Goal: Task Accomplishment & Management: Complete application form

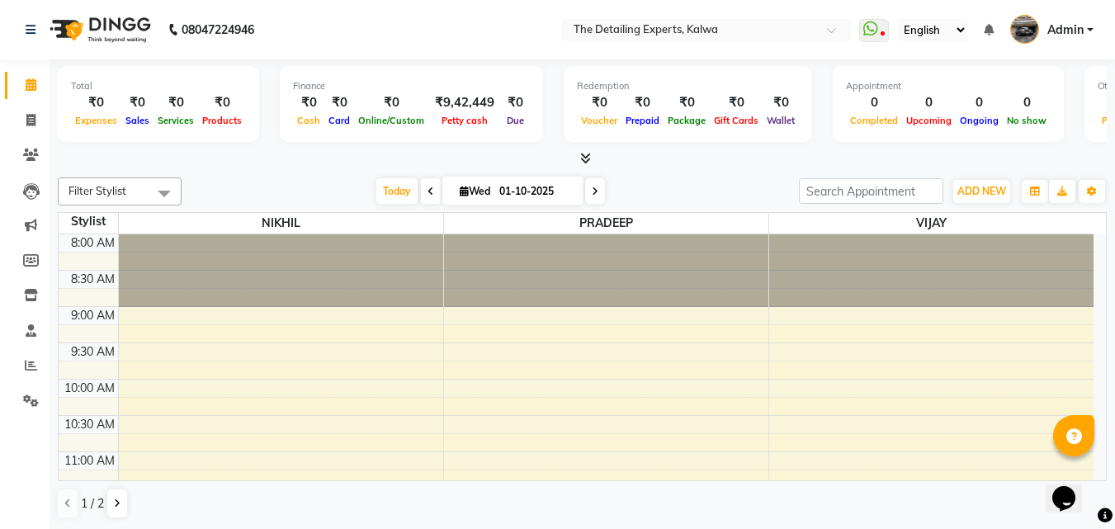
click at [1019, 197] on div "ADD NEW Toggle Dropdown Add Appointment Add Invoice Add Expense Add Attendance …" at bounding box center [953, 191] width 308 height 26
click at [994, 197] on button "ADD NEW Toggle Dropdown" at bounding box center [981, 191] width 57 height 23
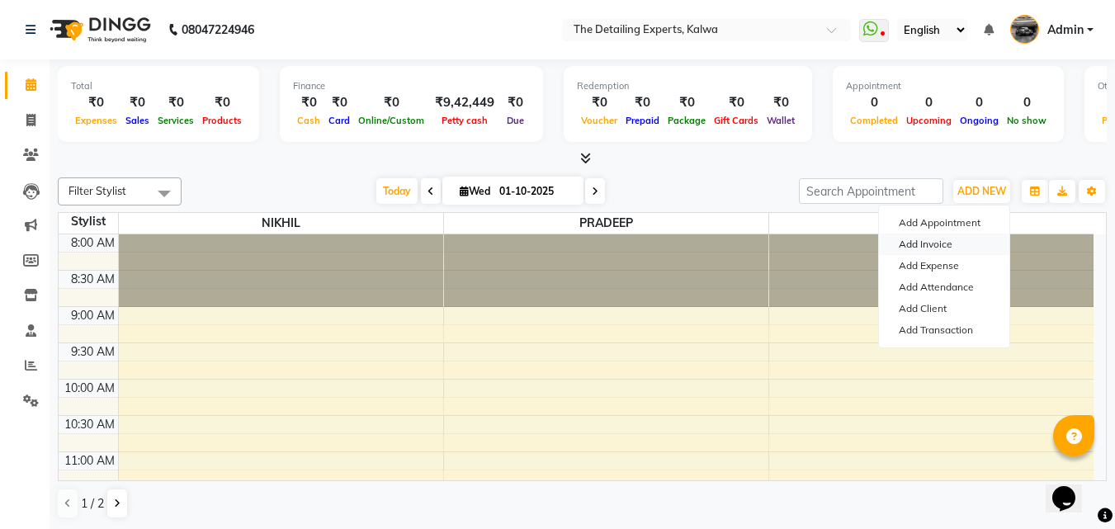
click at [945, 241] on link "Add Invoice" at bounding box center [944, 244] width 130 height 21
select select "service"
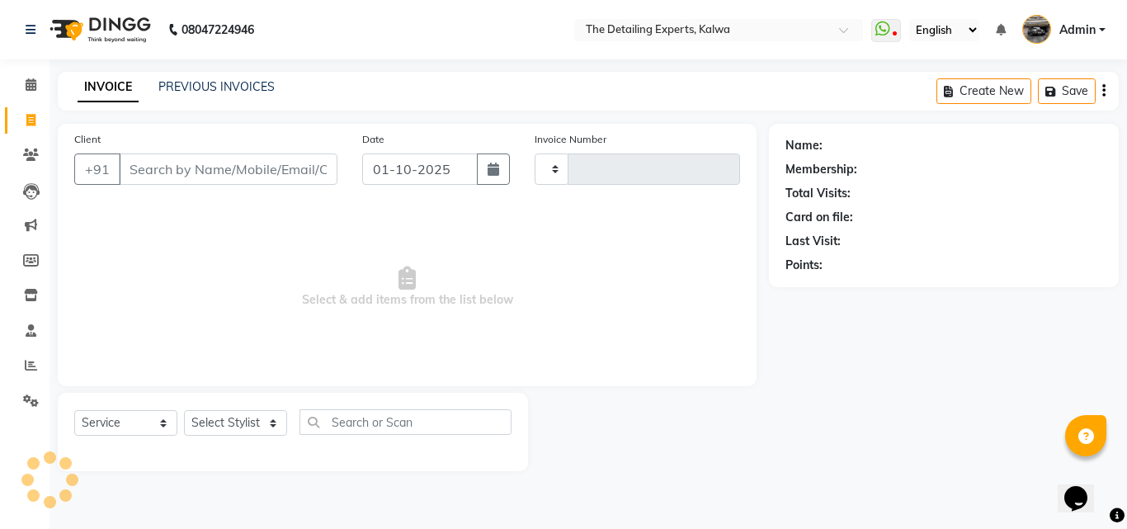
click at [137, 175] on input "Client" at bounding box center [228, 169] width 219 height 31
type input "0349"
select select "7451"
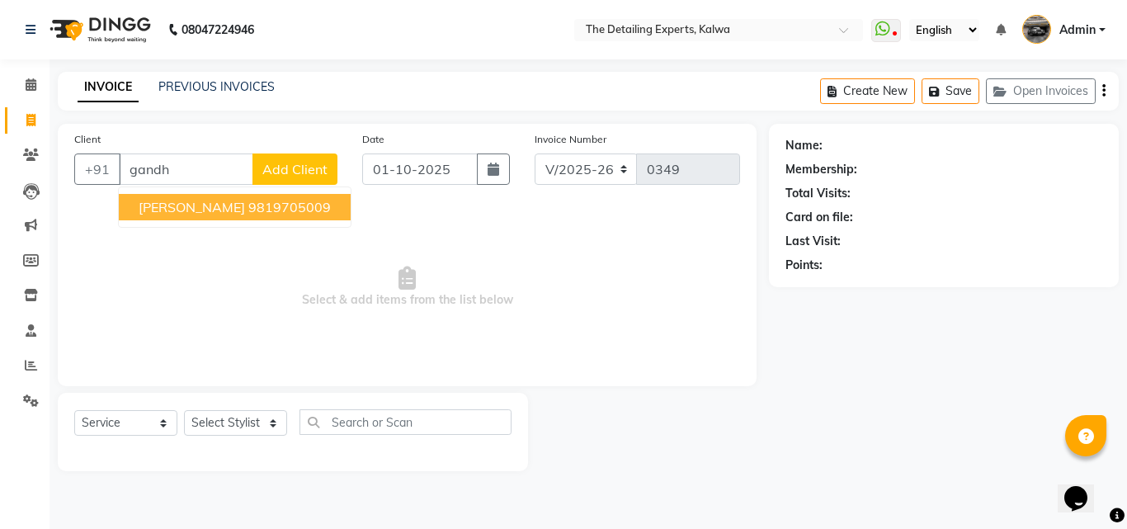
click at [191, 211] on span "MR. Gandhi" at bounding box center [192, 207] width 106 height 17
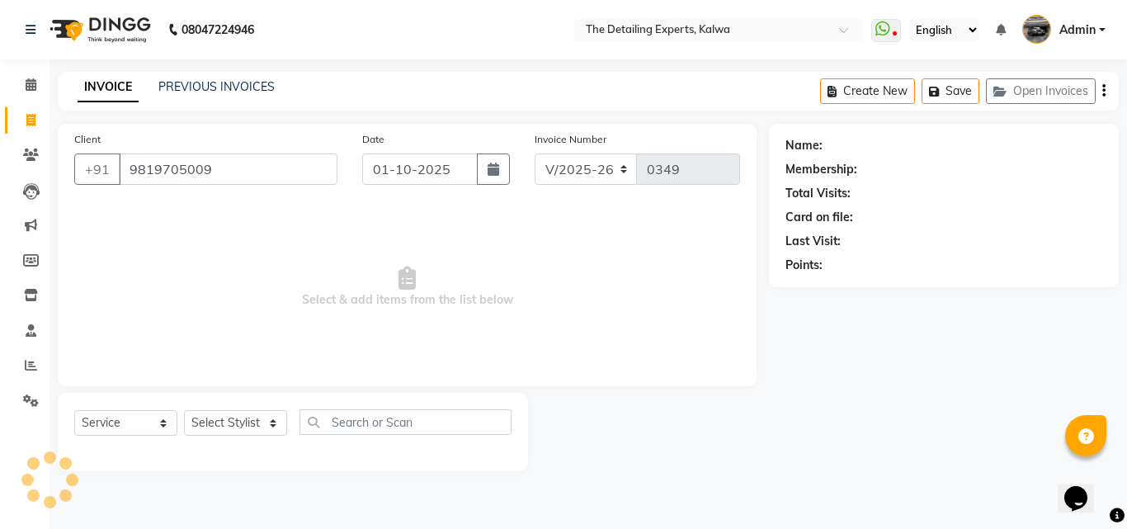
type input "9819705009"
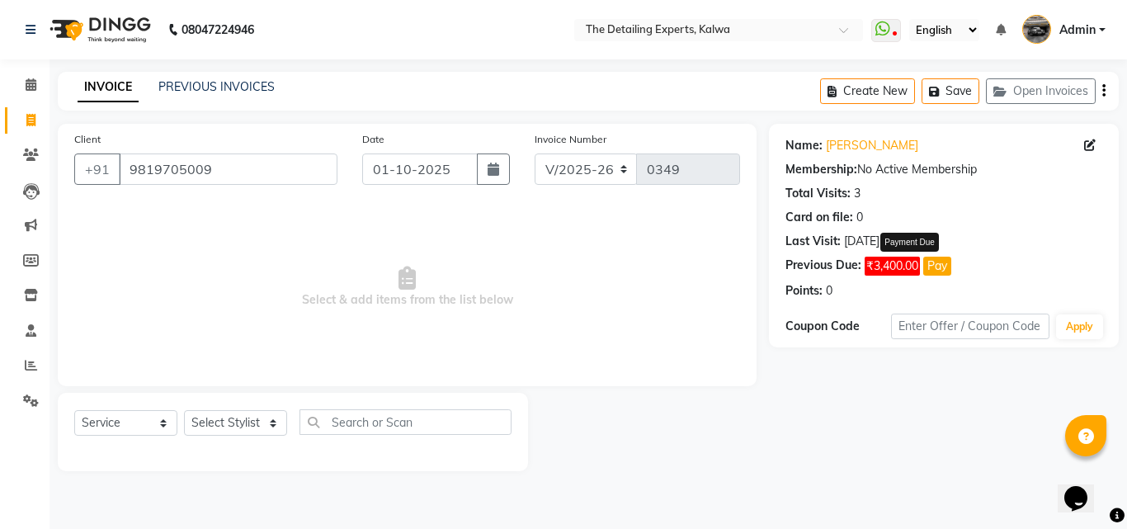
click at [940, 262] on button "Pay" at bounding box center [938, 266] width 28 height 19
select select "1"
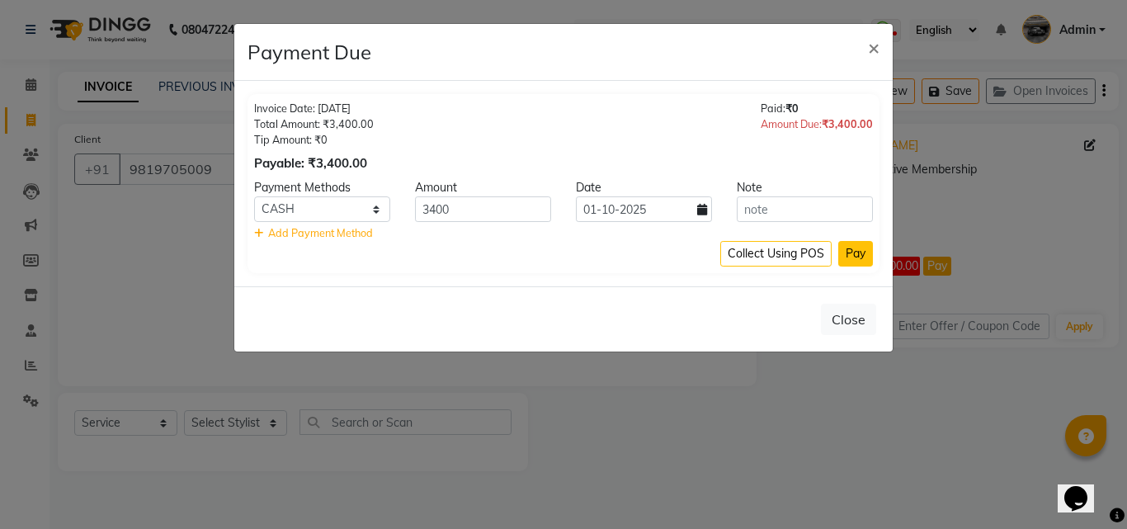
click at [850, 260] on button "Pay" at bounding box center [856, 254] width 35 height 26
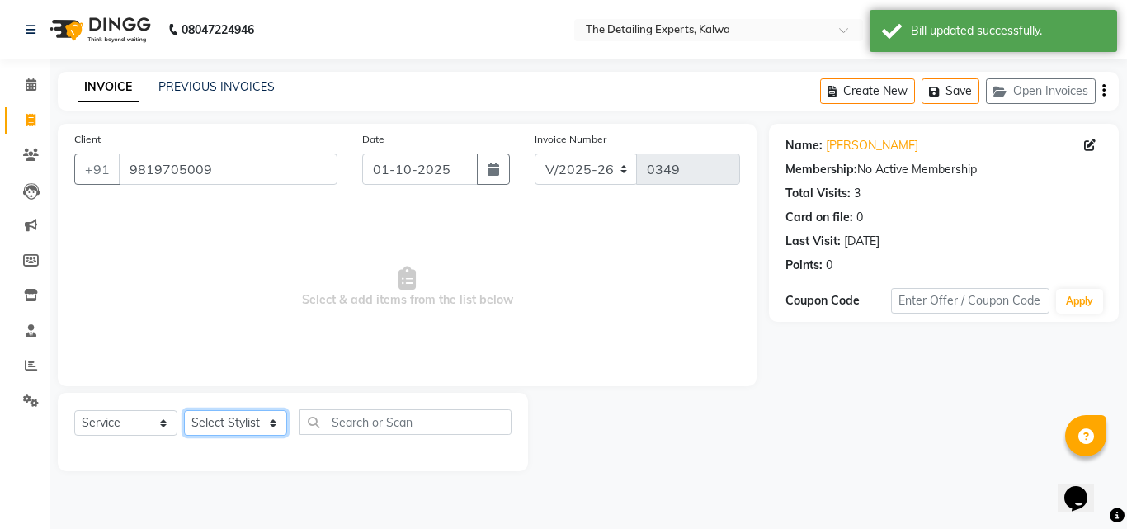
click at [275, 426] on select "Select Stylist NIKHIL PRADEEP VIJAY VINAYAK" at bounding box center [235, 423] width 103 height 26
select select "65224"
click at [184, 410] on select "Select Stylist NIKHIL PRADEEP VIJAY VINAYAK" at bounding box center [235, 423] width 103 height 26
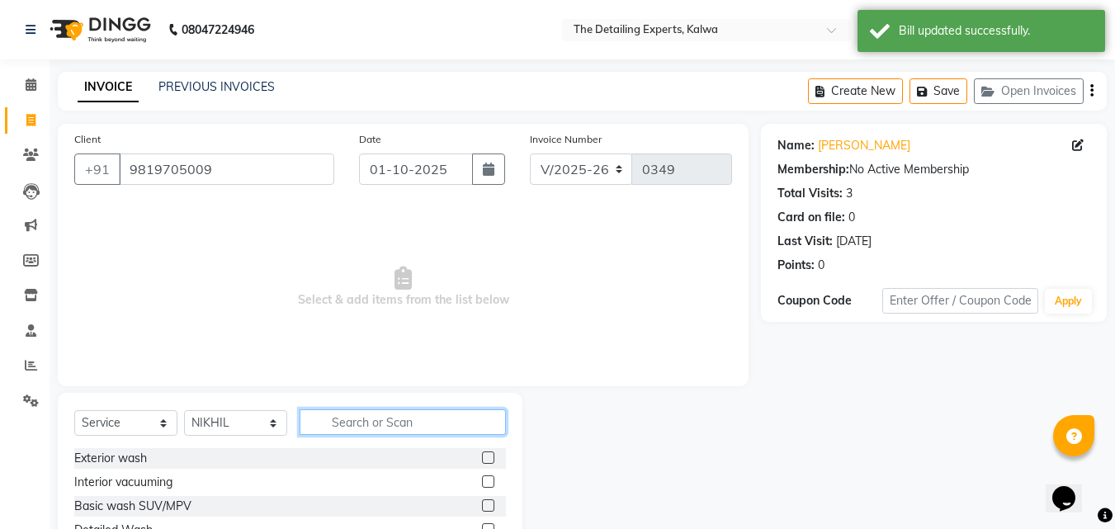
click at [324, 419] on input "text" at bounding box center [403, 422] width 206 height 26
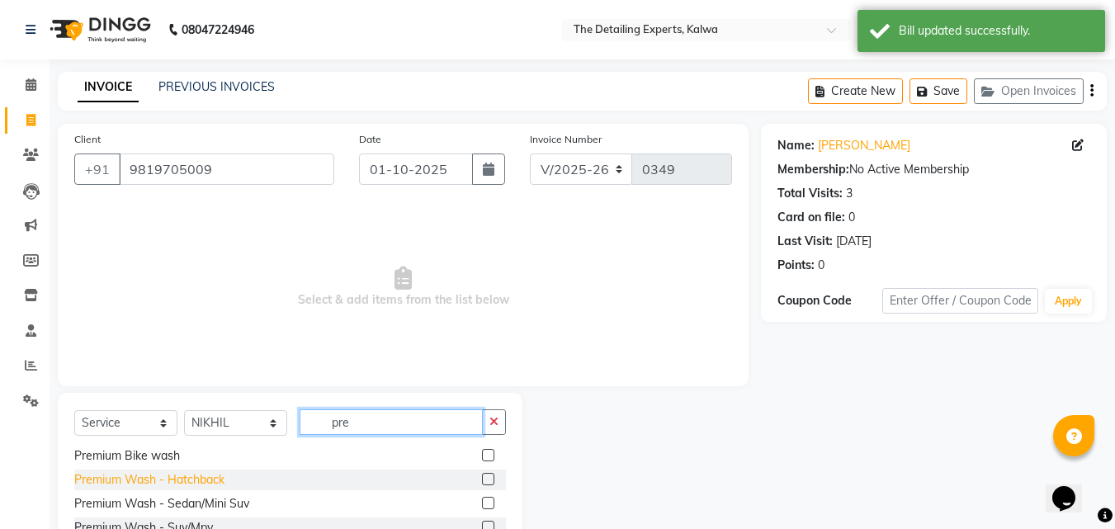
type input "pre"
click at [193, 477] on div "Premium Wash - Hatchback" at bounding box center [149, 479] width 150 height 17
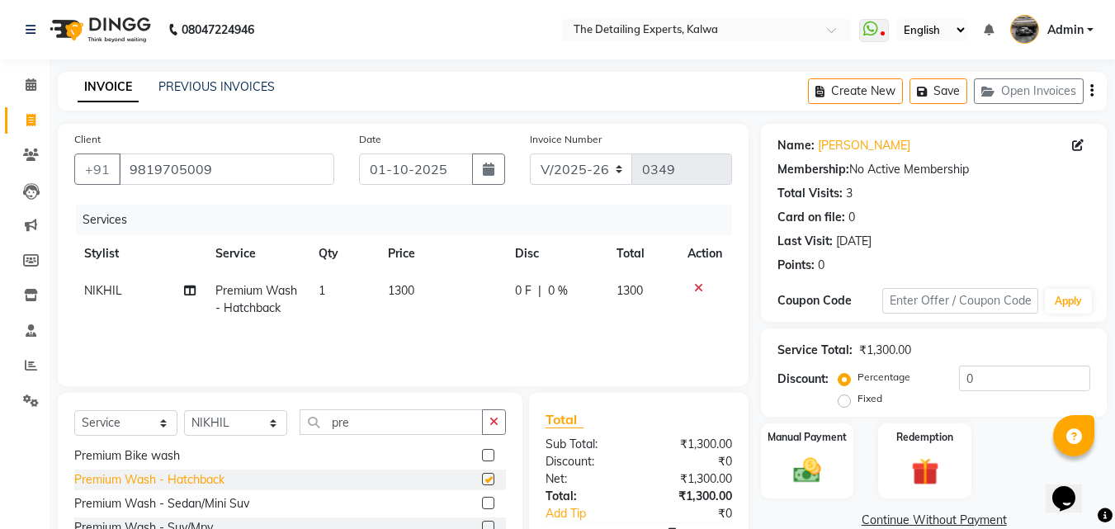
checkbox input "false"
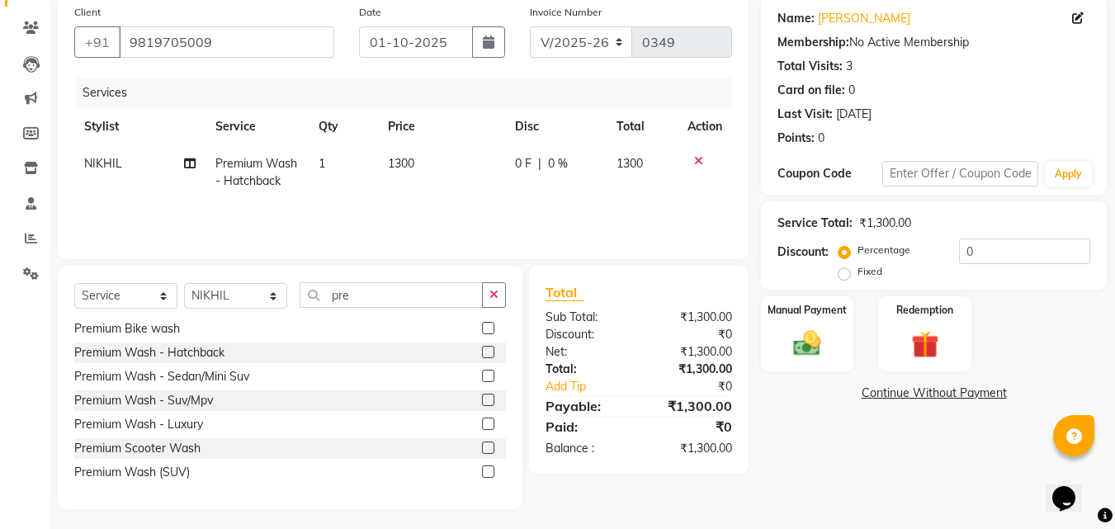
scroll to position [132, 0]
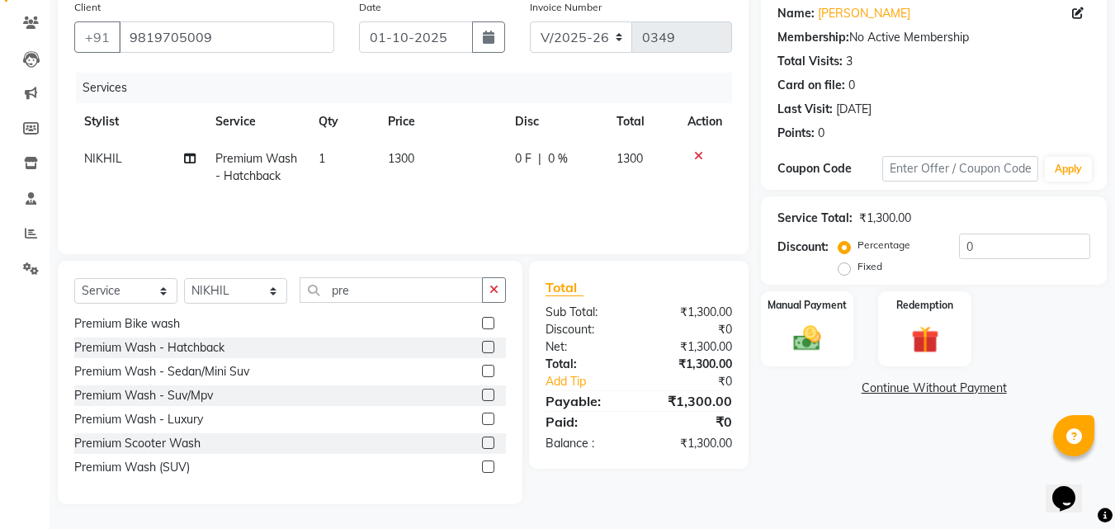
click at [984, 390] on link "Continue Without Payment" at bounding box center [933, 388] width 339 height 17
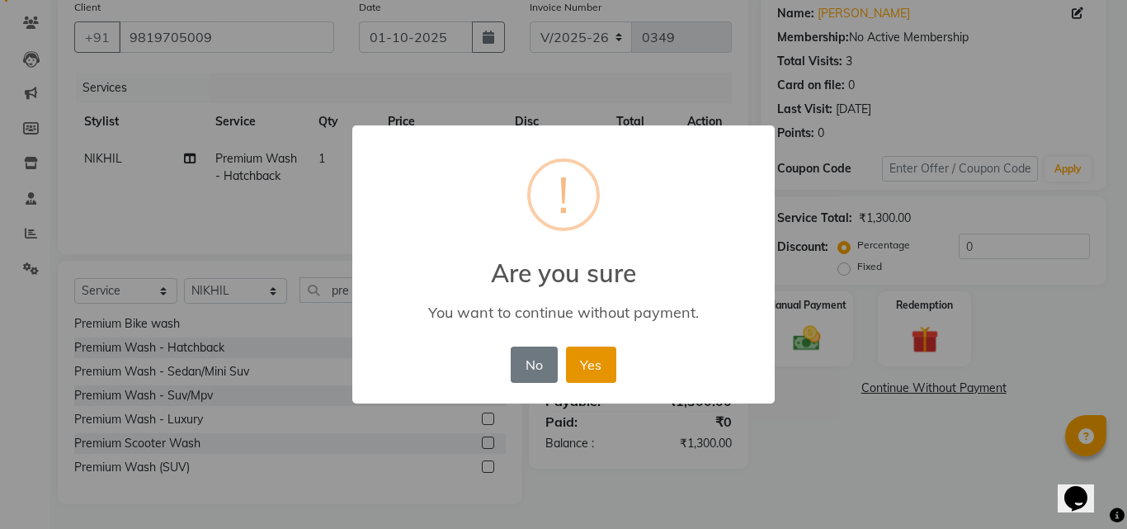
click at [576, 367] on button "Yes" at bounding box center [591, 365] width 50 height 36
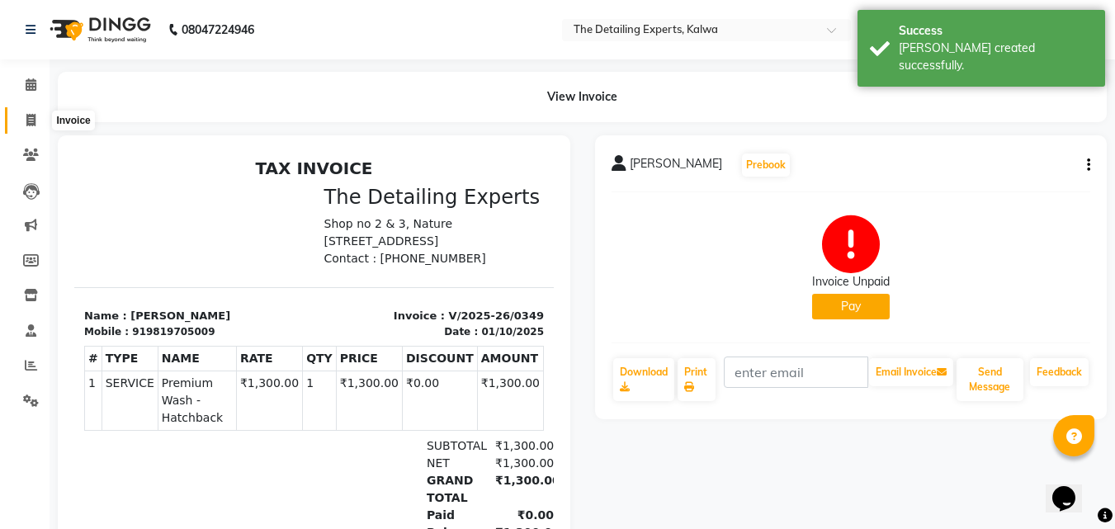
click at [22, 122] on span at bounding box center [31, 120] width 29 height 19
select select "service"
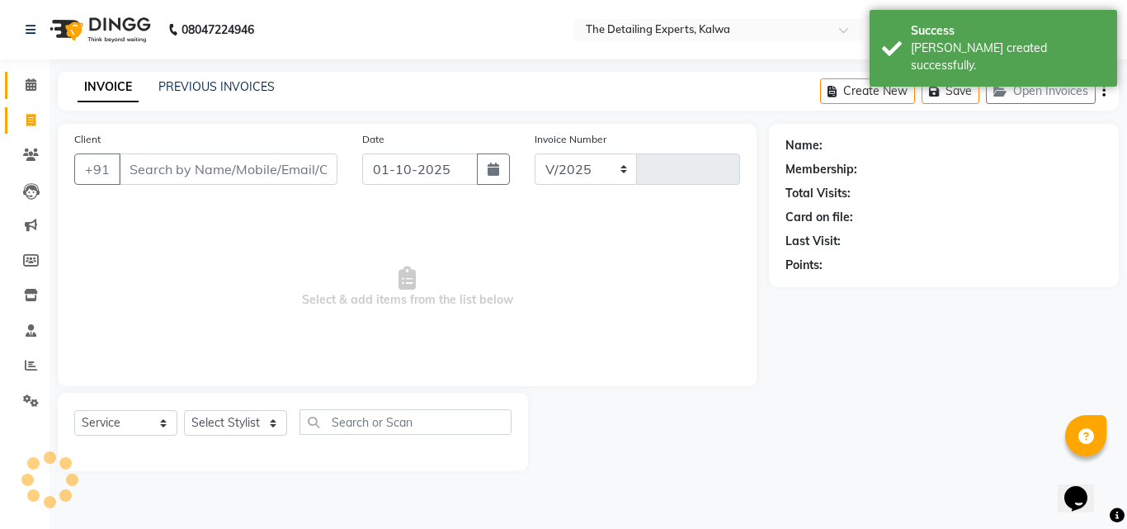
select select "7451"
type input "0350"
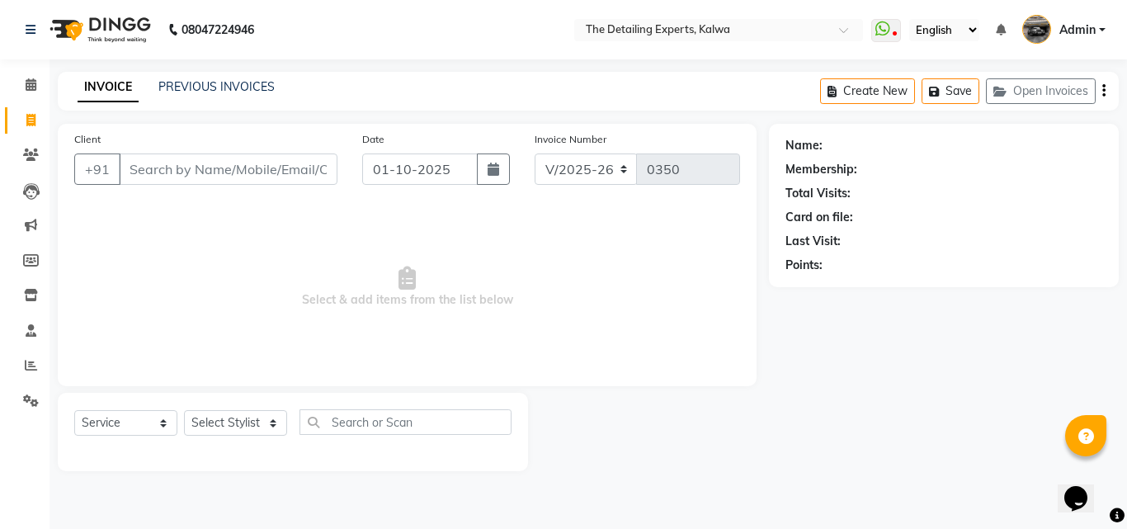
click at [222, 179] on input "Client" at bounding box center [228, 169] width 219 height 31
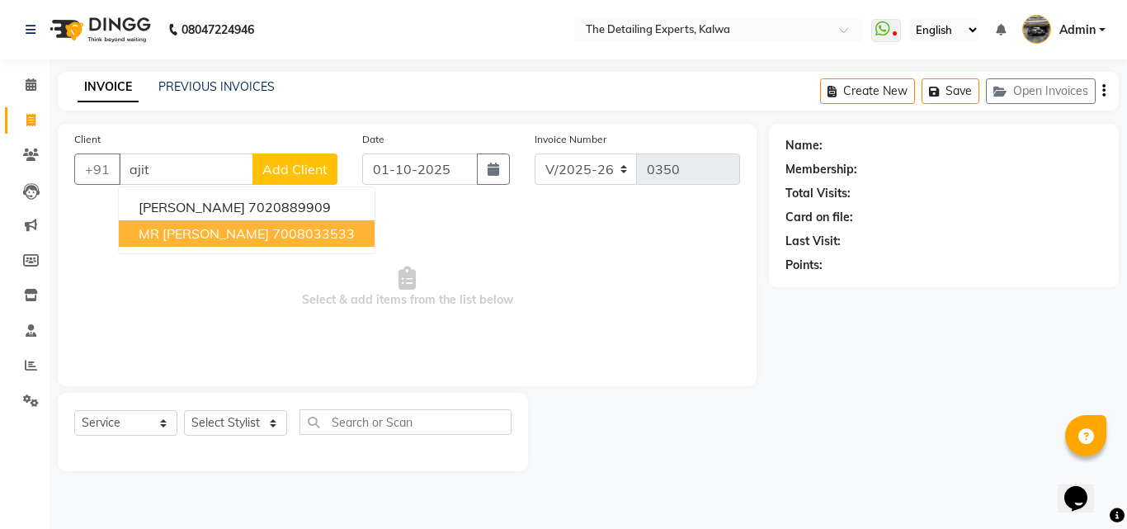
type input "ajit"
click at [206, 310] on span "Select & add items from the list below" at bounding box center [407, 287] width 666 height 165
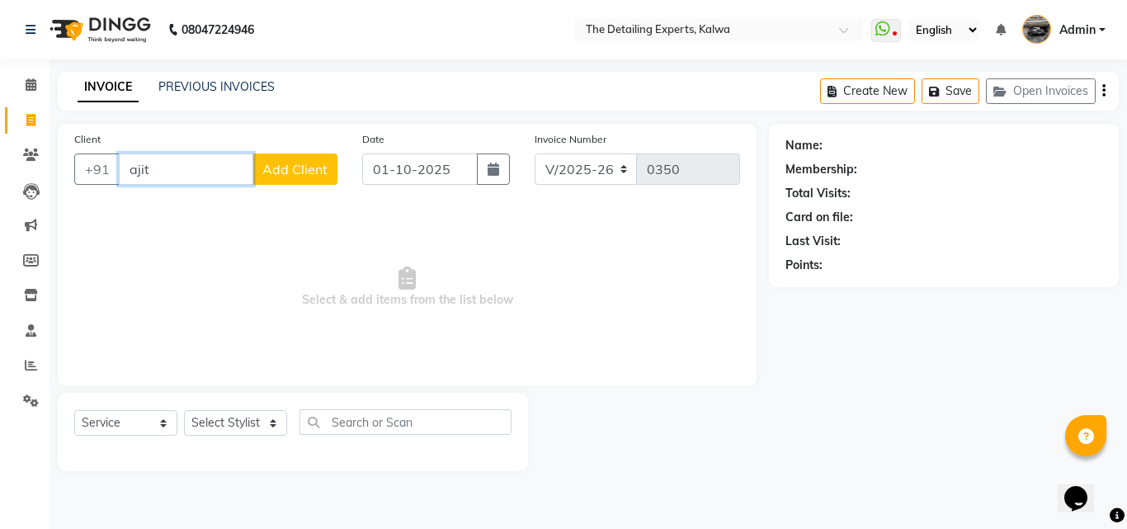
click at [201, 175] on input "ajit" at bounding box center [186, 169] width 135 height 31
click at [201, 174] on input "ajit" at bounding box center [186, 169] width 135 height 31
click at [497, 171] on icon "button" at bounding box center [494, 169] width 12 height 13
select select "10"
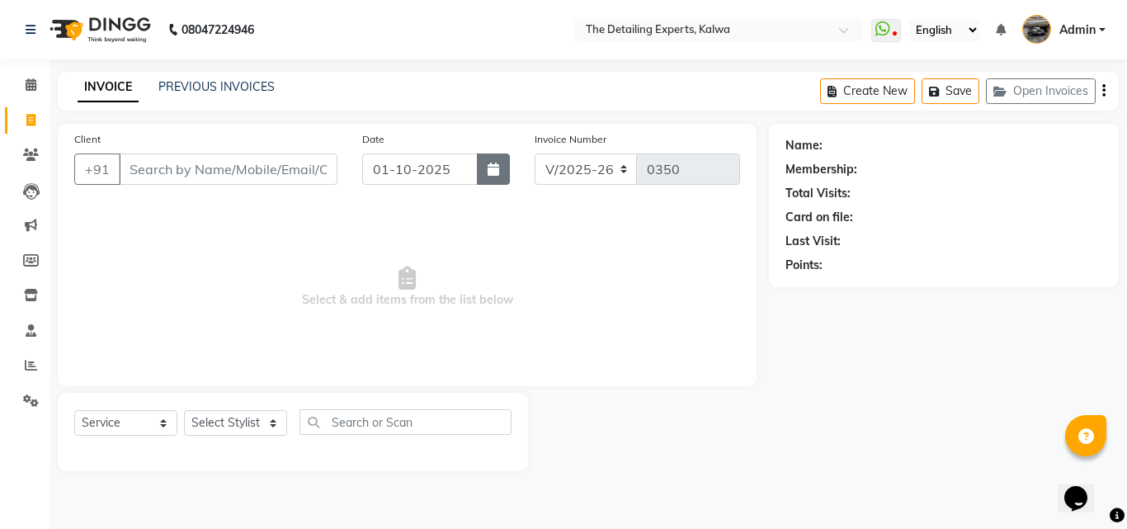
select select "2025"
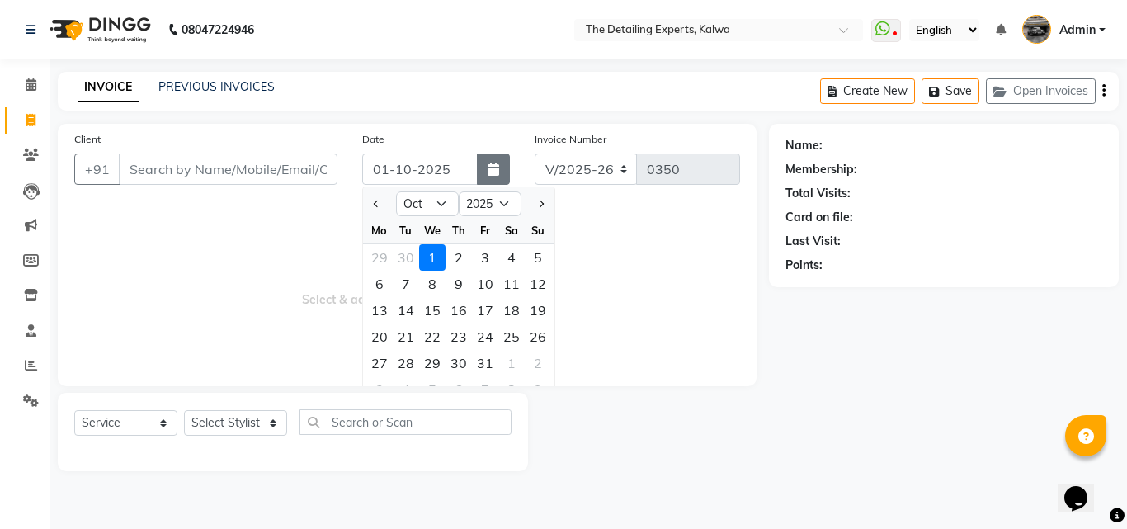
click at [496, 174] on icon "button" at bounding box center [494, 169] width 12 height 13
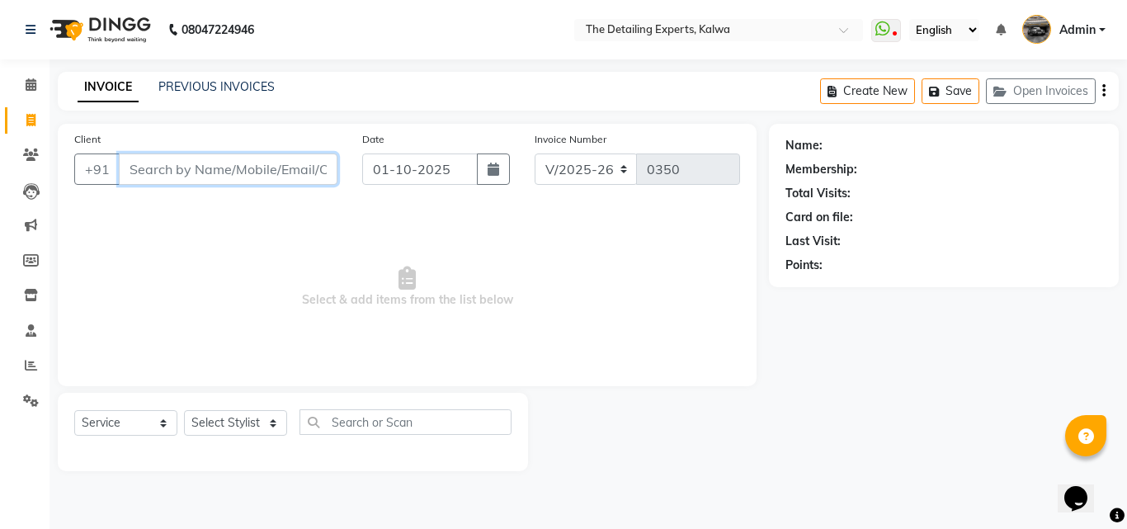
click at [295, 175] on input "Client" at bounding box center [228, 169] width 219 height 31
type input "9962250129"
click at [295, 175] on span "Add Client" at bounding box center [294, 169] width 65 height 17
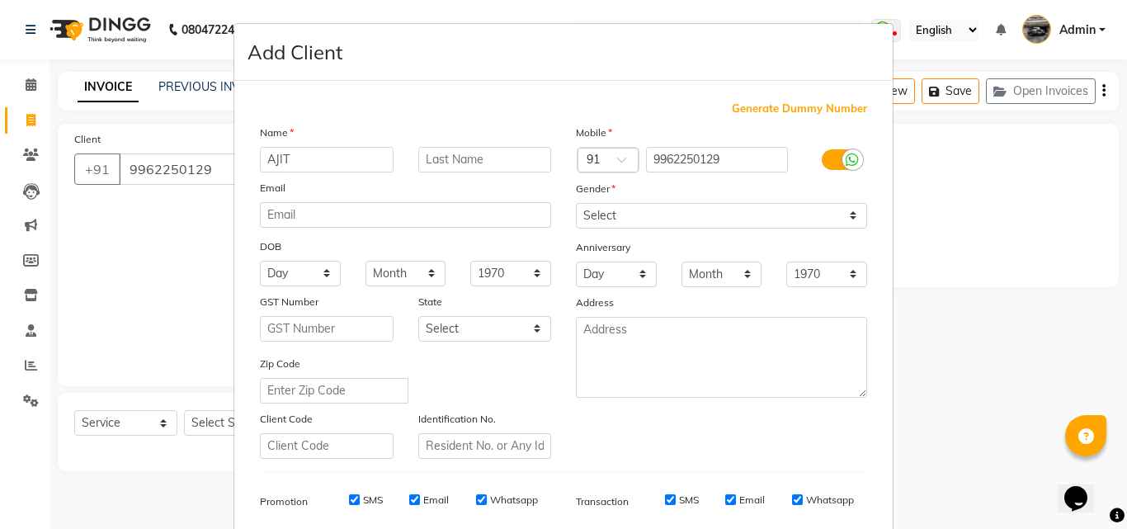
type input "AJIT"
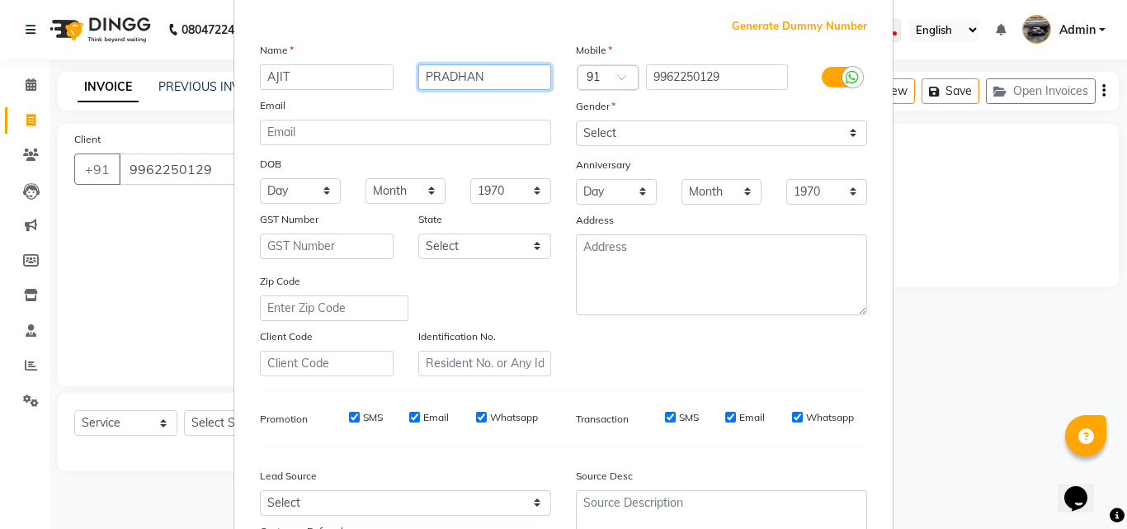
type input "PRADHAN"
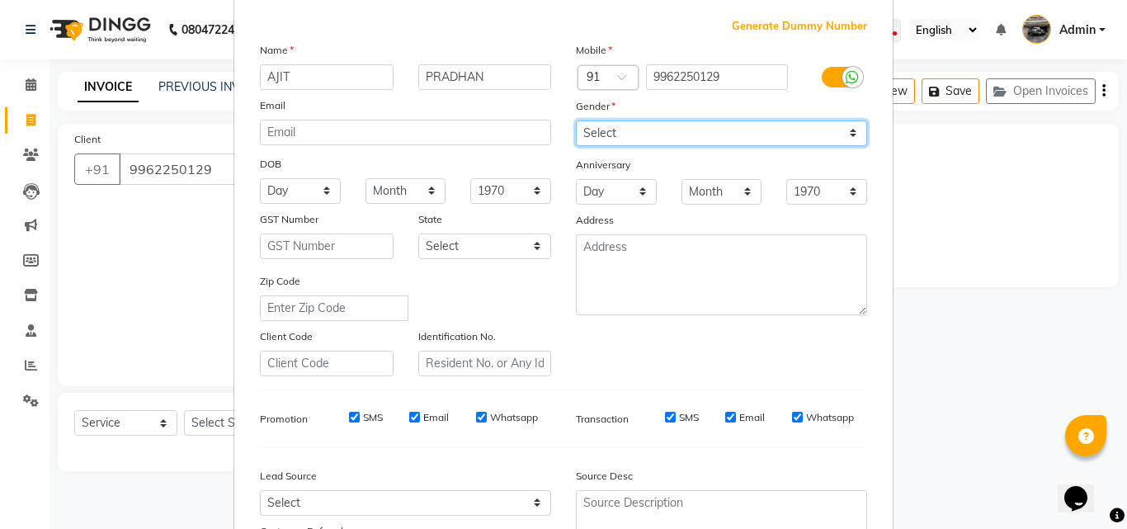
click at [618, 133] on select "Select Male Female Other Prefer Not To Say" at bounding box center [721, 134] width 291 height 26
select select "male"
click at [576, 121] on select "Select Male Female Other Prefer Not To Say" at bounding box center [721, 134] width 291 height 26
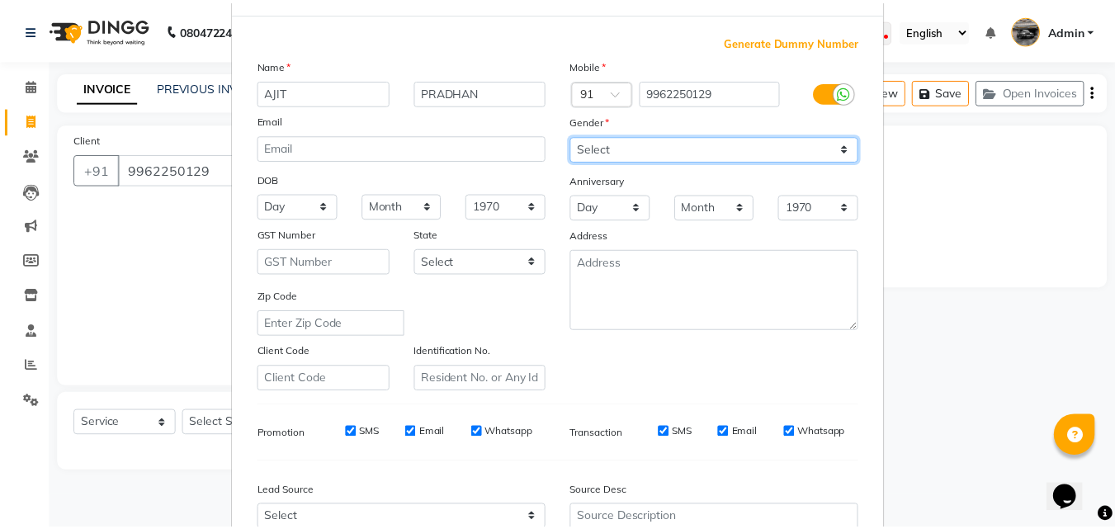
scroll to position [233, 0]
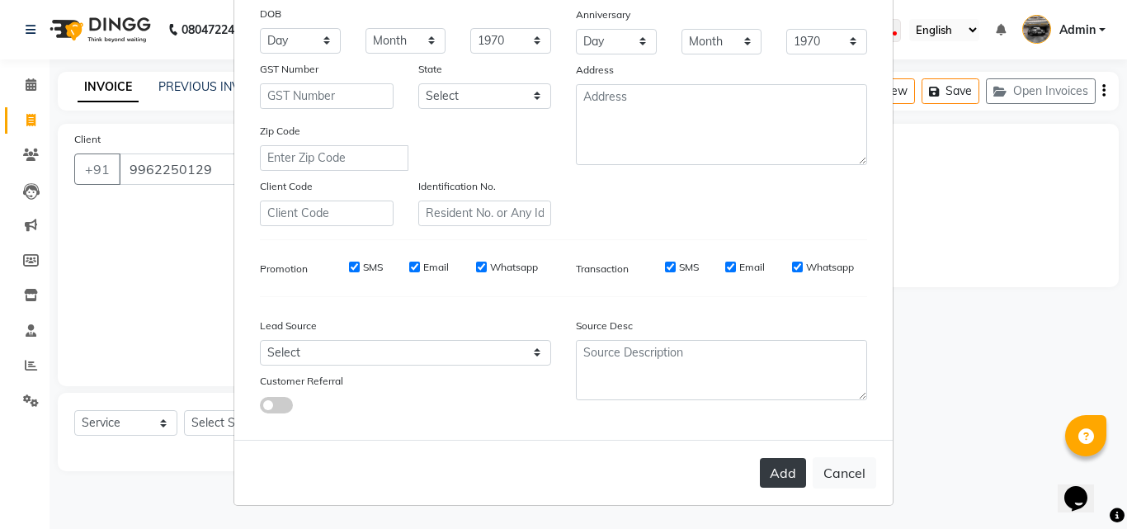
click at [778, 477] on button "Add" at bounding box center [783, 473] width 46 height 30
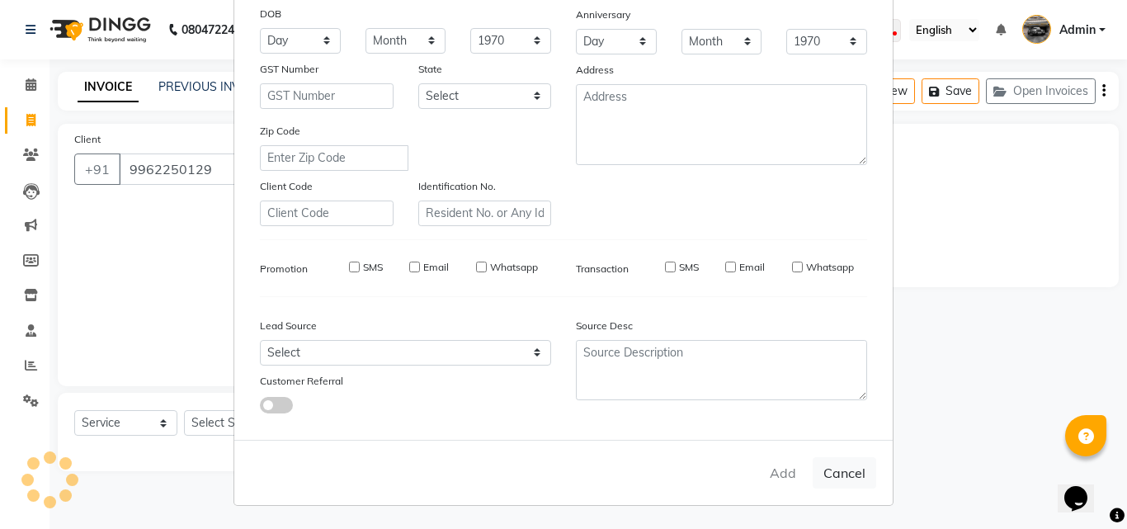
select select
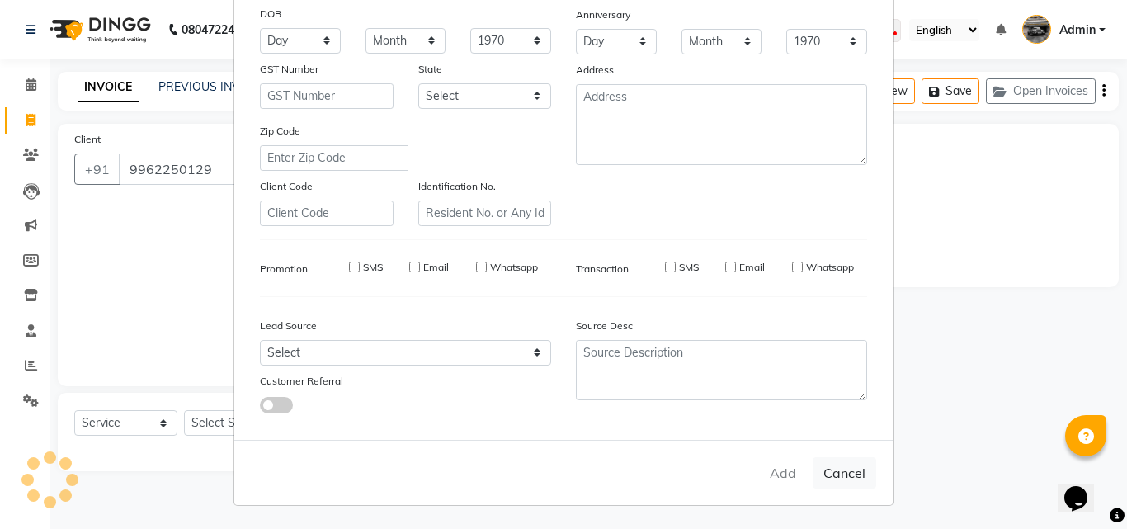
select select
checkbox input "false"
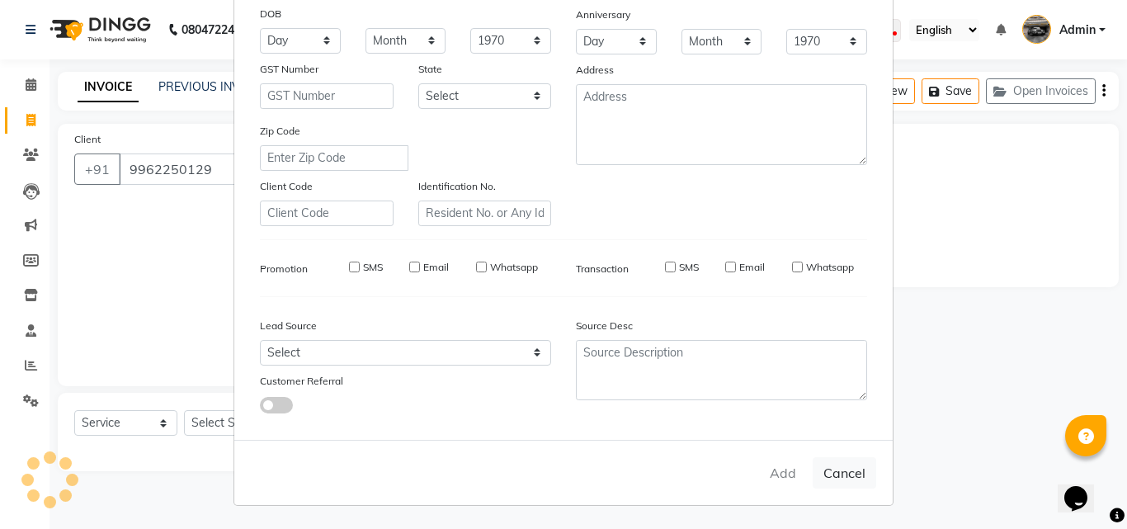
checkbox input "false"
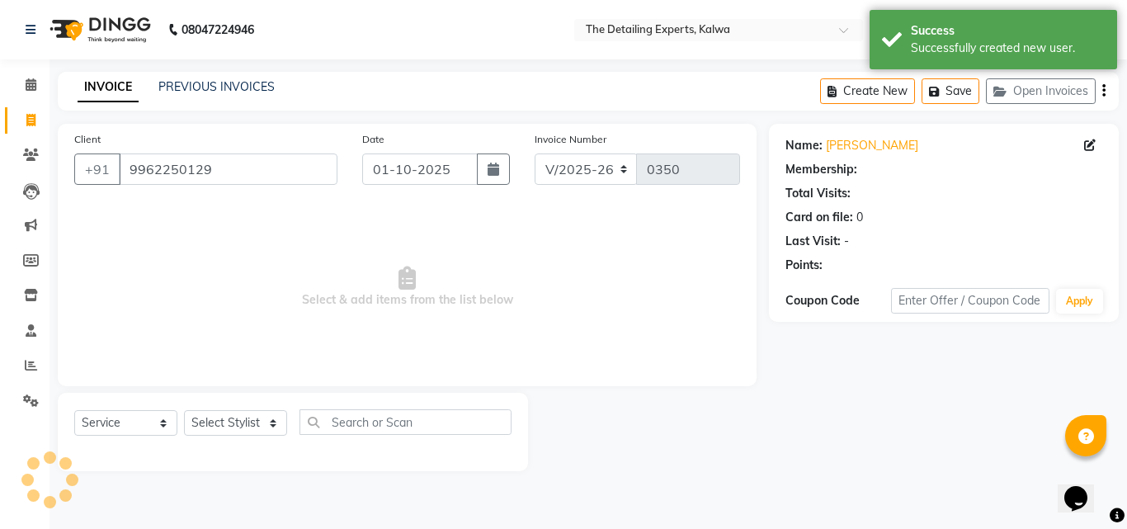
select select "1: Object"
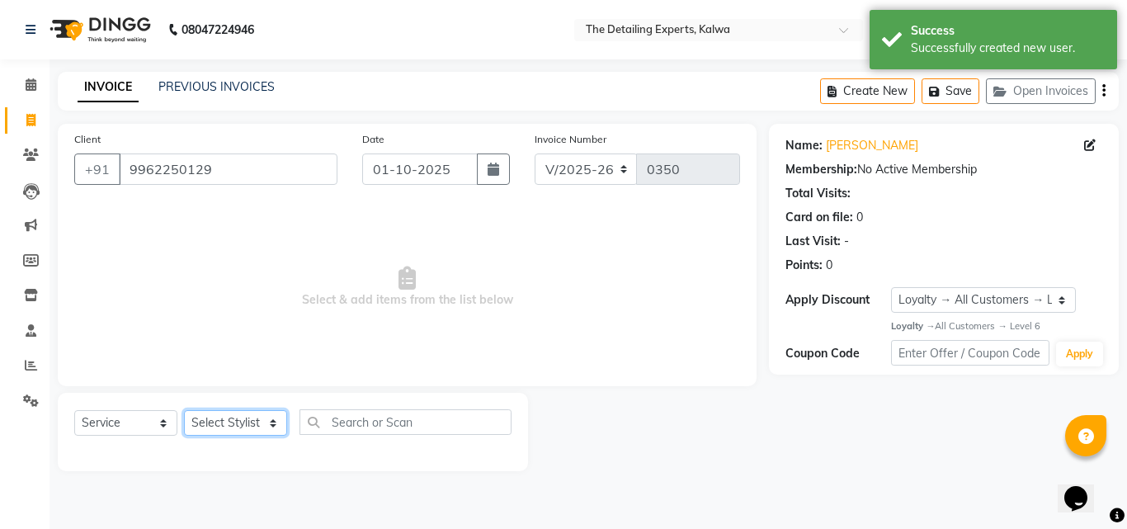
click at [256, 429] on select "Select Stylist NIKHIL PRADEEP VIJAY VINAYAK" at bounding box center [235, 423] width 103 height 26
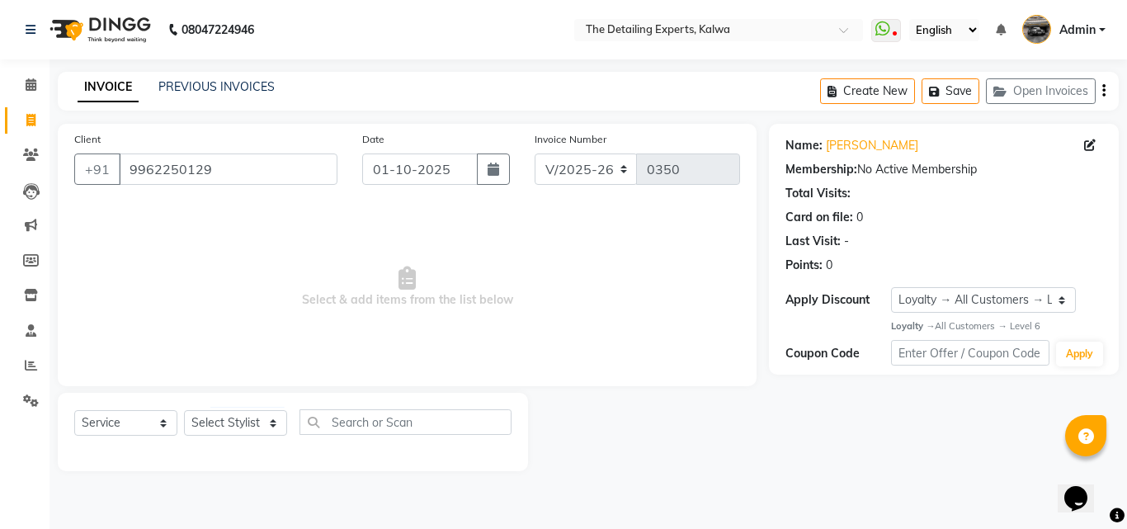
click at [518, 300] on span "Select & add items from the list below" at bounding box center [407, 287] width 666 height 165
click at [266, 423] on select "Select Stylist NIKHIL PRADEEP VIJAY VINAYAK" at bounding box center [235, 423] width 103 height 26
select select "65222"
click at [184, 410] on select "Select Stylist NIKHIL PRADEEP VIJAY VINAYAK" at bounding box center [235, 423] width 103 height 26
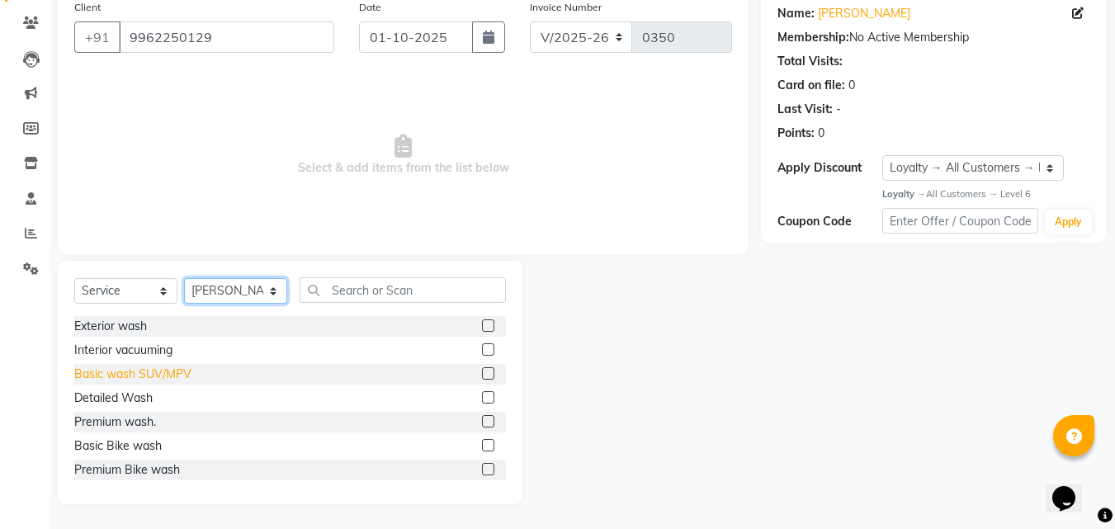
scroll to position [83, 0]
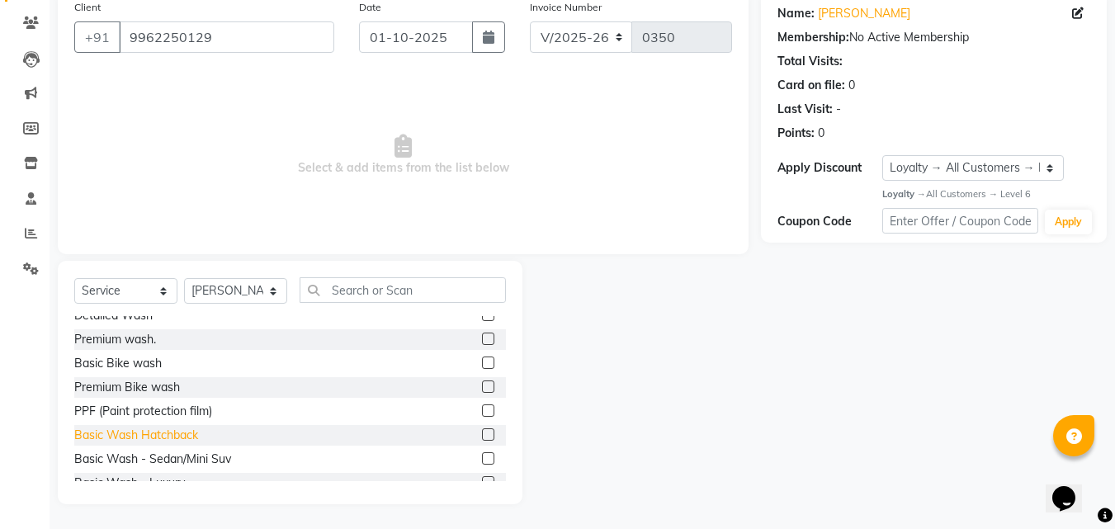
click at [138, 429] on div "Basic Wash Hatchback" at bounding box center [136, 435] width 124 height 17
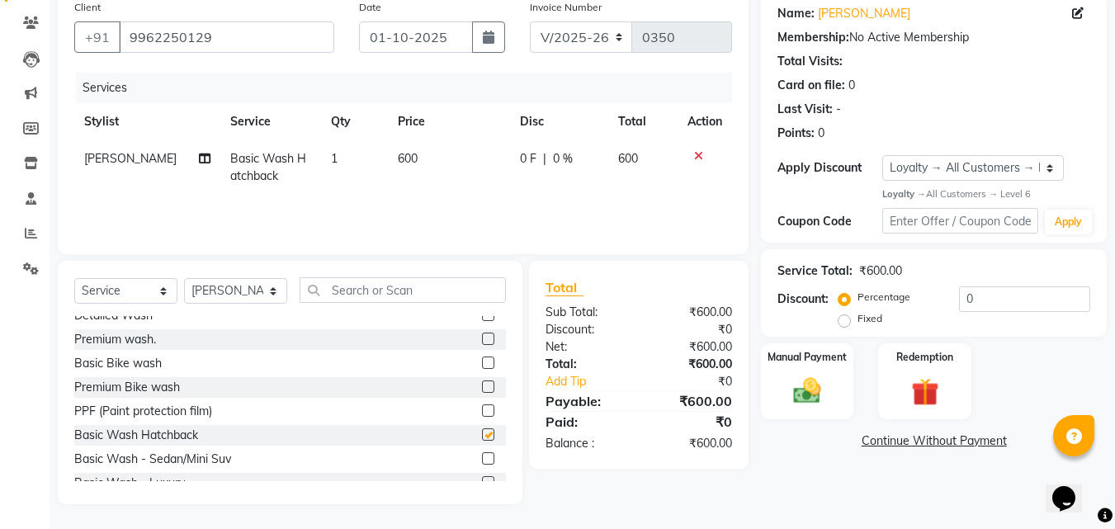
checkbox input "false"
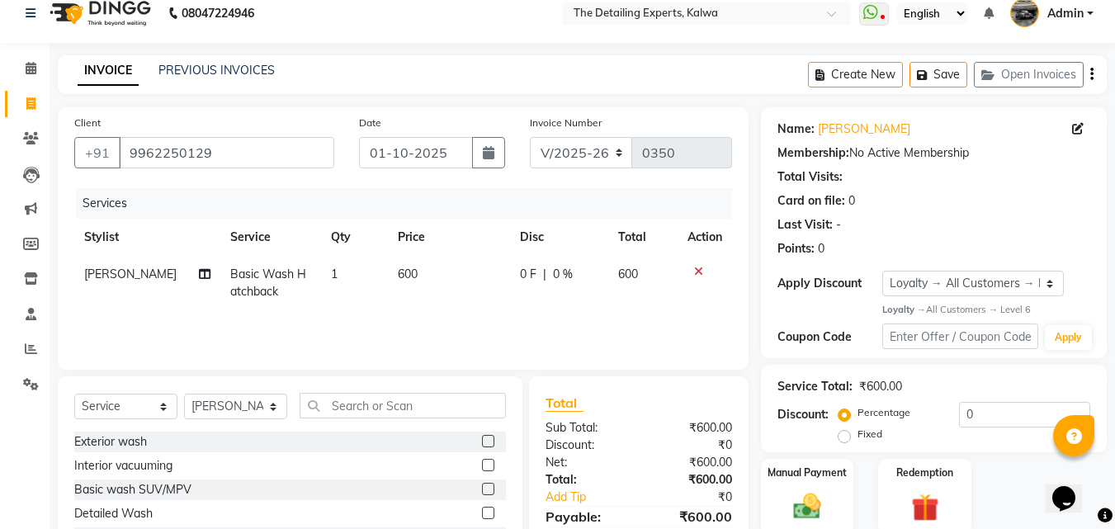
scroll to position [0, 0]
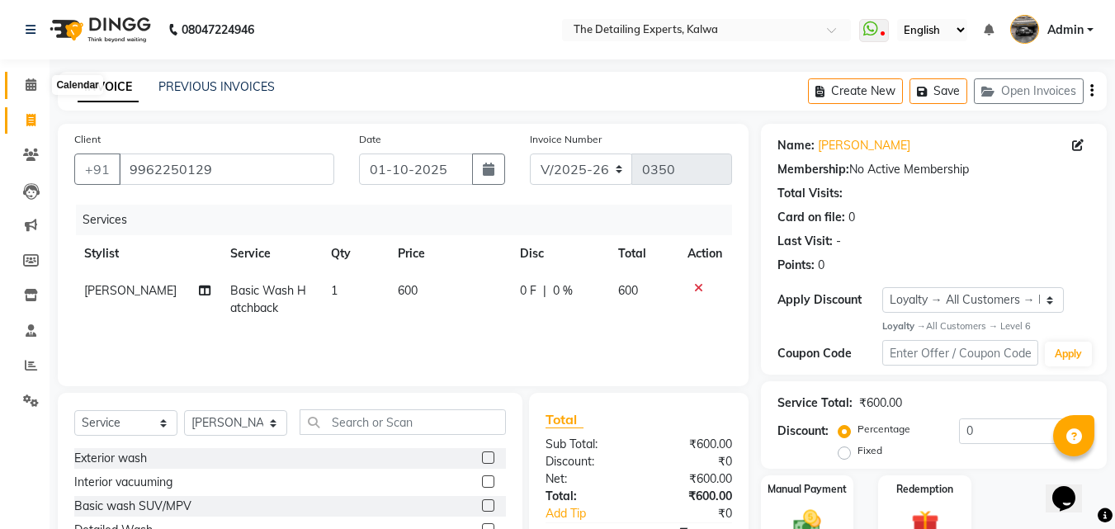
click at [26, 84] on icon at bounding box center [31, 84] width 11 height 12
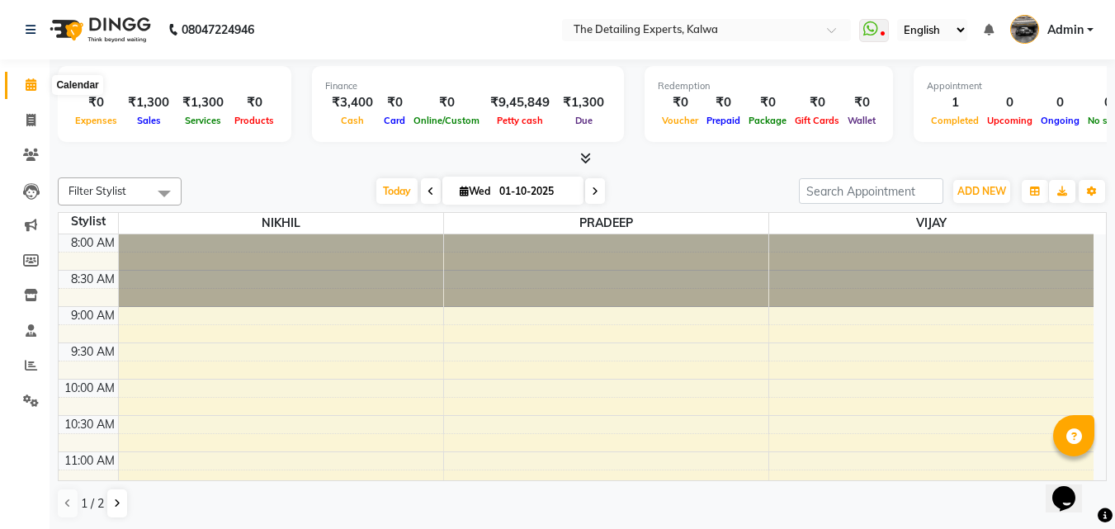
click at [26, 93] on span at bounding box center [31, 85] width 29 height 19
drag, startPoint x: 967, startPoint y: 194, endPoint x: 956, endPoint y: 192, distance: 11.7
click at [967, 192] on span "ADD NEW" at bounding box center [981, 191] width 49 height 12
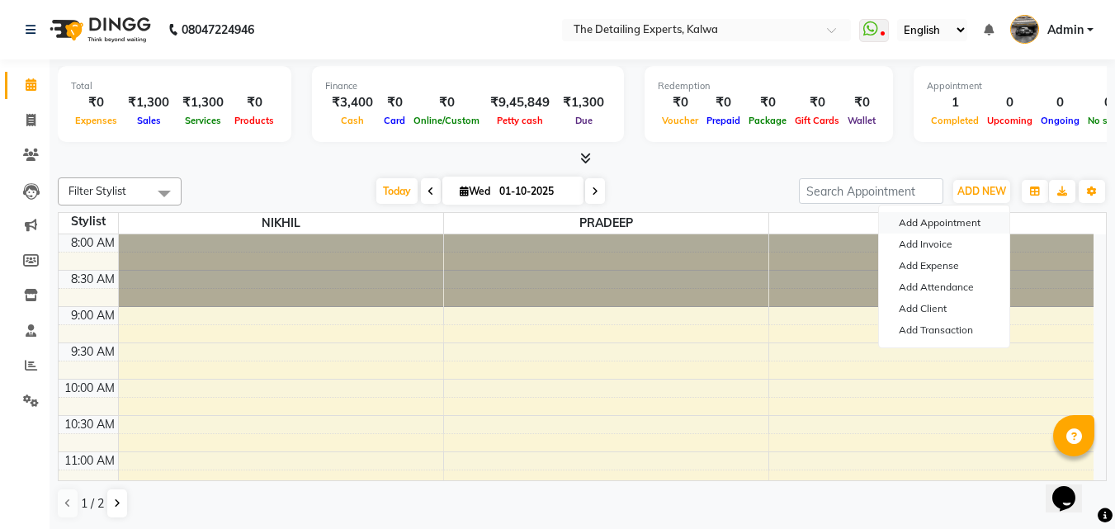
click at [933, 220] on button "Add Appointment" at bounding box center [944, 222] width 130 height 21
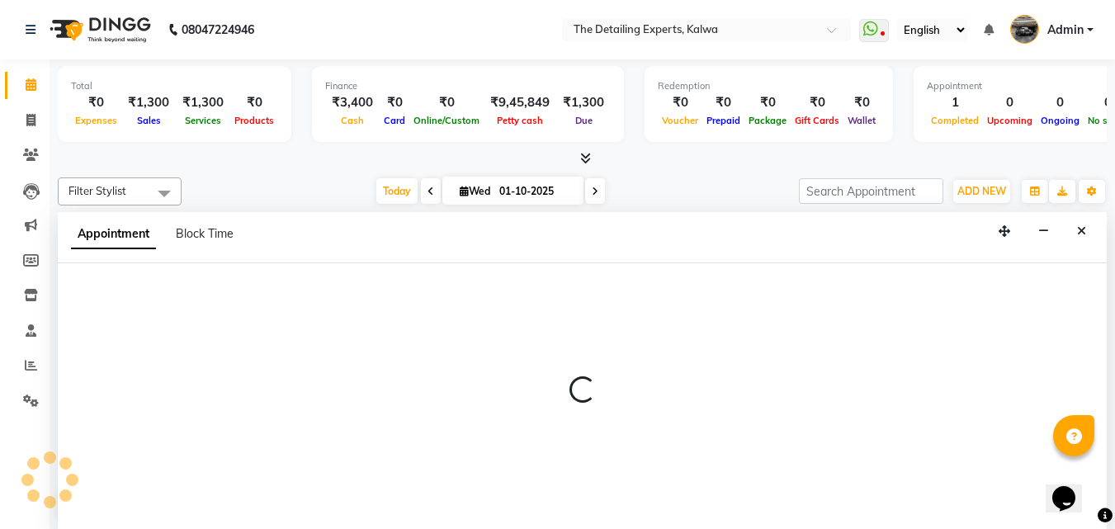
scroll to position [1, 0]
select select "540"
select select "tentative"
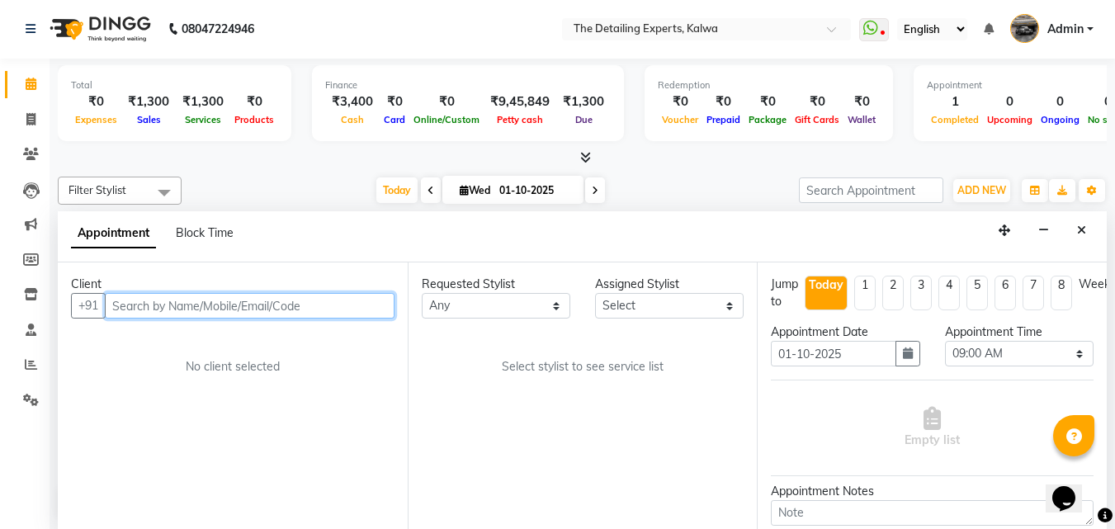
click at [261, 301] on input "text" at bounding box center [250, 306] width 290 height 26
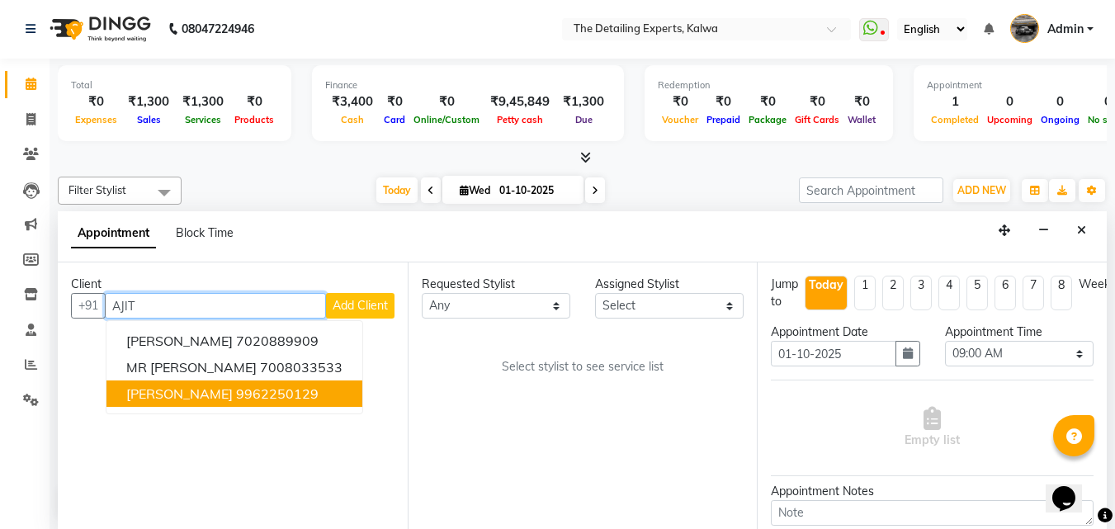
click at [265, 390] on ngb-highlight "9962250129" at bounding box center [277, 393] width 83 height 17
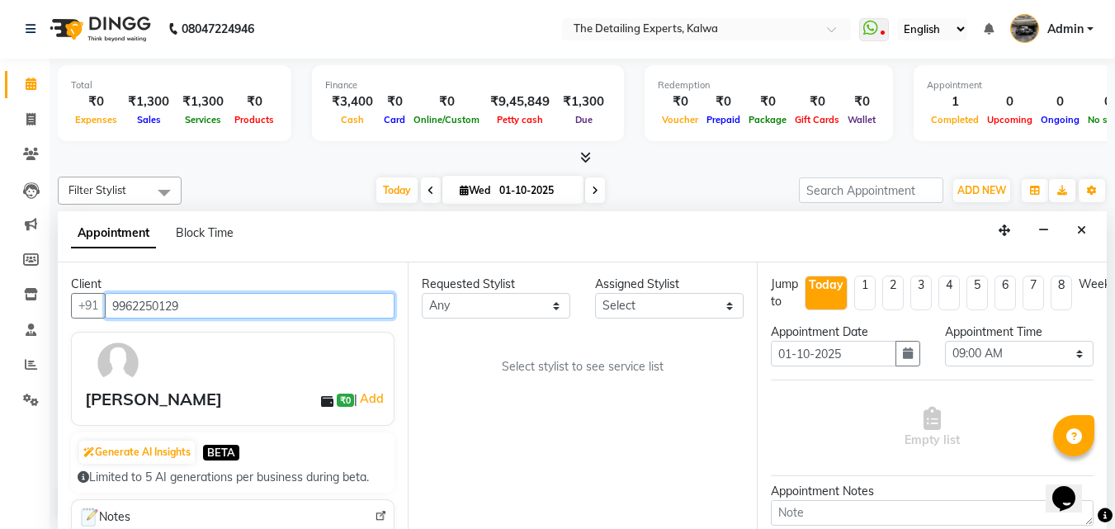
type input "9962250129"
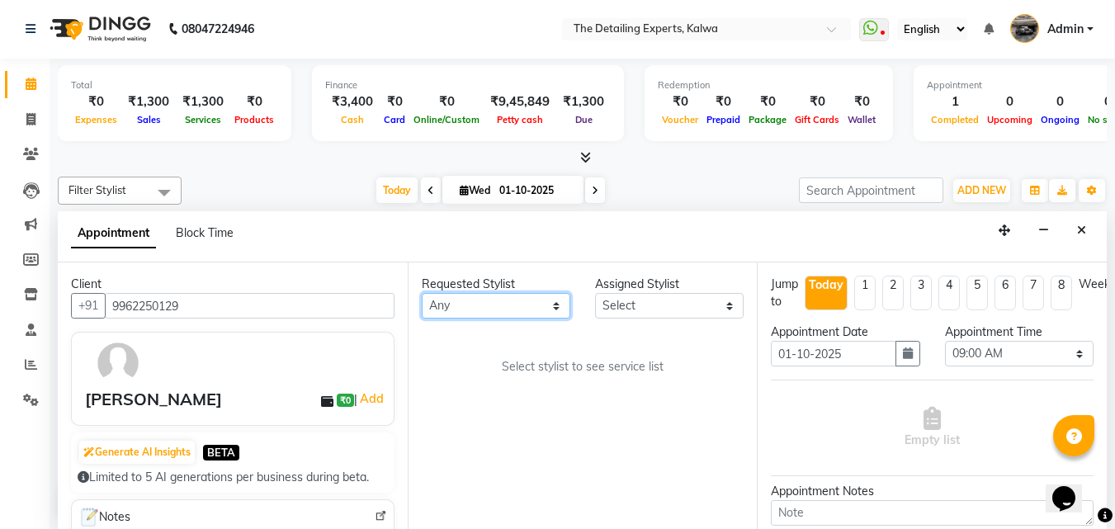
click at [556, 307] on select "Any NIKHIL [PERSON_NAME] [PERSON_NAME]" at bounding box center [496, 306] width 149 height 26
select select "65224"
click at [422, 293] on select "Any NIKHIL [PERSON_NAME] [PERSON_NAME]" at bounding box center [496, 306] width 149 height 26
select select "65224"
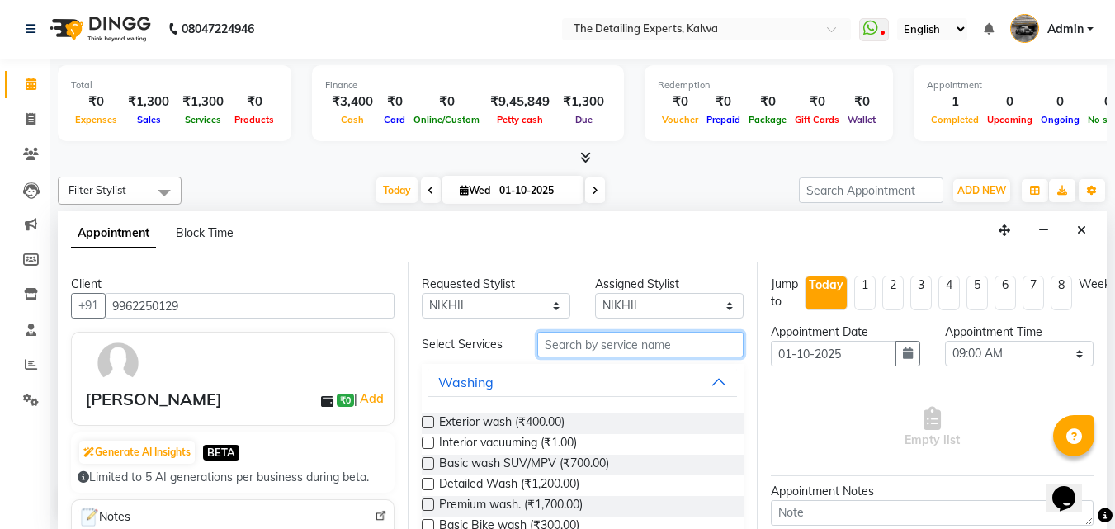
click at [622, 351] on input "text" at bounding box center [640, 345] width 206 height 26
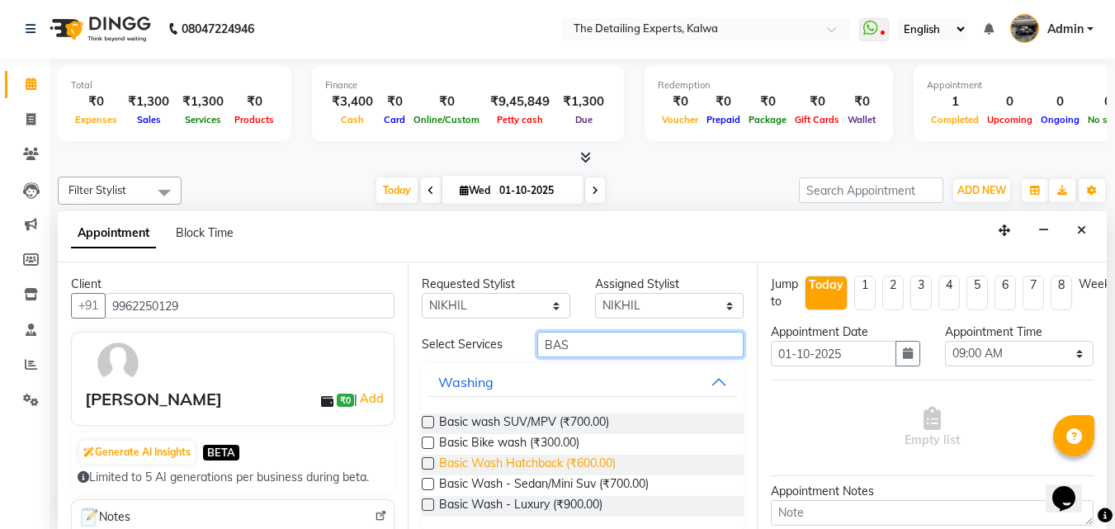
type input "BAS"
click at [475, 461] on span "Basic Wash Hatchback (₹600.00)" at bounding box center [527, 465] width 177 height 21
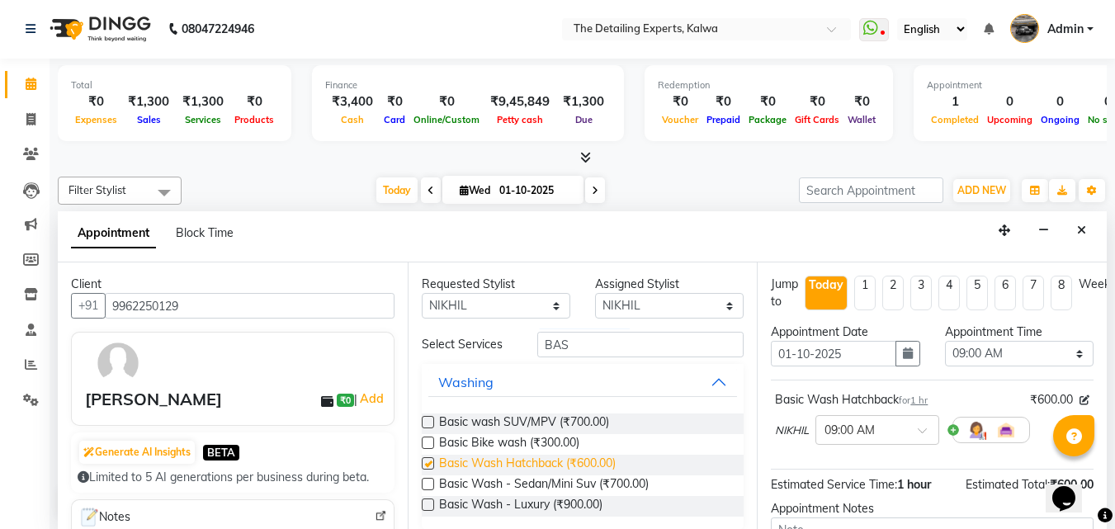
checkbox input "false"
click at [906, 427] on div at bounding box center [877, 428] width 122 height 17
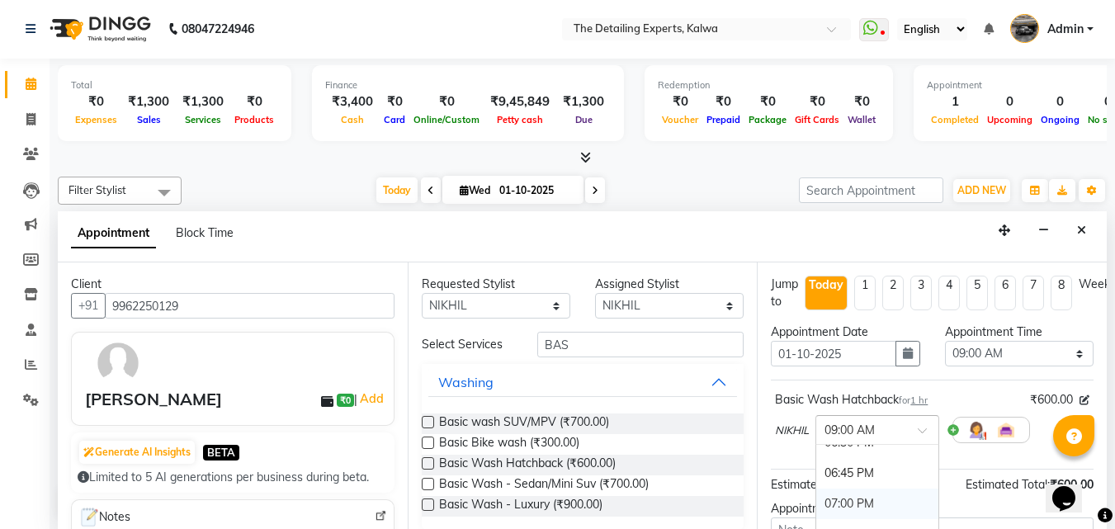
click at [859, 501] on div "07:00 PM" at bounding box center [877, 504] width 122 height 31
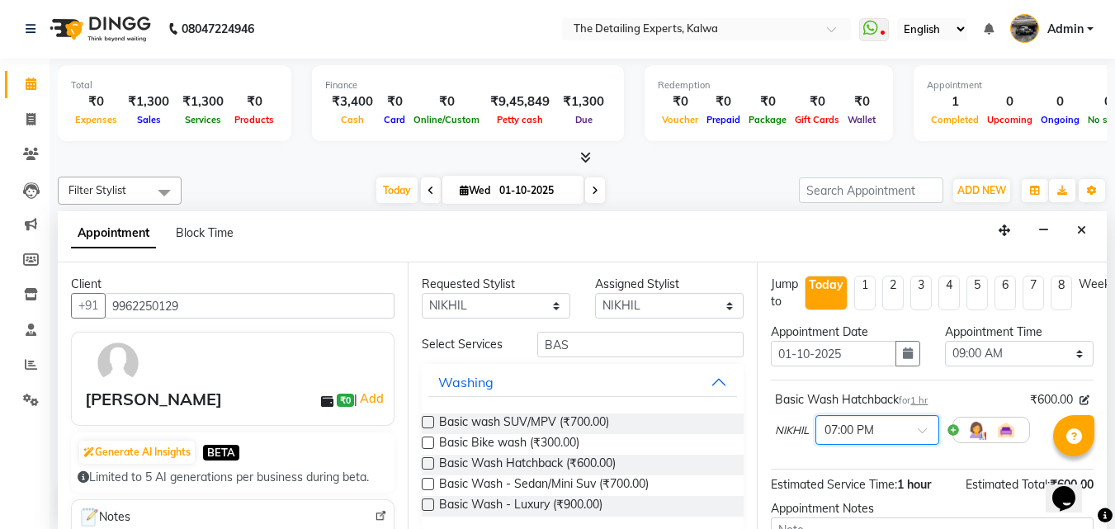
scroll to position [165, 0]
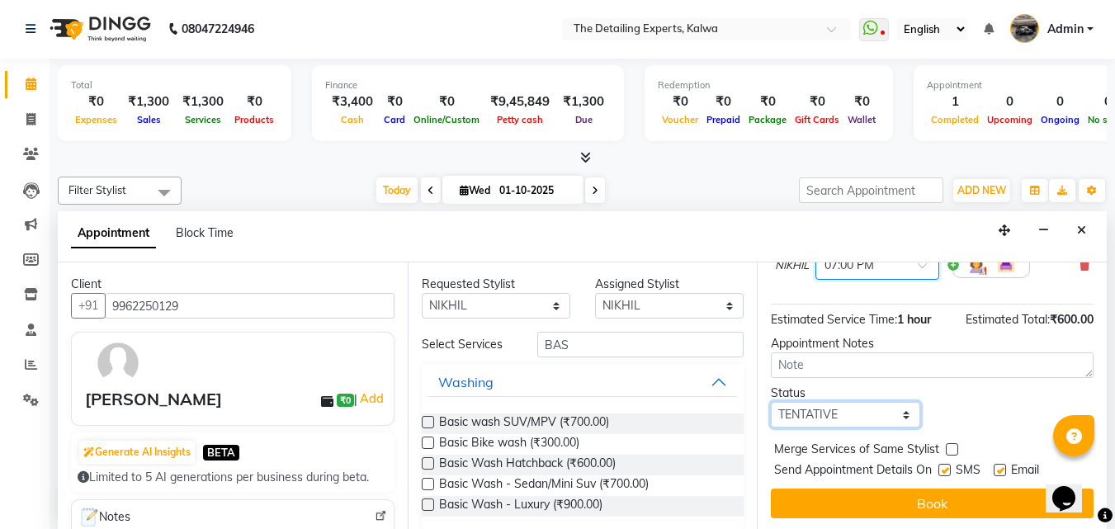
click at [856, 415] on select "Select TENTATIVE CONFIRM CHECK-IN UPCOMING" at bounding box center [845, 415] width 149 height 26
select select "confirm booking"
click at [771, 402] on select "Select TENTATIVE CONFIRM CHECK-IN UPCOMING" at bounding box center [845, 415] width 149 height 26
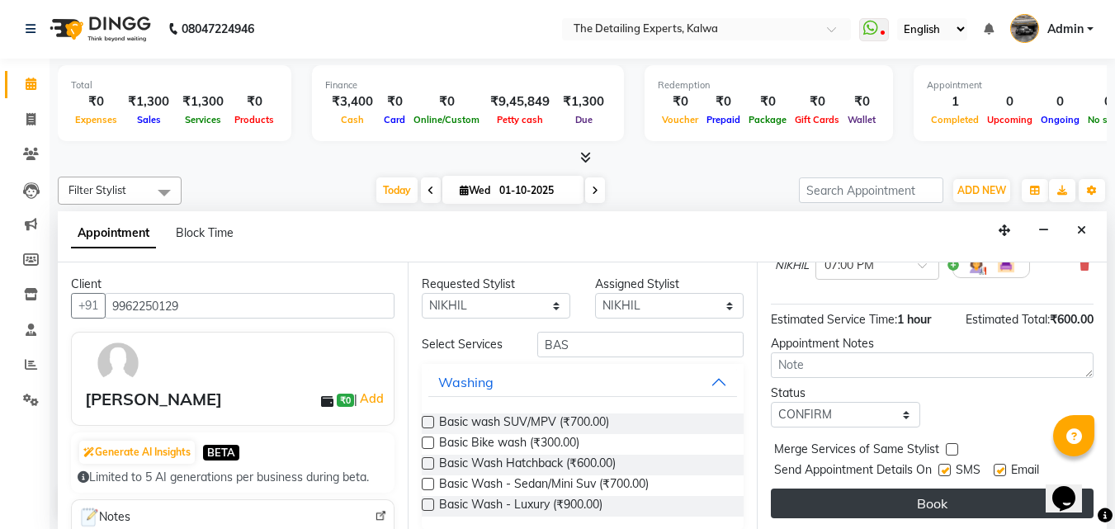
click at [905, 512] on button "Book" at bounding box center [932, 504] width 323 height 30
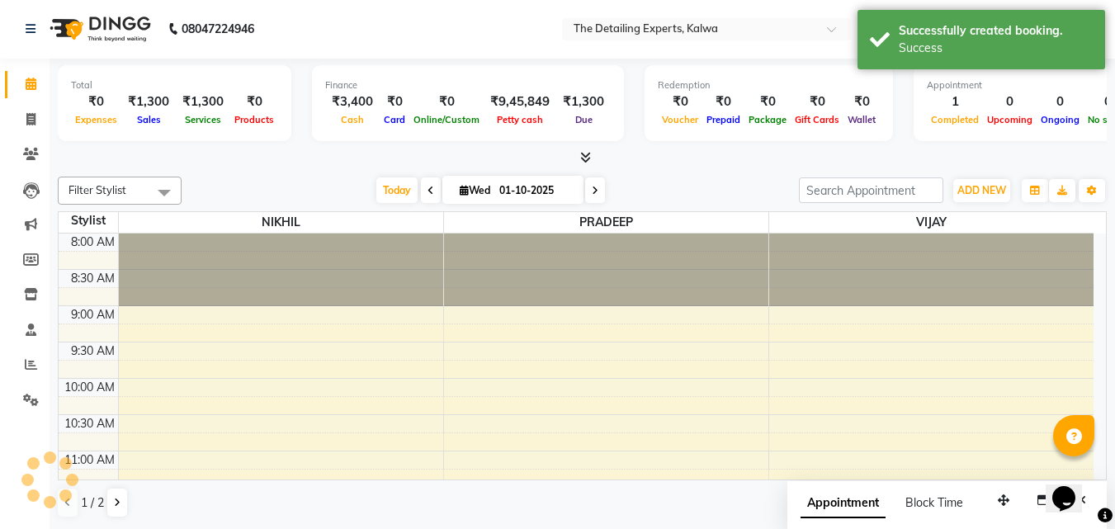
scroll to position [0, 0]
click at [993, 189] on span "ADD NEW" at bounding box center [981, 191] width 49 height 12
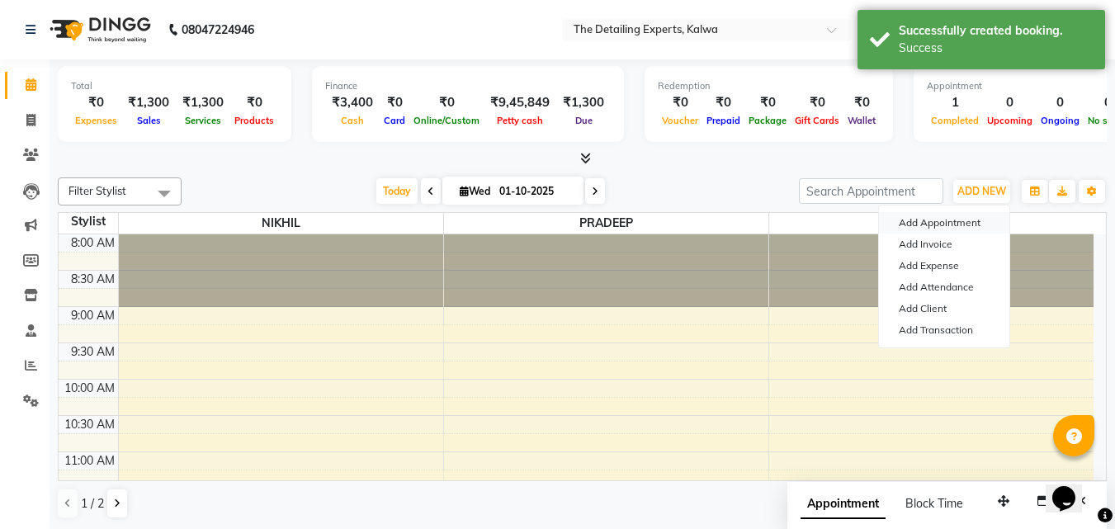
click at [933, 229] on button "Add Appointment" at bounding box center [944, 222] width 130 height 21
select select "tentative"
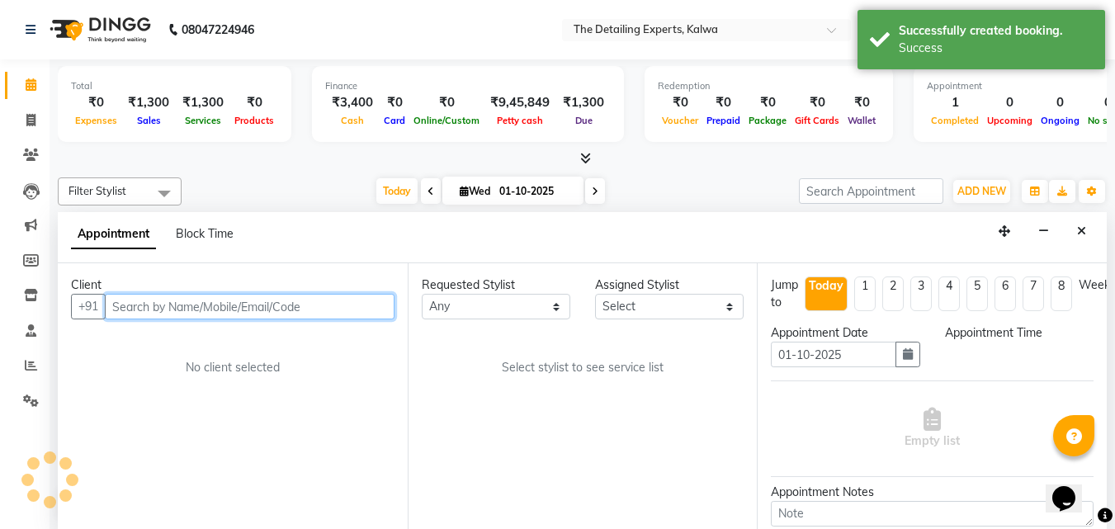
select select "540"
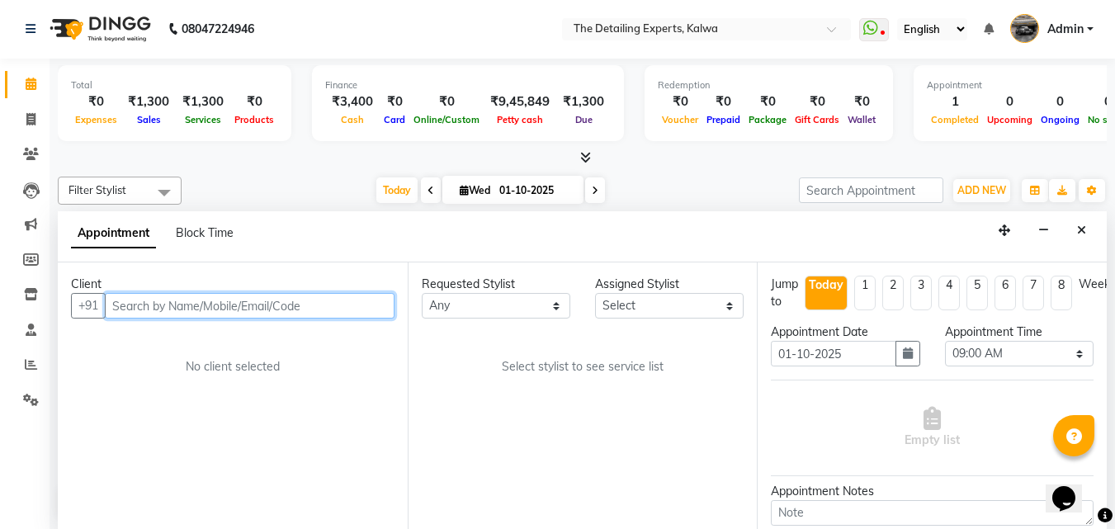
click at [246, 303] on input "text" at bounding box center [250, 306] width 290 height 26
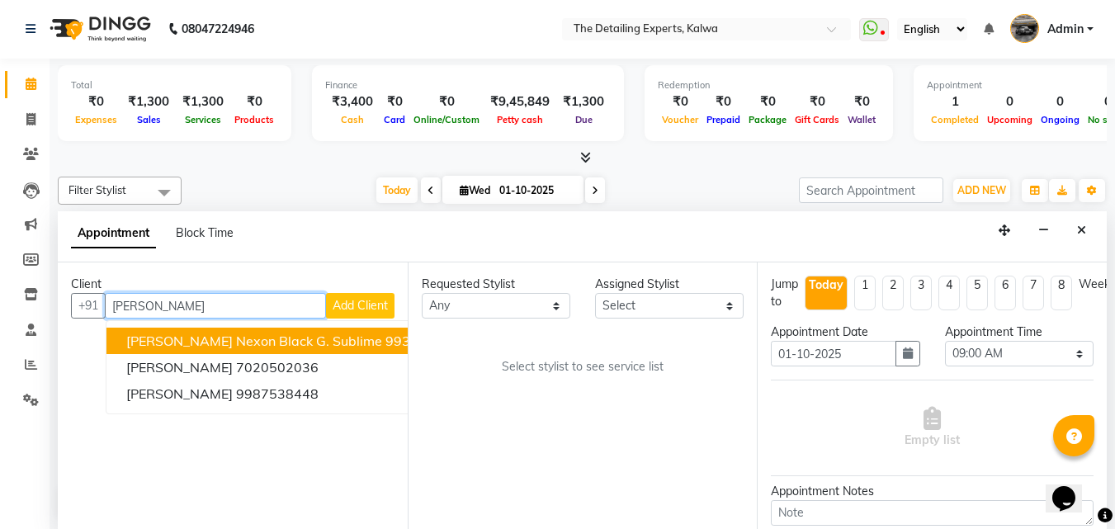
click at [250, 333] on span "[PERSON_NAME] Nexon Black G. Sublime" at bounding box center [254, 341] width 256 height 17
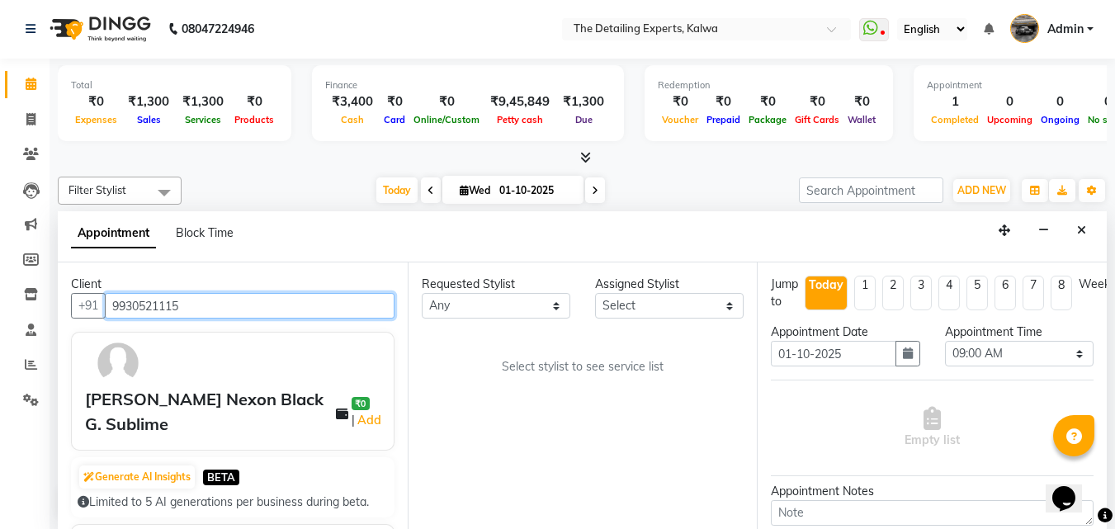
scroll to position [165, 0]
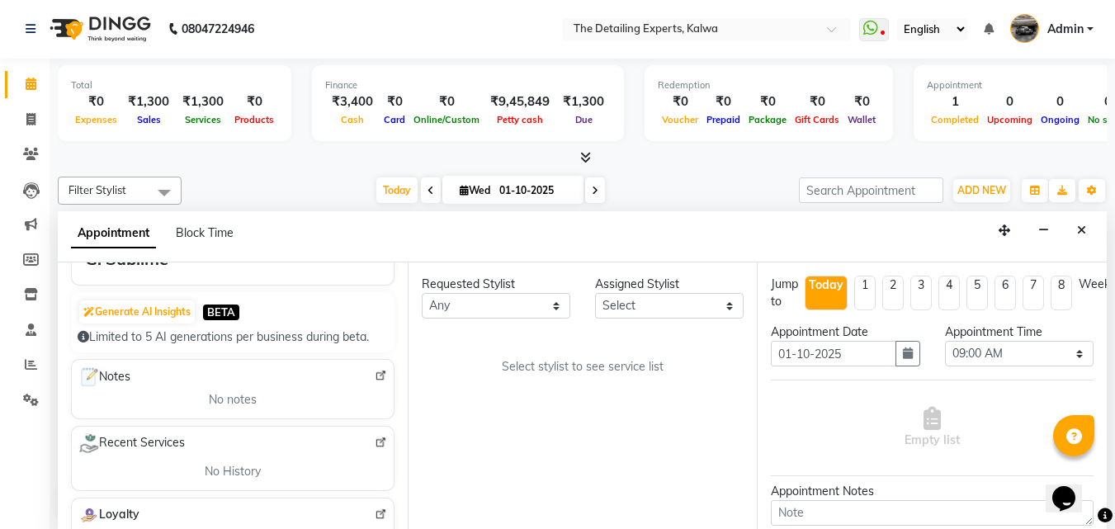
type input "9930521115"
click at [680, 314] on select "Select NIKHIL PRADEEP VIJAY VINAYAK" at bounding box center [669, 306] width 149 height 26
select select "65224"
click at [595, 293] on select "Select NIKHIL PRADEEP VIJAY VINAYAK" at bounding box center [669, 306] width 149 height 26
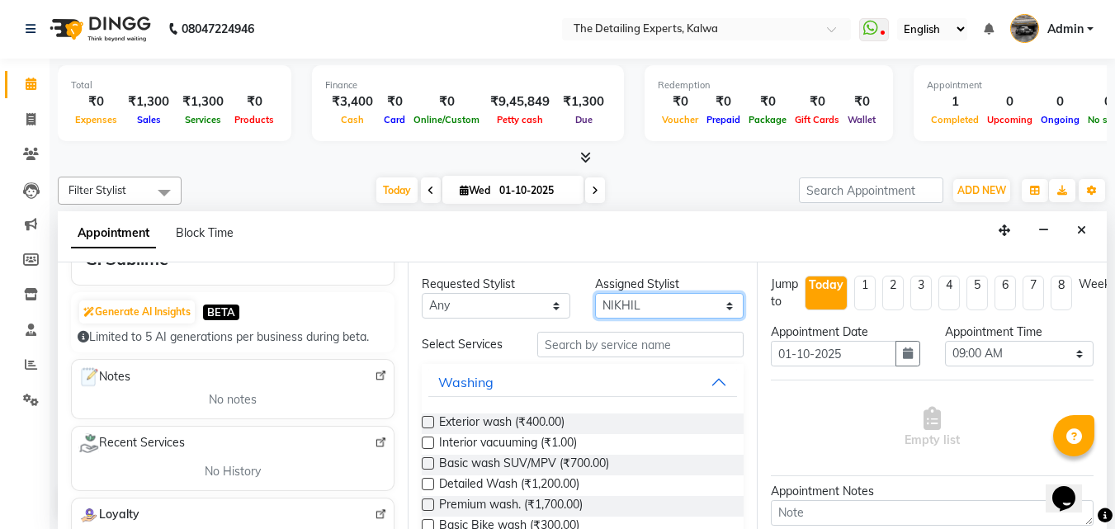
scroll to position [83, 0]
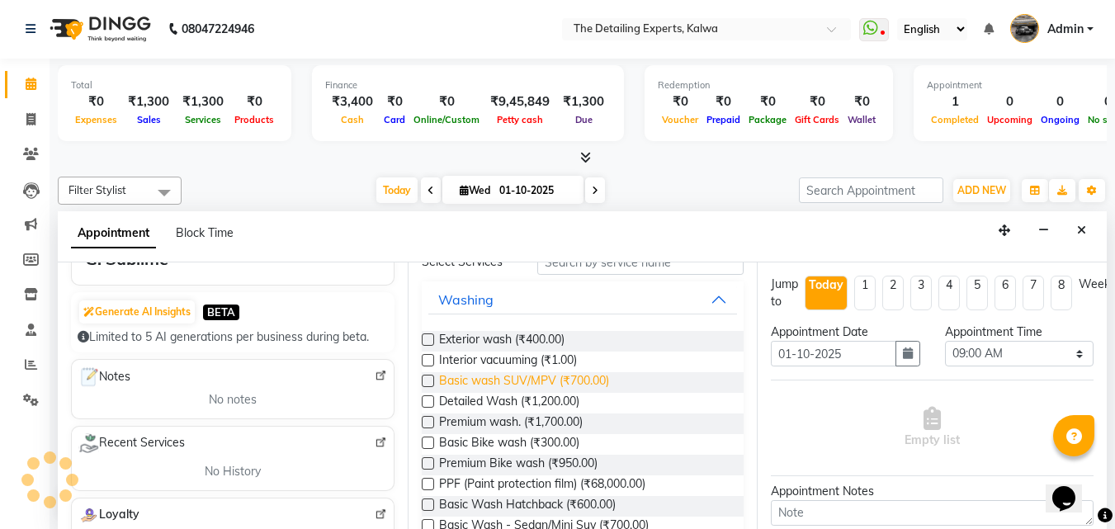
click at [489, 385] on span "Basic wash SUV/MPV (₹700.00)" at bounding box center [524, 382] width 170 height 21
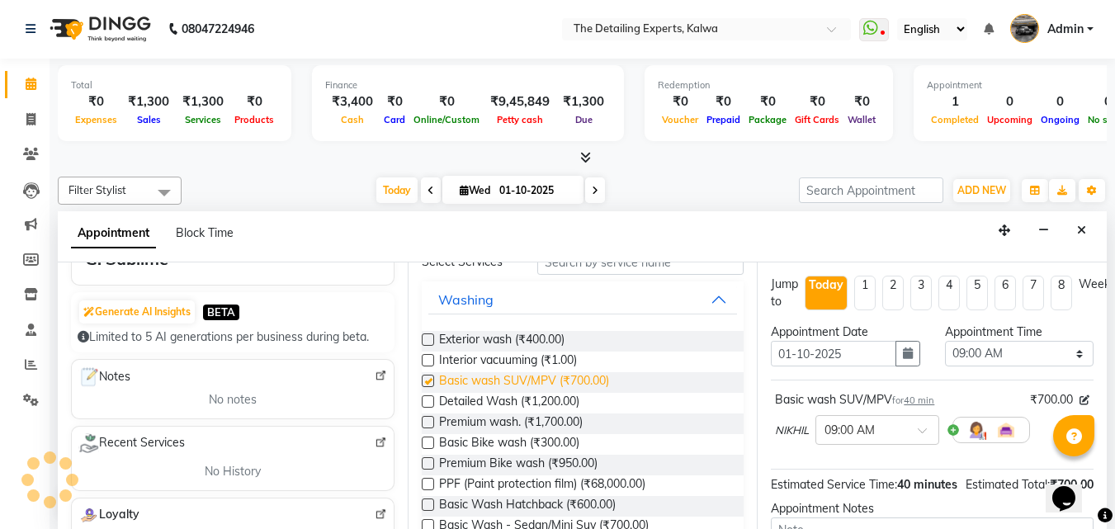
checkbox input "false"
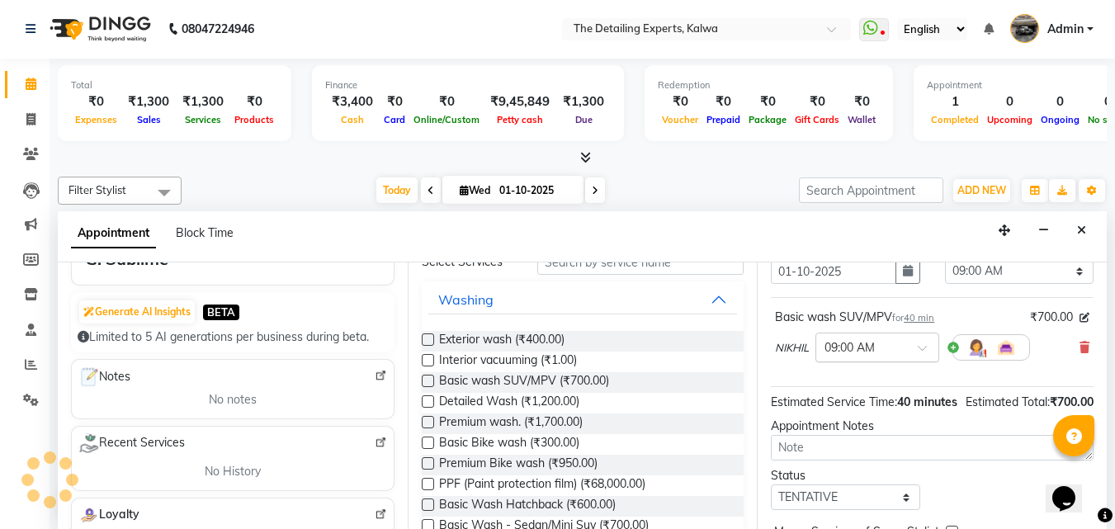
click at [900, 338] on div at bounding box center [877, 346] width 122 height 17
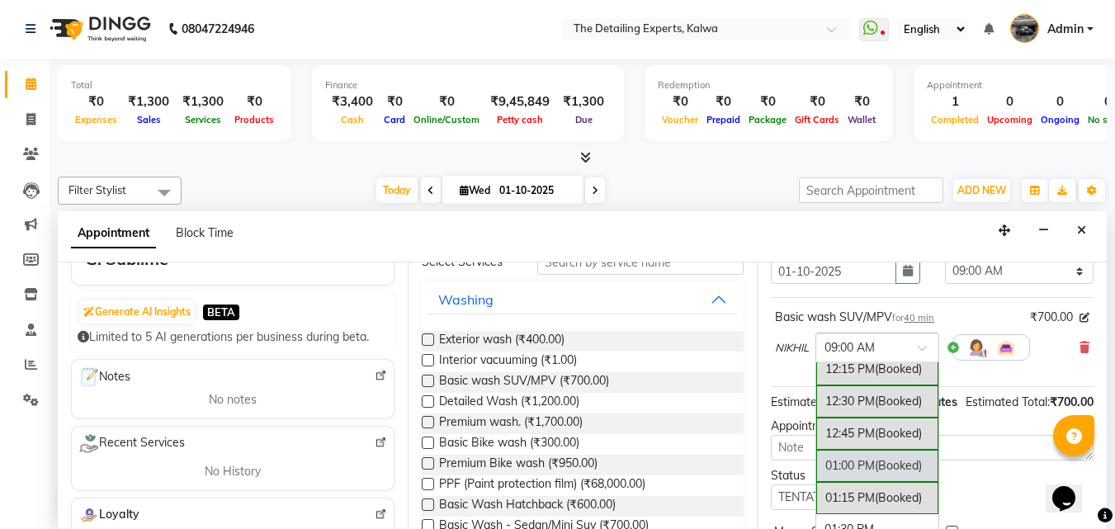
scroll to position [495, 0]
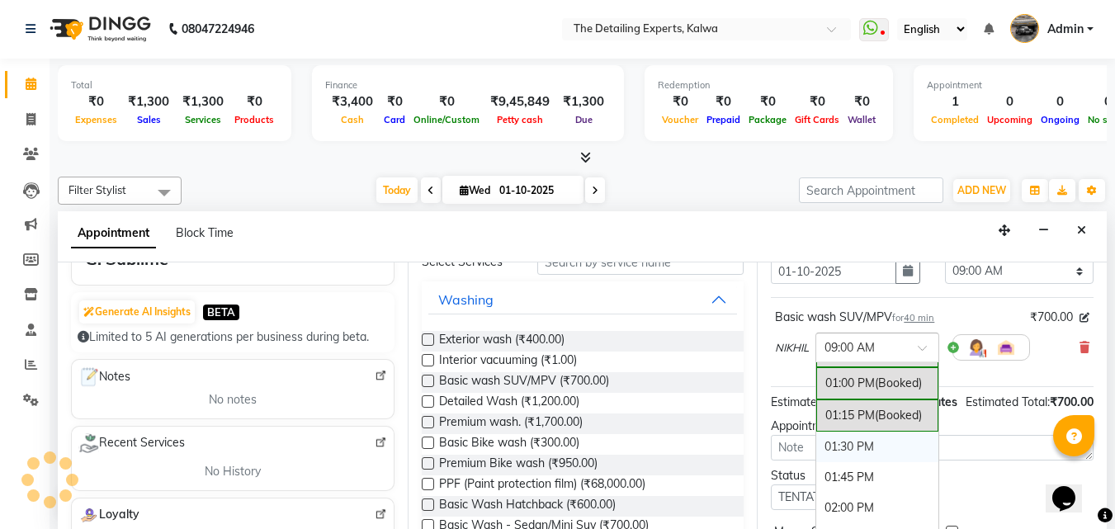
click at [863, 437] on div "01:30 PM" at bounding box center [877, 447] width 122 height 31
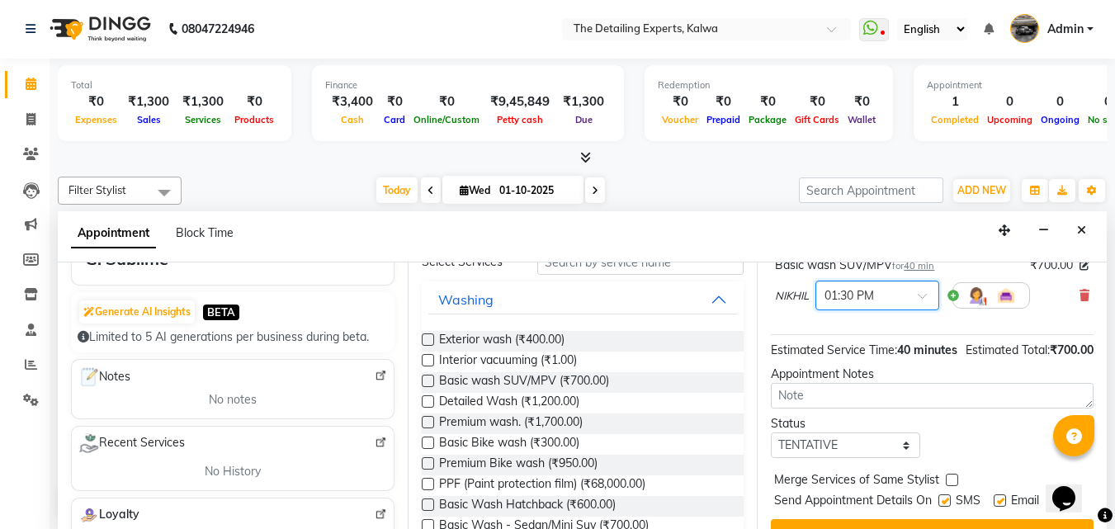
scroll to position [197, 0]
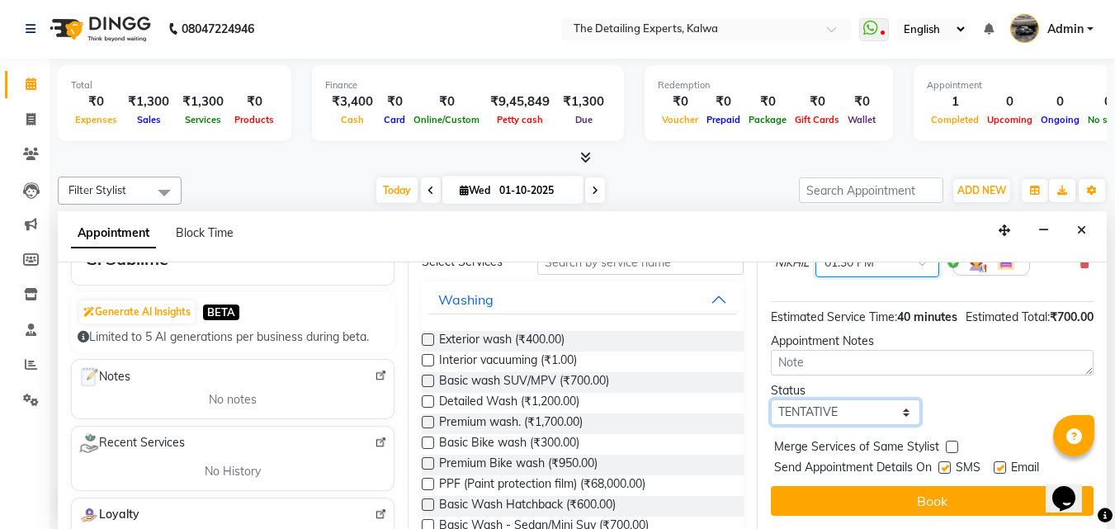
click at [886, 404] on select "Select TENTATIVE CONFIRM CHECK-IN UPCOMING" at bounding box center [845, 412] width 149 height 26
select select "check-in"
click at [771, 399] on select "Select TENTATIVE CONFIRM CHECK-IN UPCOMING" at bounding box center [845, 412] width 149 height 26
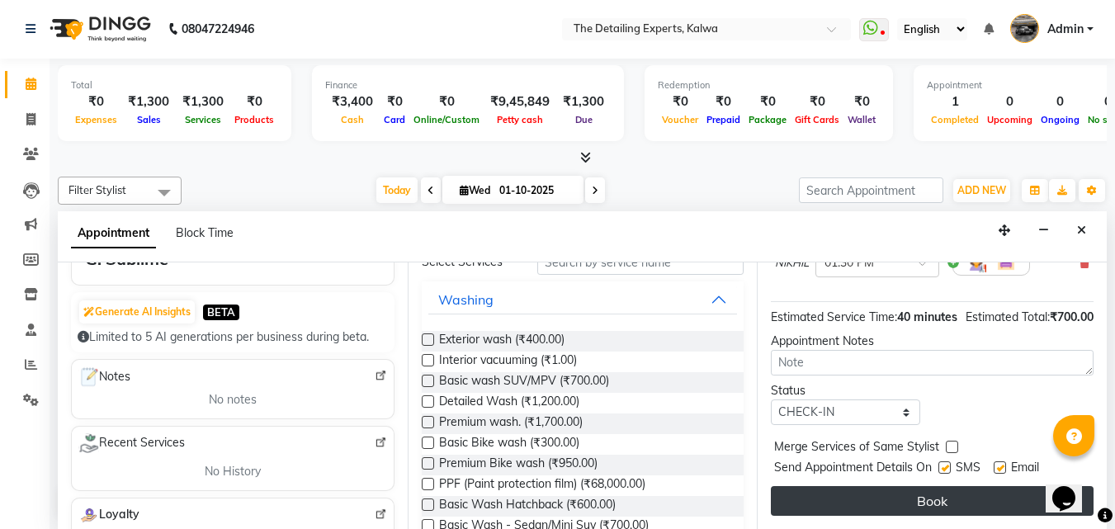
click at [858, 486] on button "Book" at bounding box center [932, 501] width 323 height 30
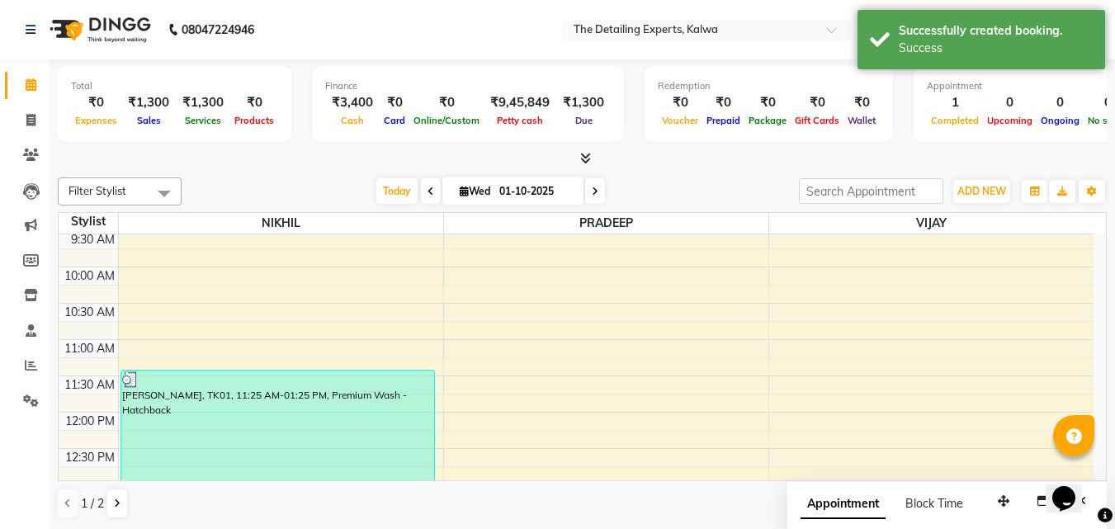
scroll to position [248, 0]
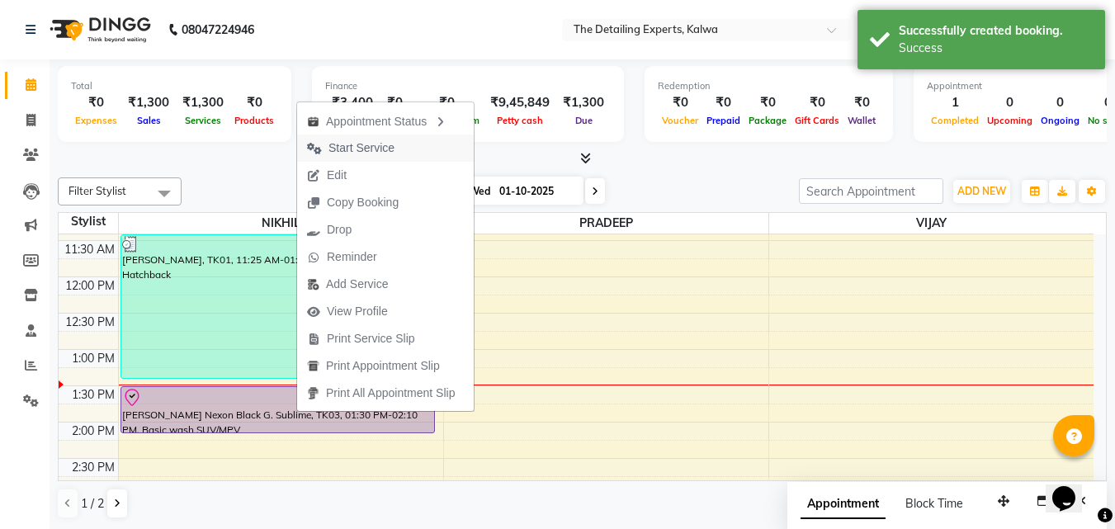
click at [392, 144] on span "Start Service" at bounding box center [361, 147] width 66 height 17
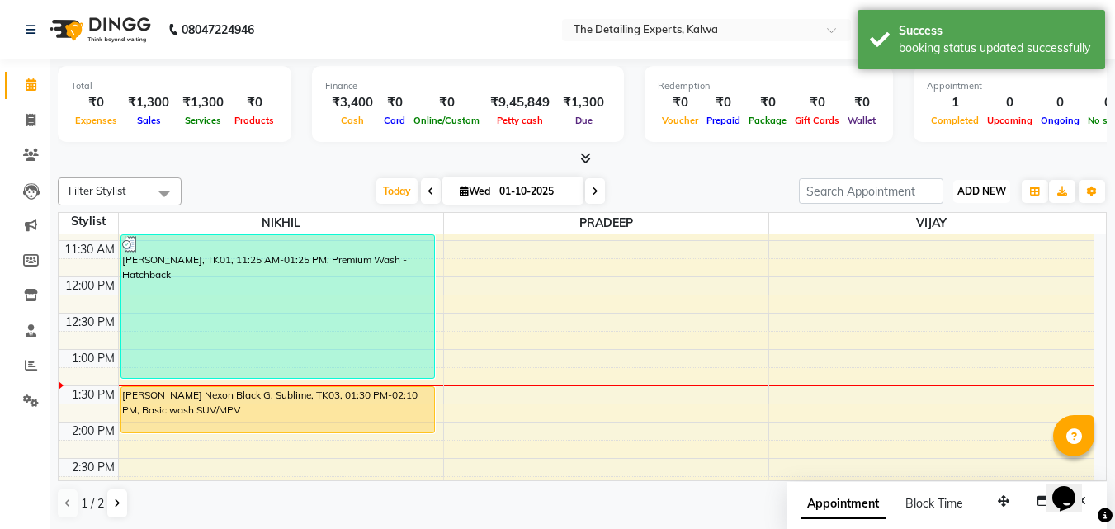
click at [1009, 189] on button "ADD NEW Toggle Dropdown" at bounding box center [981, 191] width 57 height 23
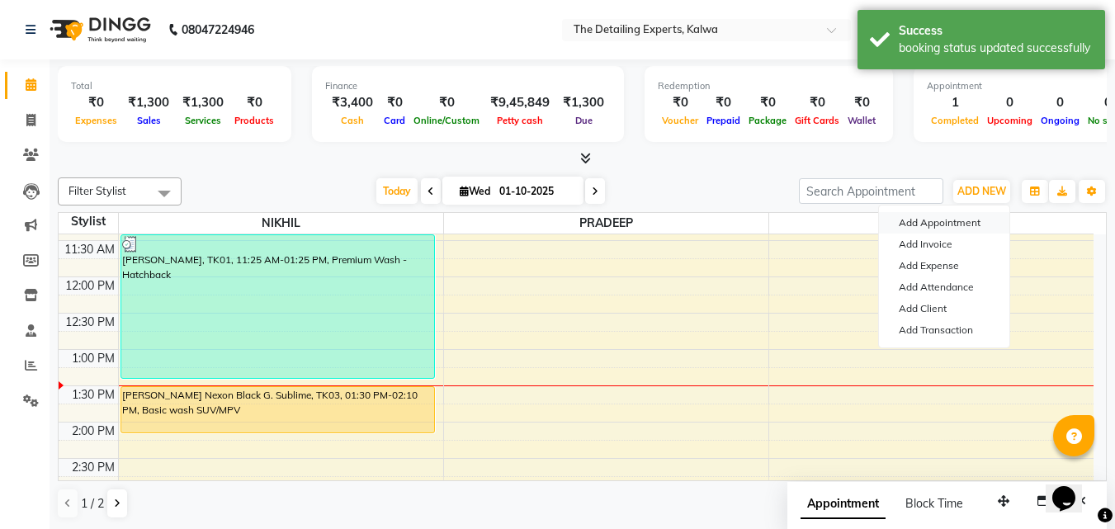
click at [975, 219] on button "Add Appointment" at bounding box center [944, 222] width 130 height 21
select select "tentative"
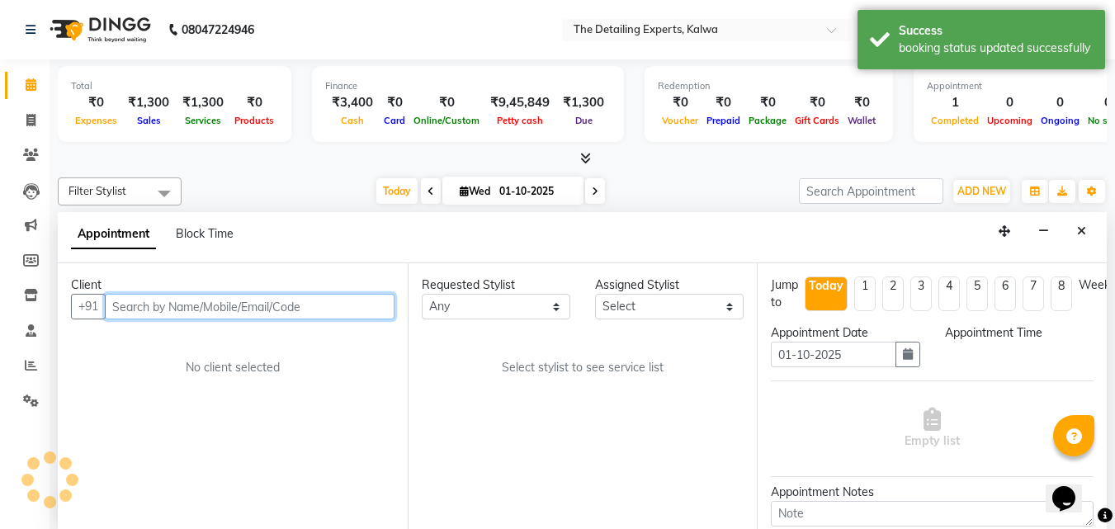
select select "540"
click at [243, 305] on input "text" at bounding box center [250, 306] width 290 height 26
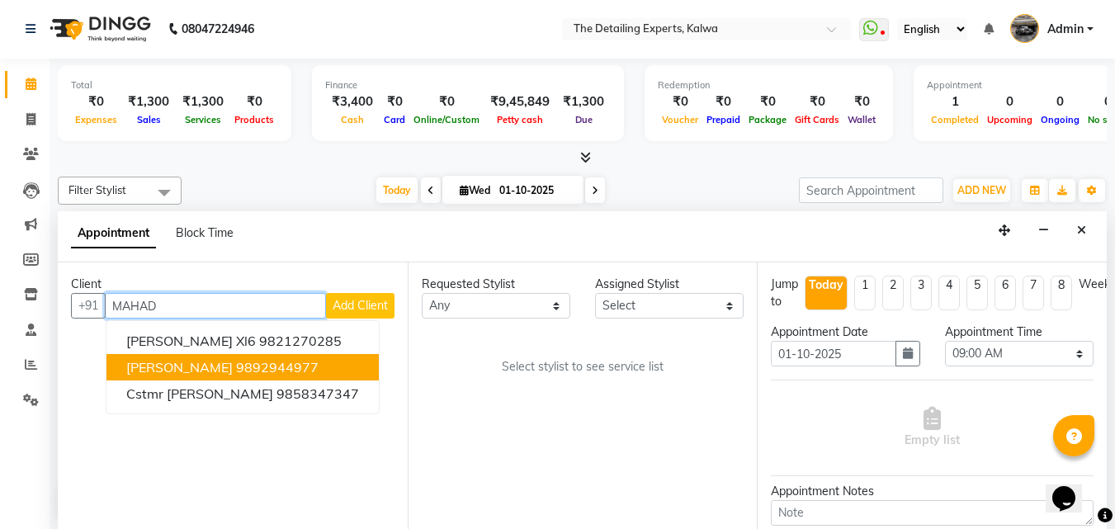
click at [220, 370] on span "Abhishekh Mahadik" at bounding box center [179, 367] width 106 height 17
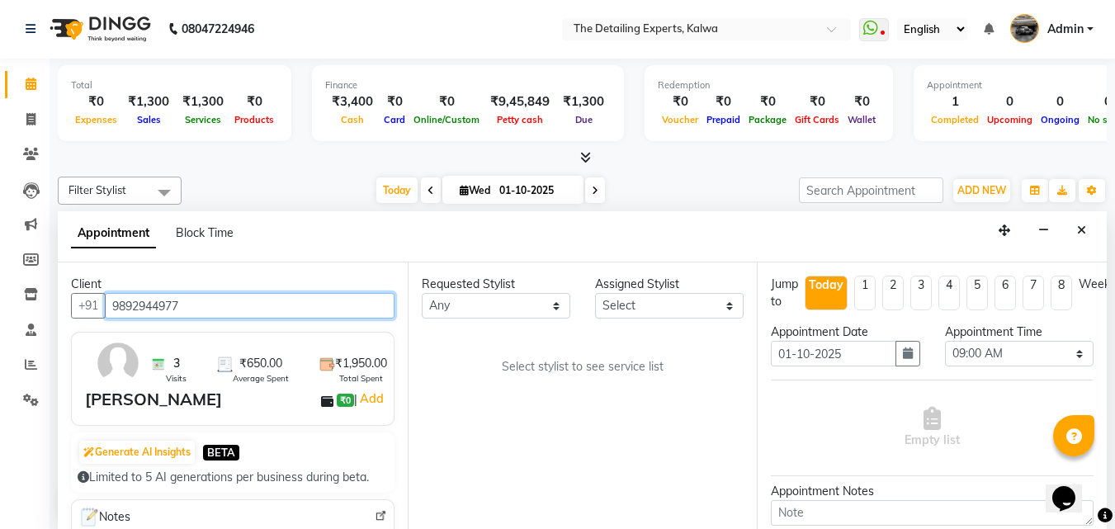
type input "9892944977"
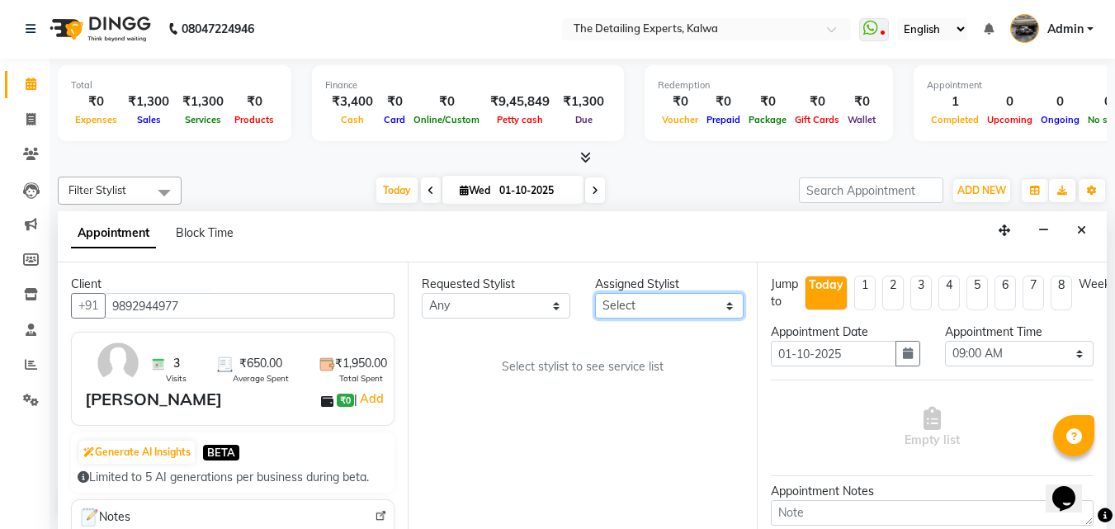
click at [707, 303] on select "Select NIKHIL PRADEEP VIJAY VINAYAK" at bounding box center [669, 306] width 149 height 26
select select "65222"
click at [595, 293] on select "Select NIKHIL PRADEEP VIJAY VINAYAK" at bounding box center [669, 306] width 149 height 26
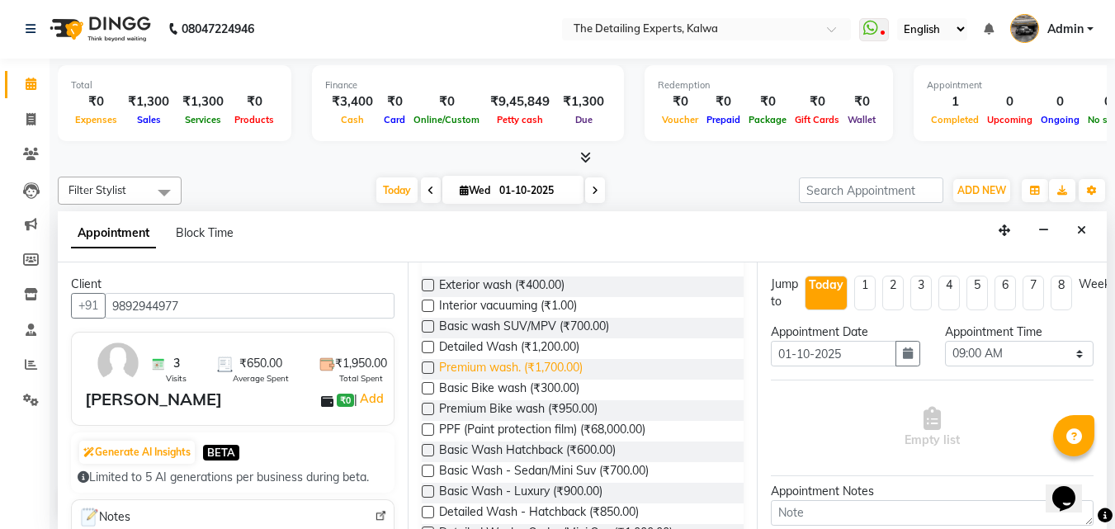
scroll to position [165, 0]
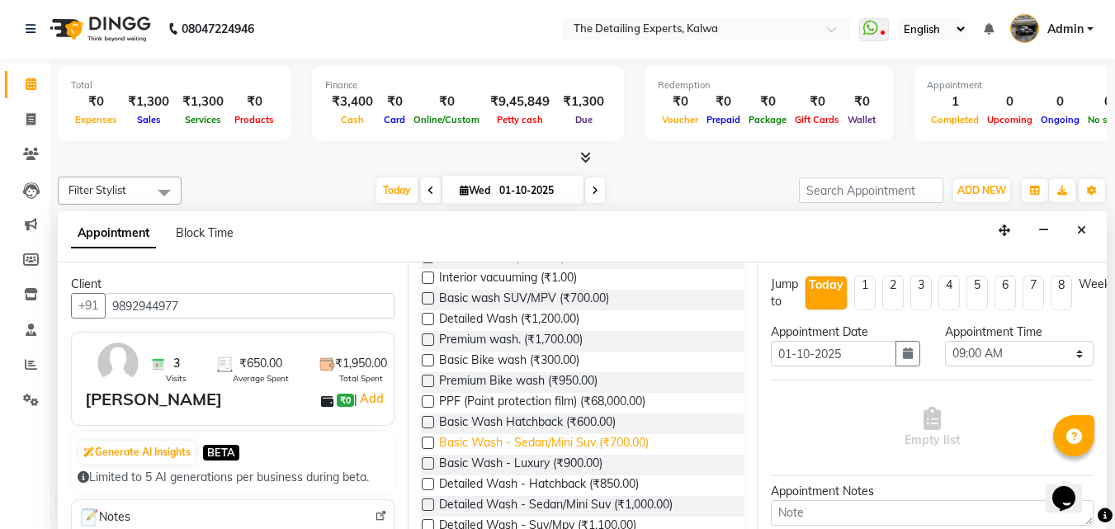
click at [520, 442] on span "Basic Wash - Sedan/Mini Suv (₹700.00)" at bounding box center [544, 444] width 210 height 21
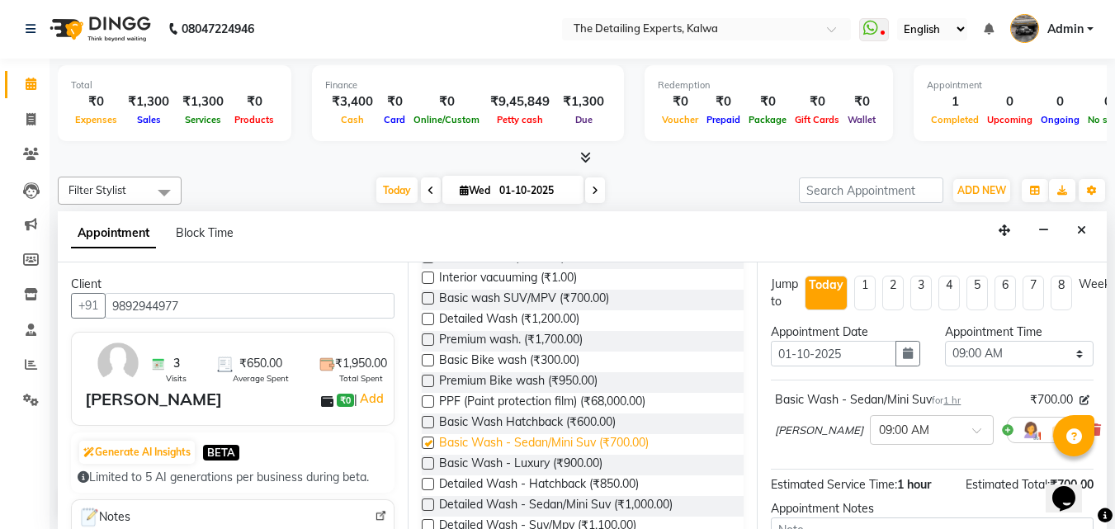
checkbox input "false"
click at [896, 432] on input "text" at bounding box center [915, 428] width 73 height 17
click at [875, 456] on div "01:00 PM" at bounding box center [932, 453] width 122 height 31
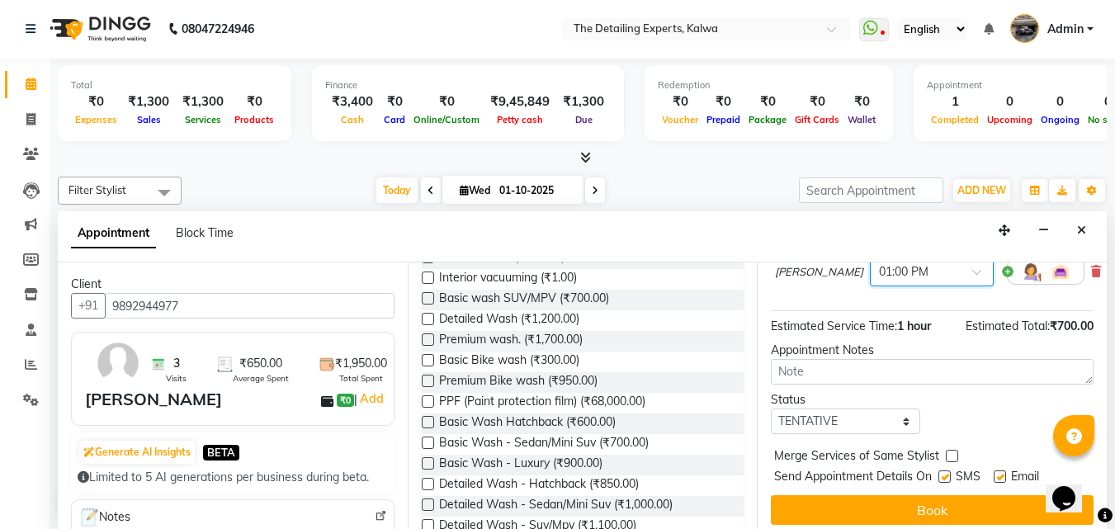
scroll to position [165, 0]
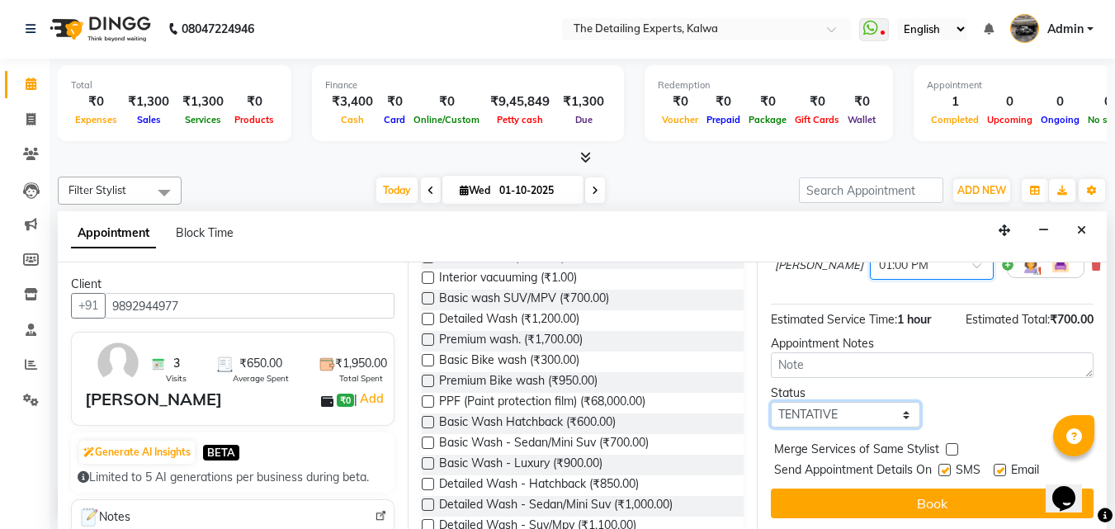
click at [896, 421] on select "Select TENTATIVE CONFIRM CHECK-IN UPCOMING" at bounding box center [845, 415] width 149 height 26
select select "check-in"
click at [771, 402] on select "Select TENTATIVE CONFIRM CHECK-IN UPCOMING" at bounding box center [845, 415] width 149 height 26
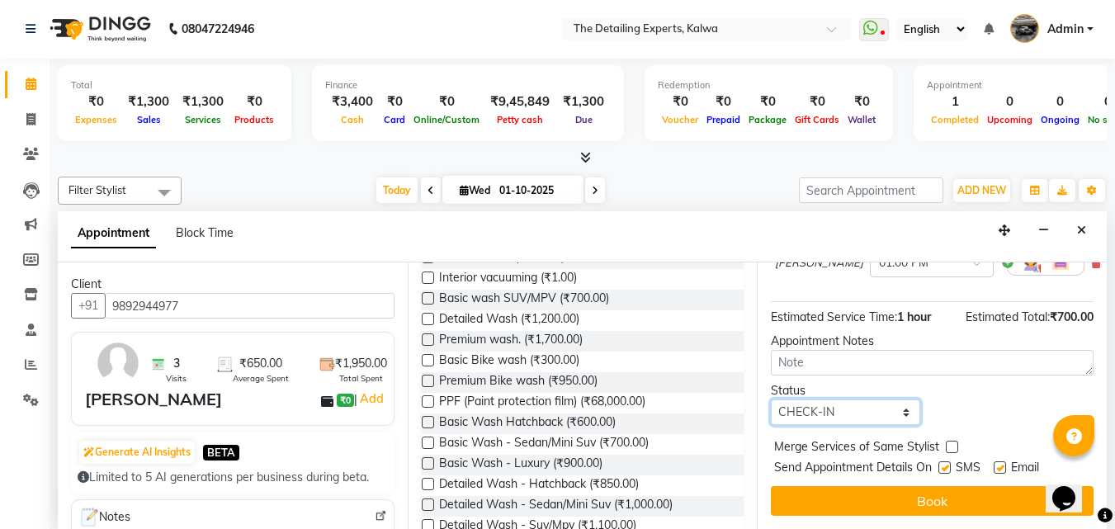
scroll to position [180, 0]
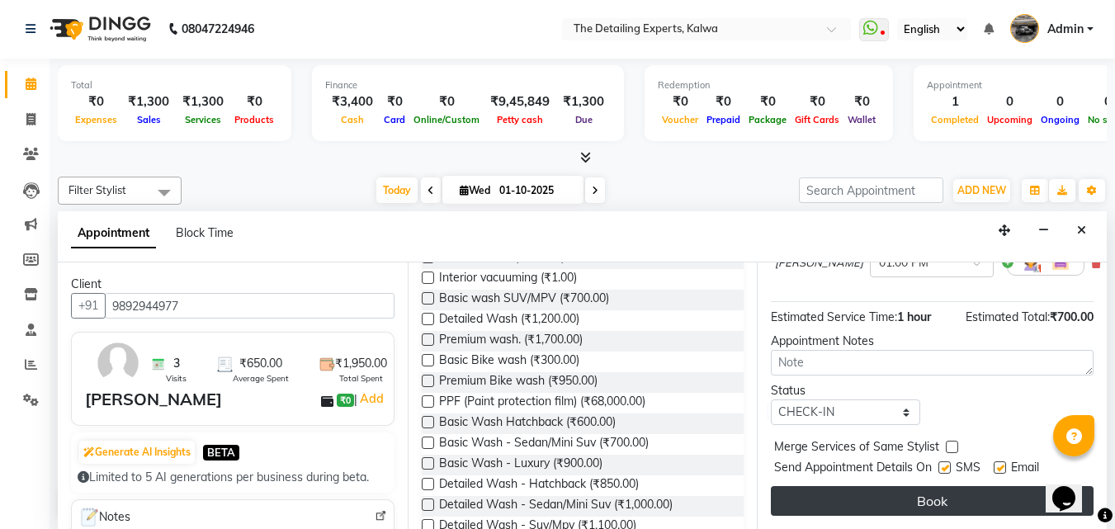
click at [923, 486] on button "Book" at bounding box center [932, 501] width 323 height 30
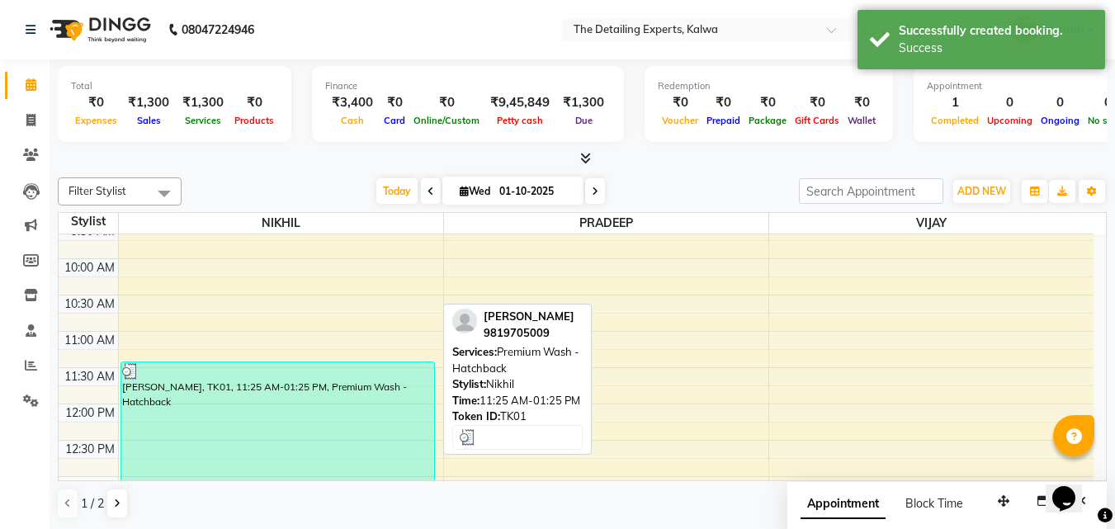
scroll to position [120, 0]
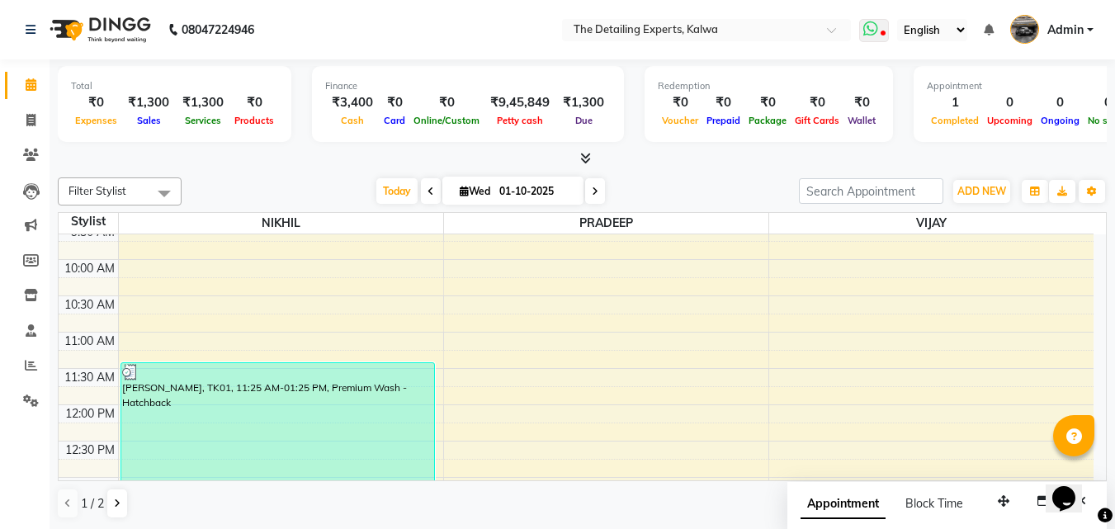
click at [873, 31] on icon at bounding box center [870, 29] width 15 height 17
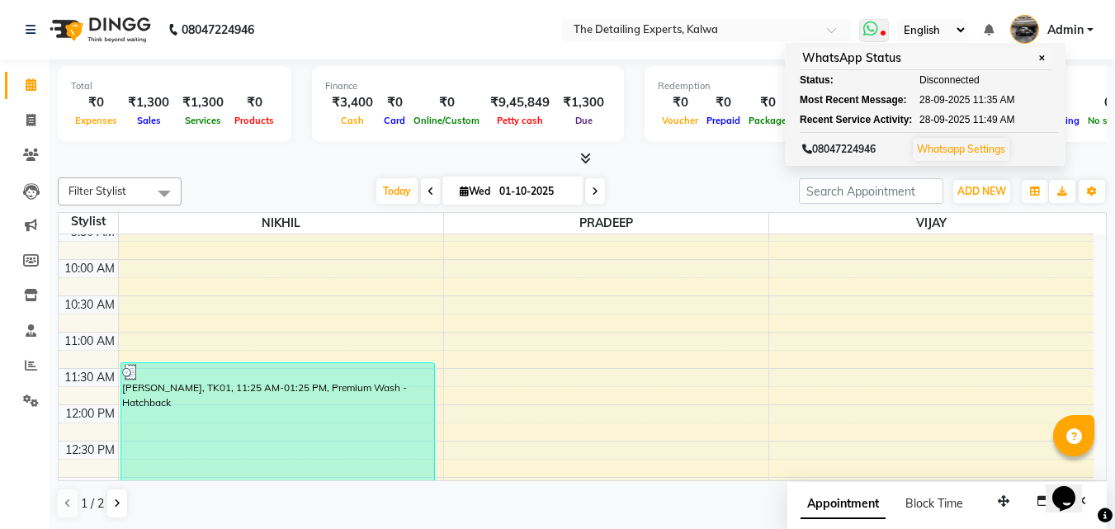
click at [953, 154] on link "Whatsapp Settings" at bounding box center [961, 149] width 88 height 12
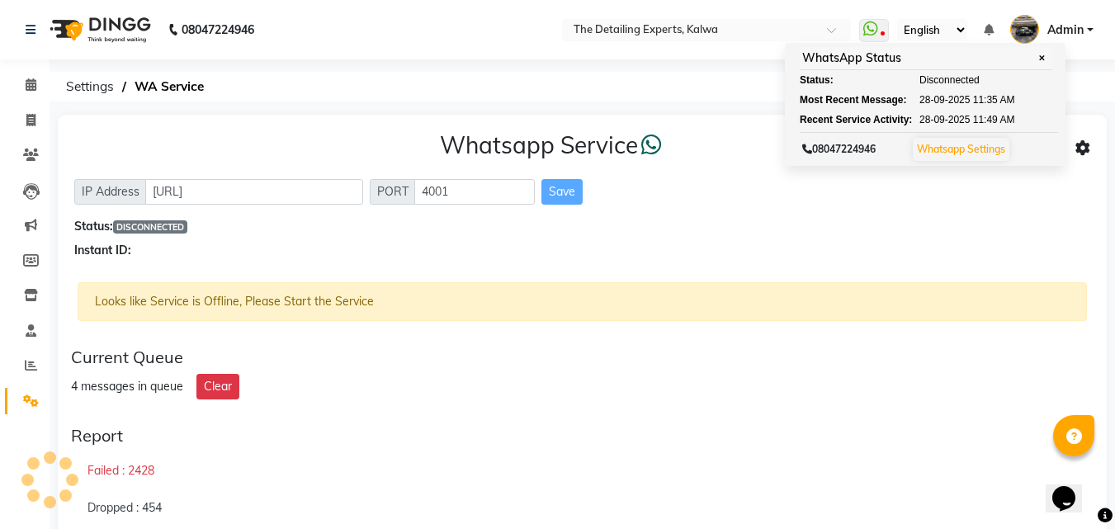
click at [284, 450] on div "Report Failed : 2428 Dropped : 454 Delivered : 1429 New : 4" at bounding box center [582, 513] width 1036 height 188
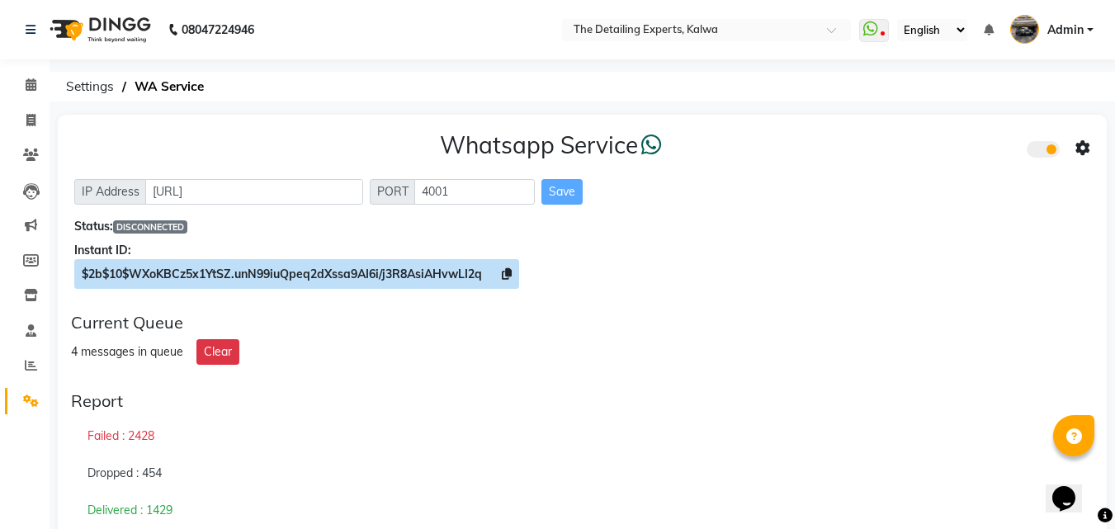
click at [457, 267] on span "$2b$10$WXoKBCz5x1YtSZ.unN99iuQpeq2dXssa9AI6i/j3R8AsiAHvwLI2q" at bounding box center [282, 274] width 400 height 15
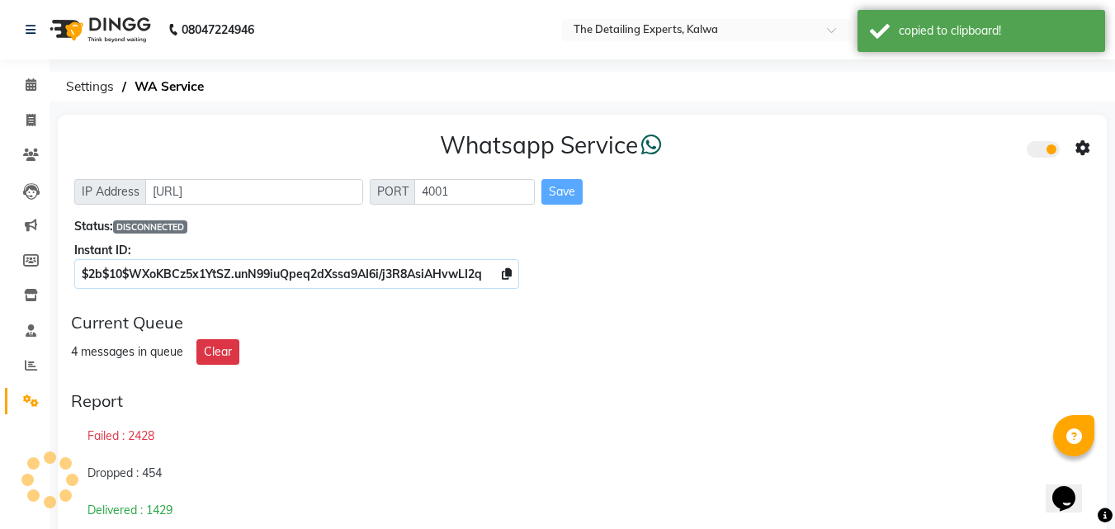
click at [1053, 139] on div at bounding box center [1055, 148] width 33 height 18
click at [1048, 149] on span at bounding box center [1043, 149] width 33 height 17
click at [1039, 152] on input "checkbox" at bounding box center [1039, 152] width 0 height 0
click at [1048, 149] on span at bounding box center [1043, 149] width 33 height 17
click at [1039, 152] on input "checkbox" at bounding box center [1039, 152] width 0 height 0
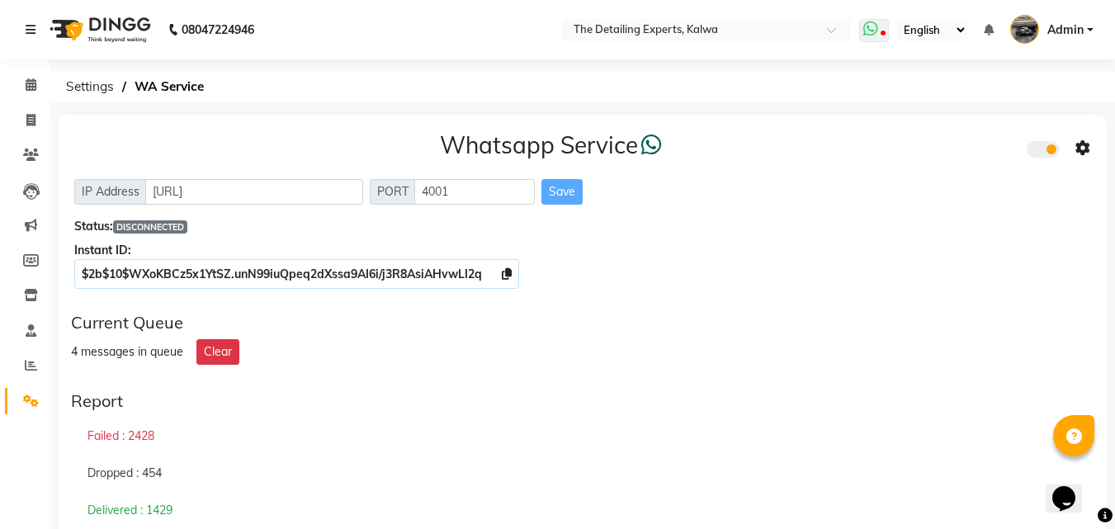
click at [865, 23] on icon at bounding box center [870, 29] width 15 height 17
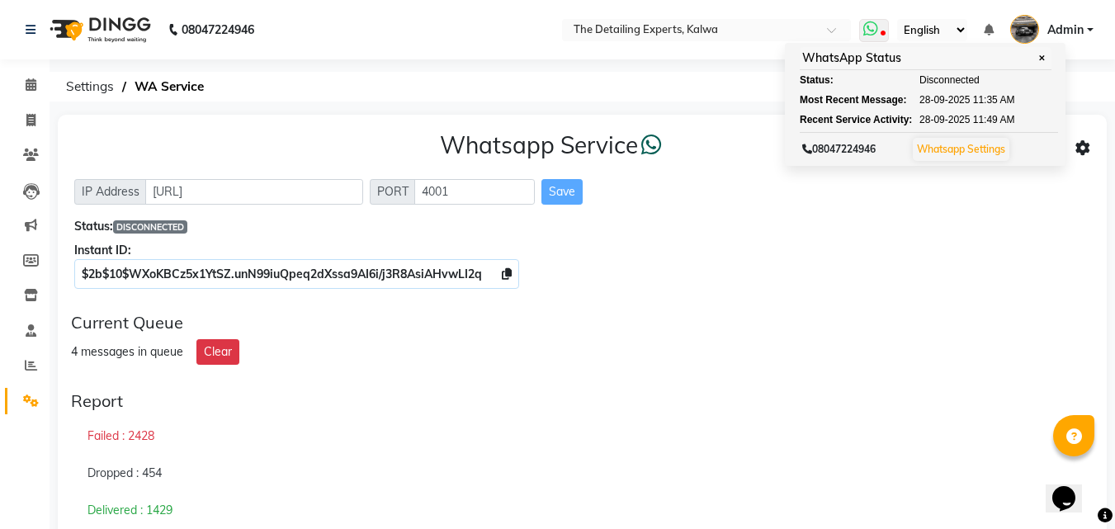
click at [1002, 143] on link "Whatsapp Settings" at bounding box center [961, 149] width 88 height 12
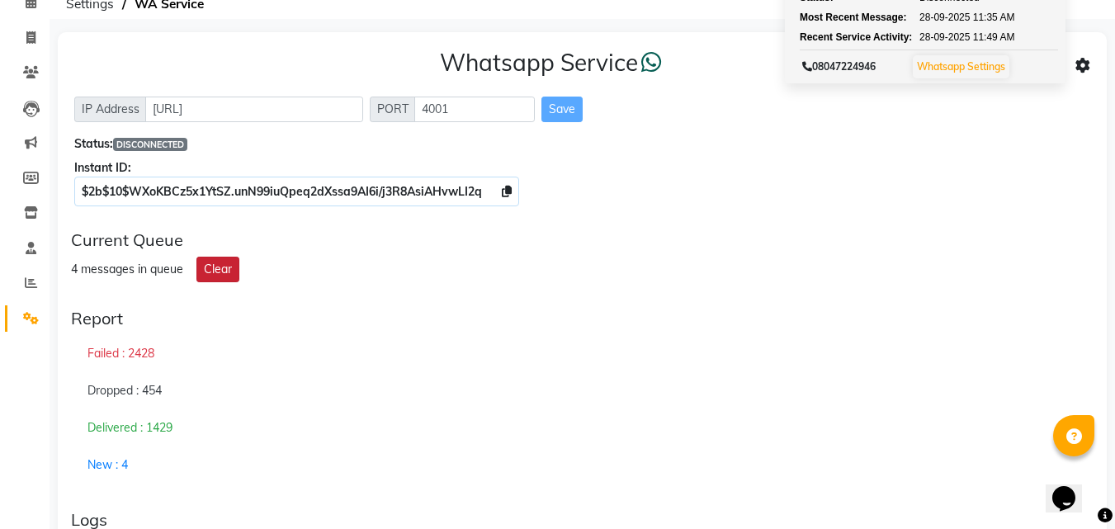
click at [203, 266] on button "Clear" at bounding box center [217, 270] width 43 height 26
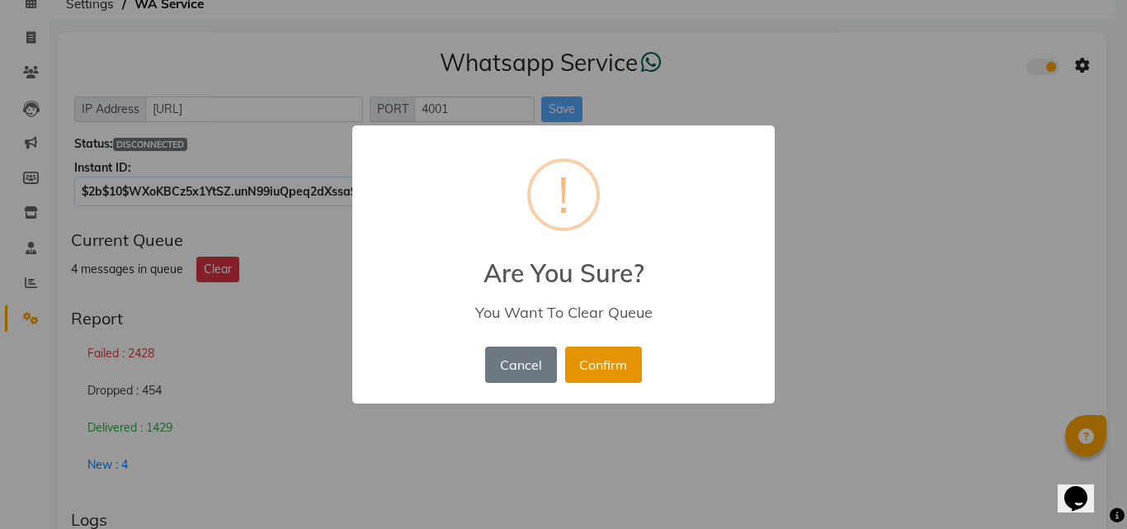
click at [588, 367] on button "Confirm" at bounding box center [603, 365] width 77 height 36
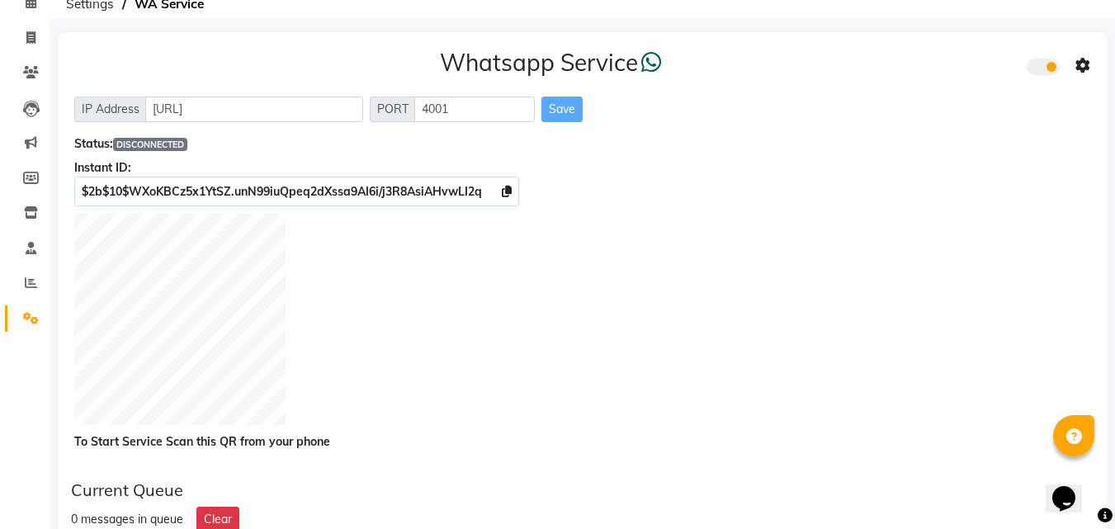
scroll to position [0, 0]
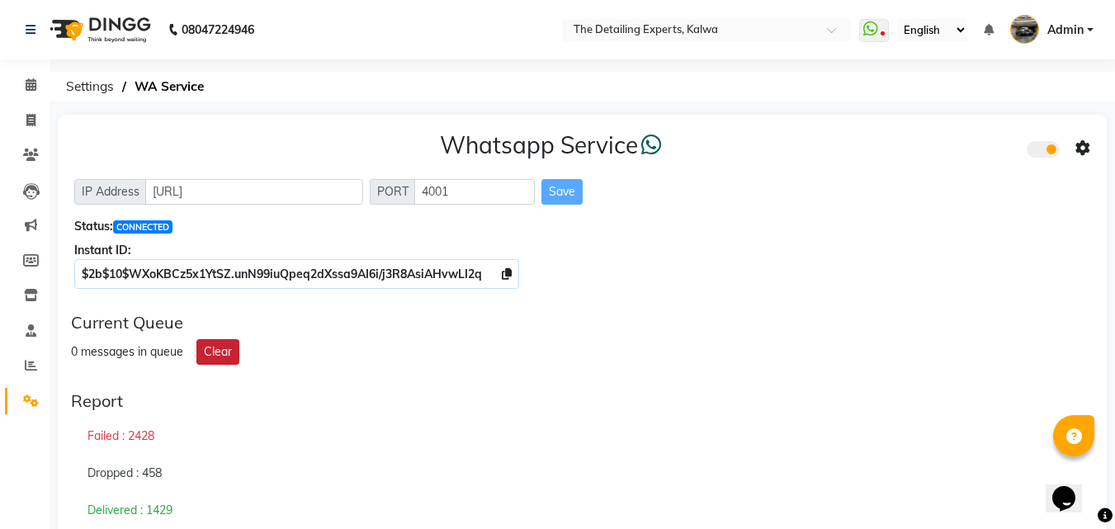
click at [217, 355] on button "Clear" at bounding box center [217, 352] width 43 height 26
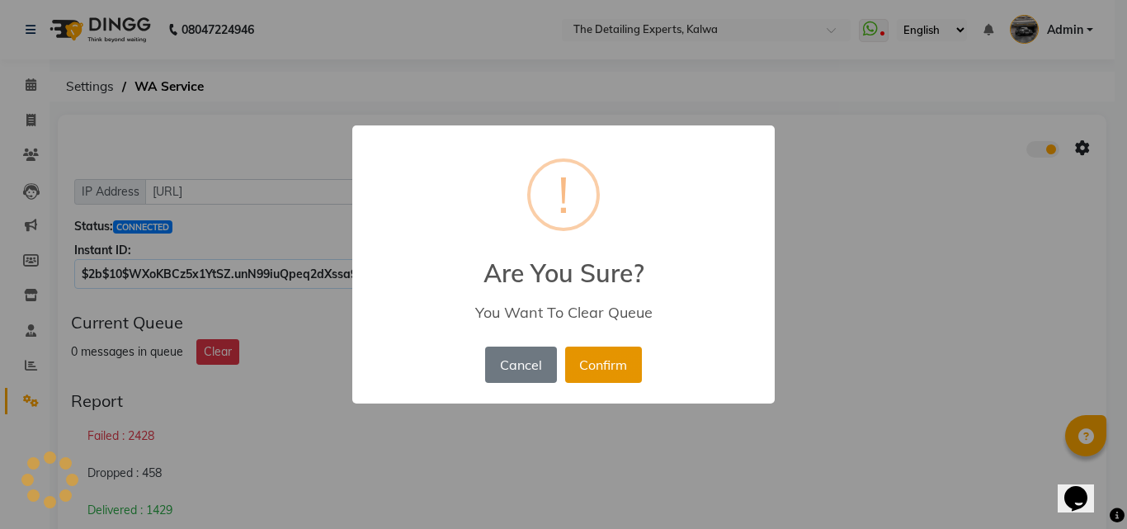
click at [624, 362] on button "Confirm" at bounding box center [603, 365] width 77 height 36
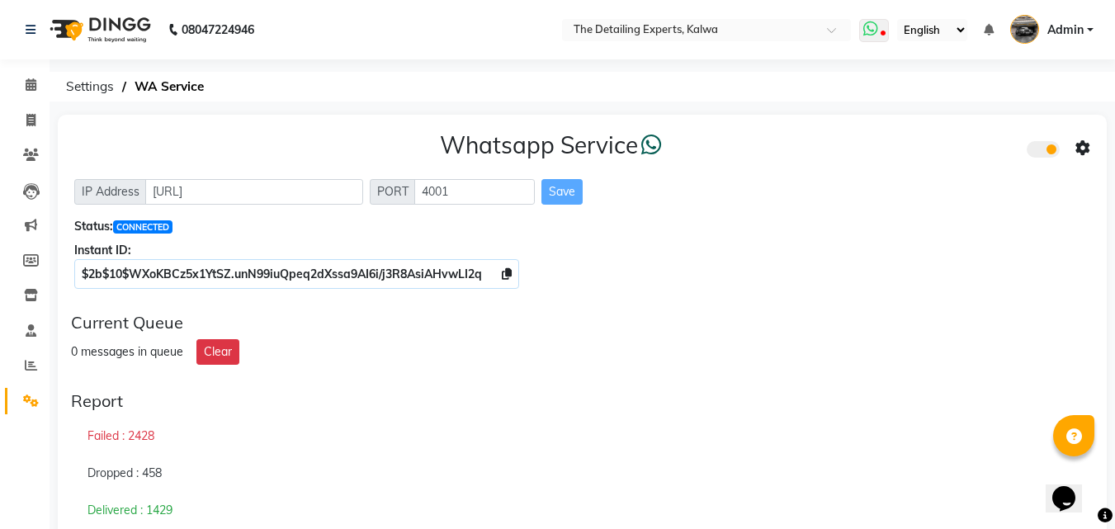
click at [872, 30] on icon at bounding box center [870, 29] width 15 height 17
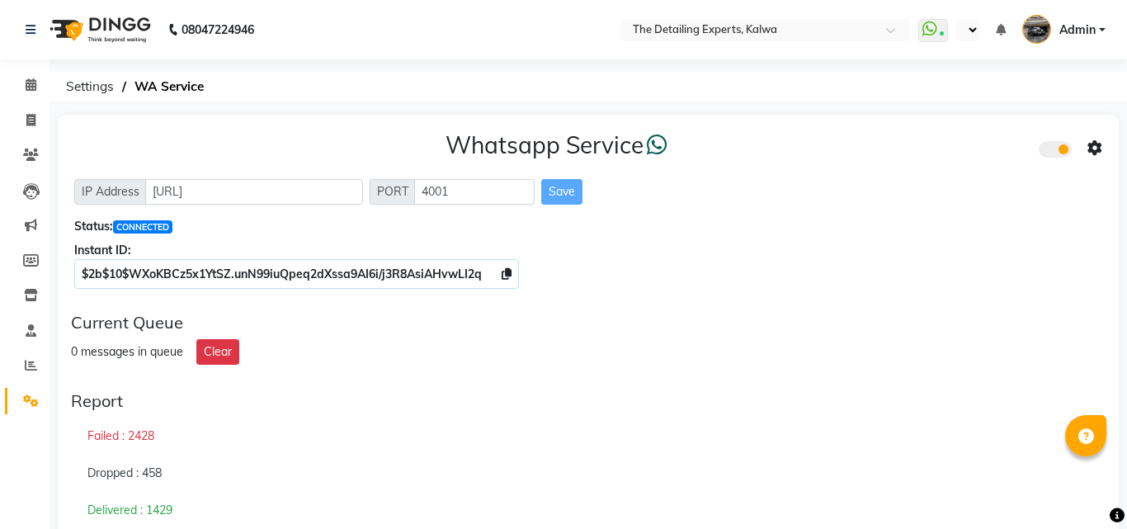
select select "en"
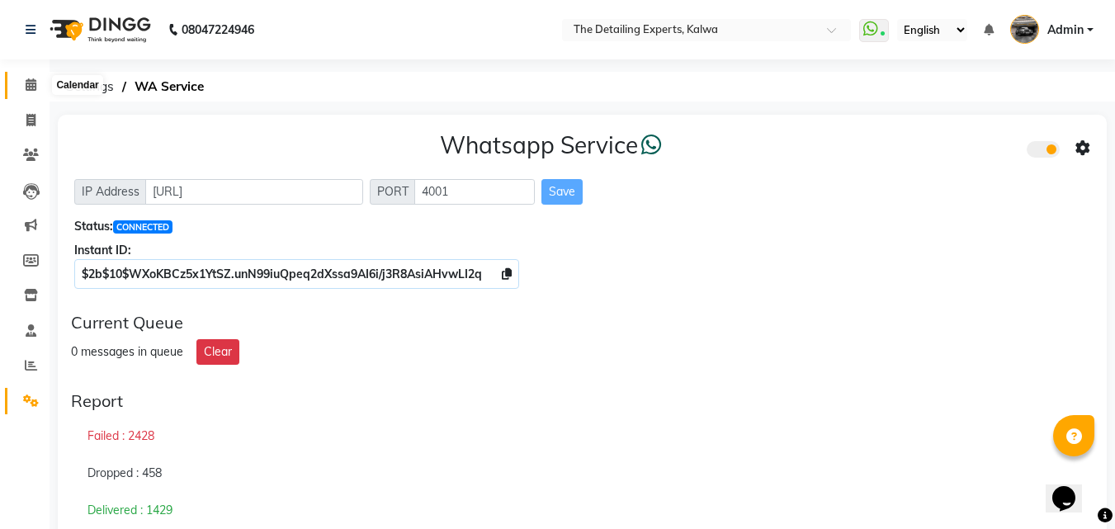
click at [34, 85] on icon at bounding box center [31, 84] width 11 height 12
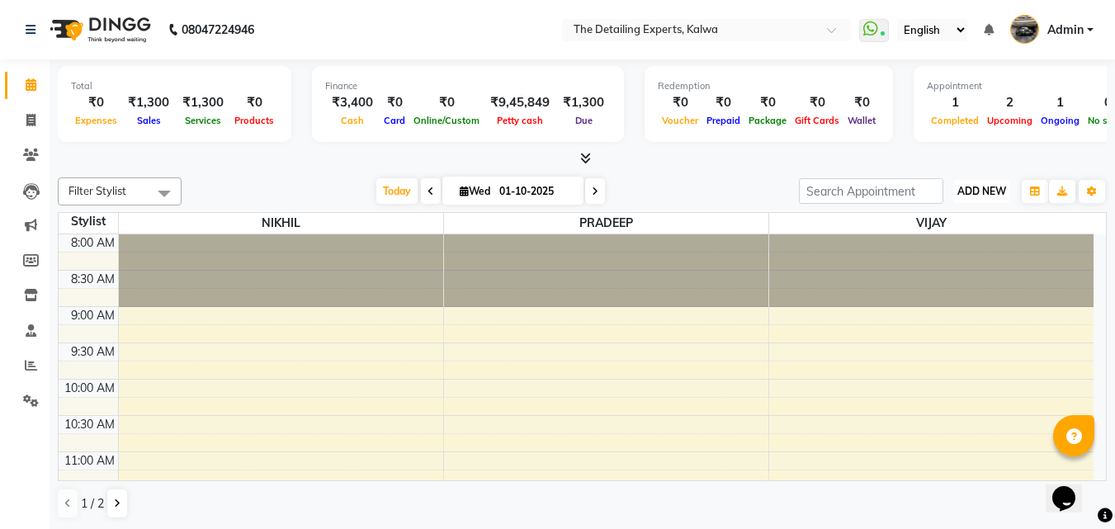
click at [976, 188] on span "ADD NEW" at bounding box center [981, 191] width 49 height 12
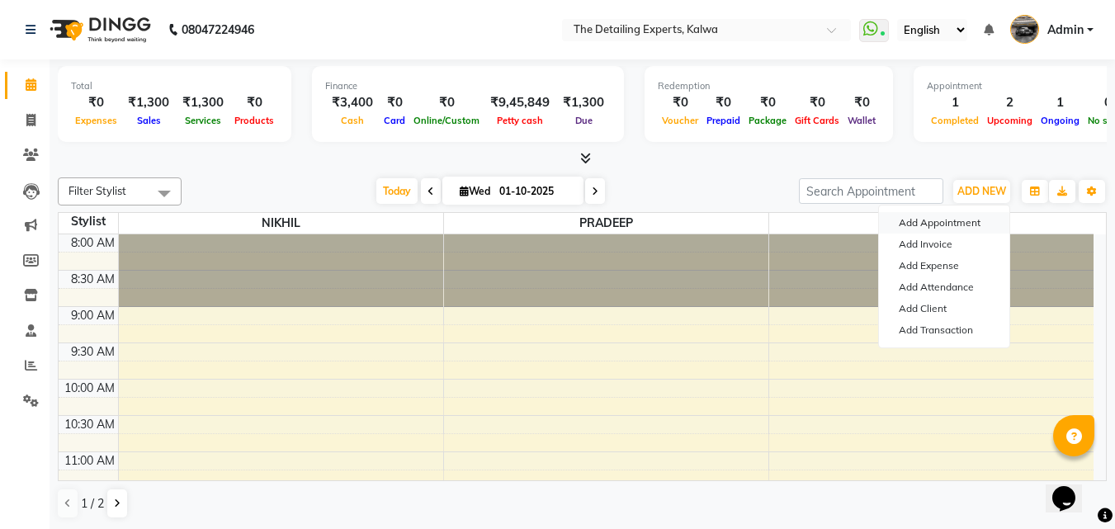
click at [927, 223] on button "Add Appointment" at bounding box center [944, 222] width 130 height 21
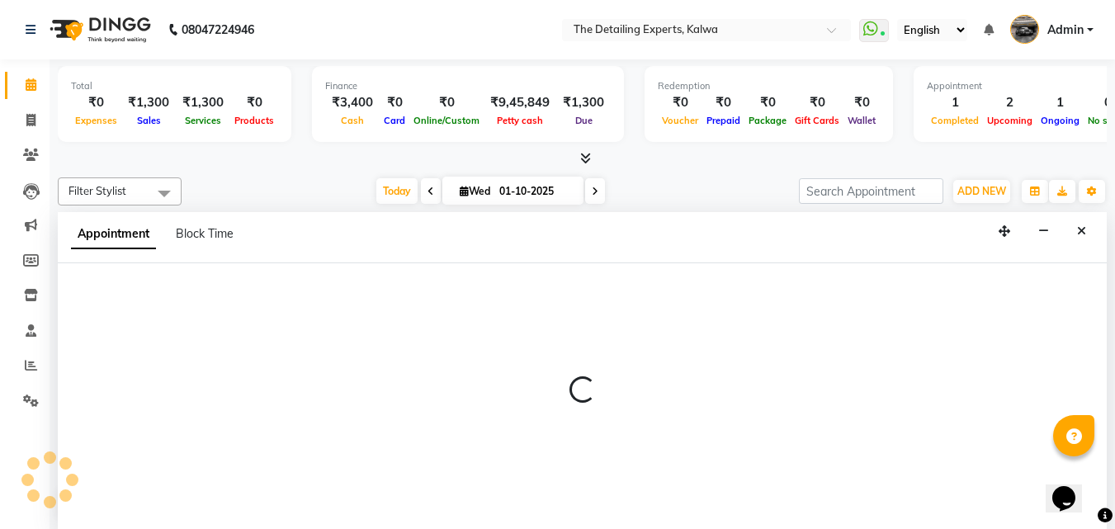
select select "tentative"
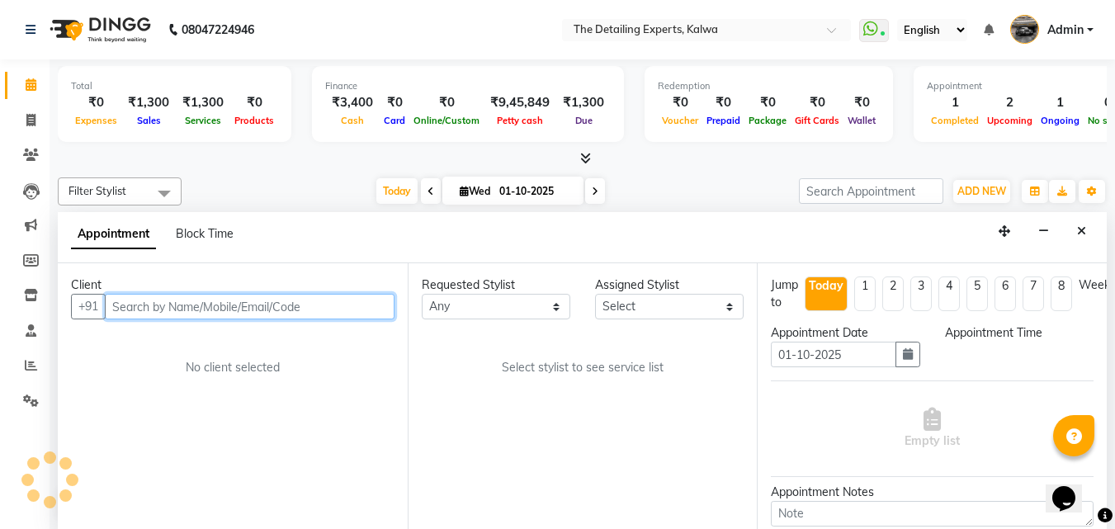
scroll to position [1, 0]
select select "540"
click at [340, 305] on input "text" at bounding box center [250, 306] width 290 height 26
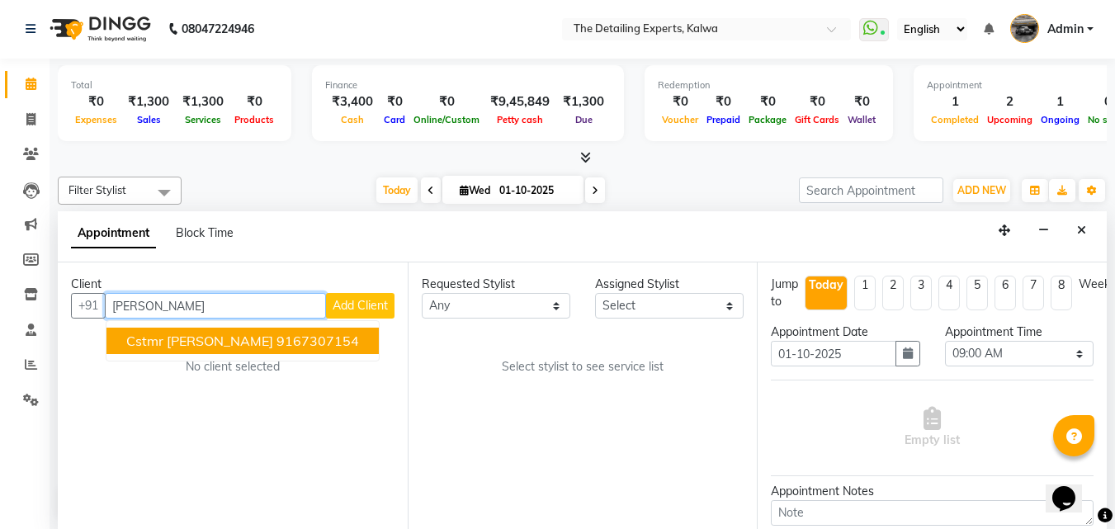
click at [319, 347] on ngb-highlight "9167307154" at bounding box center [318, 341] width 83 height 17
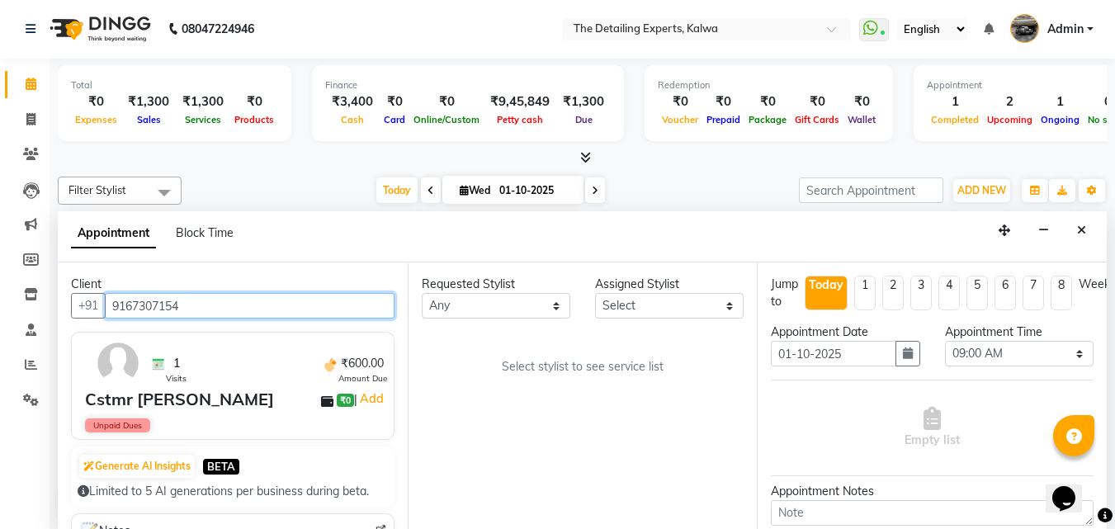
type input "9167307154"
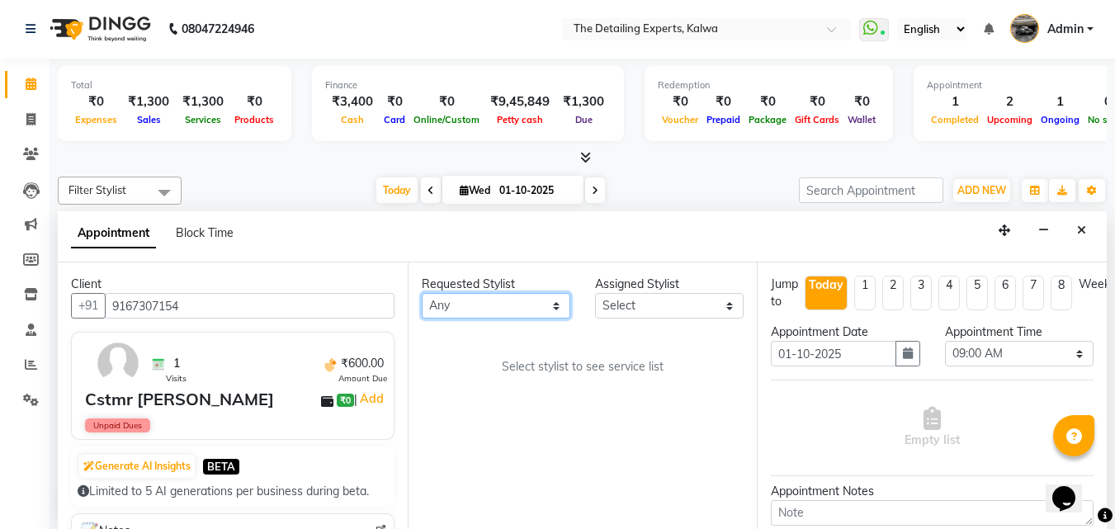
click at [560, 310] on select "Any NIKHIL [PERSON_NAME] [PERSON_NAME]" at bounding box center [496, 306] width 149 height 26
select select "65222"
click at [422, 293] on select "Any NIKHIL [PERSON_NAME] [PERSON_NAME]" at bounding box center [496, 306] width 149 height 26
select select "65222"
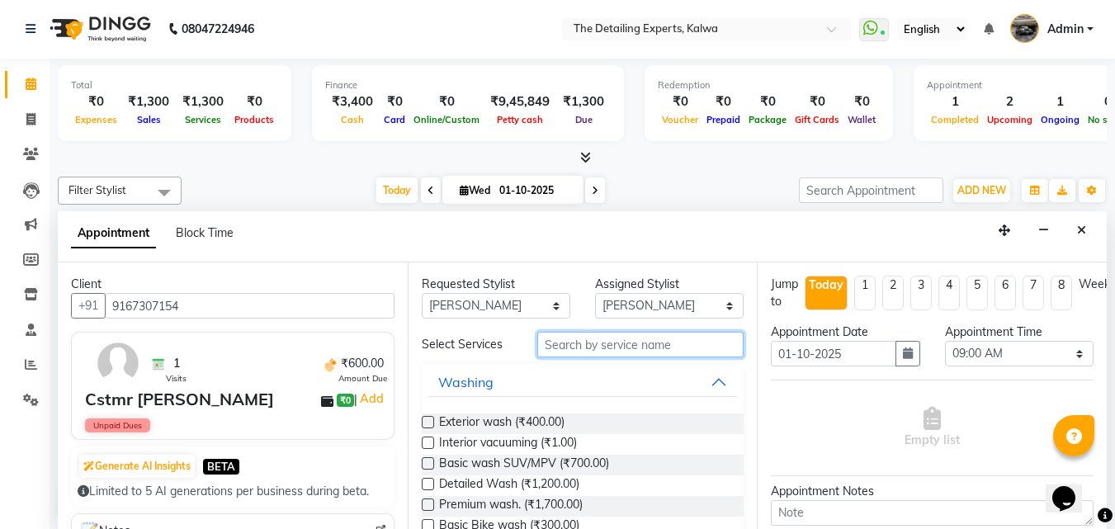
click at [616, 350] on input "text" at bounding box center [640, 345] width 206 height 26
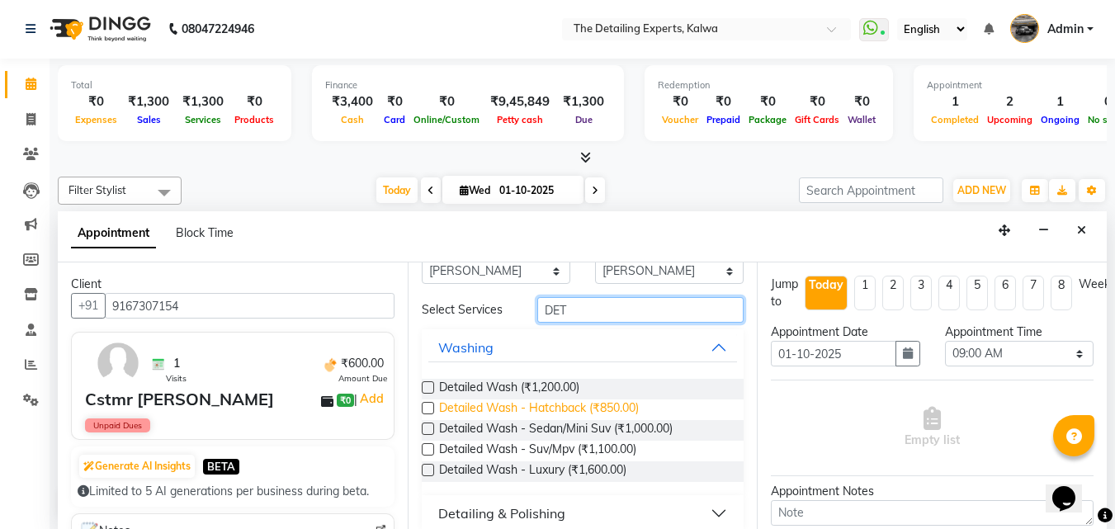
scroll to position [50, 0]
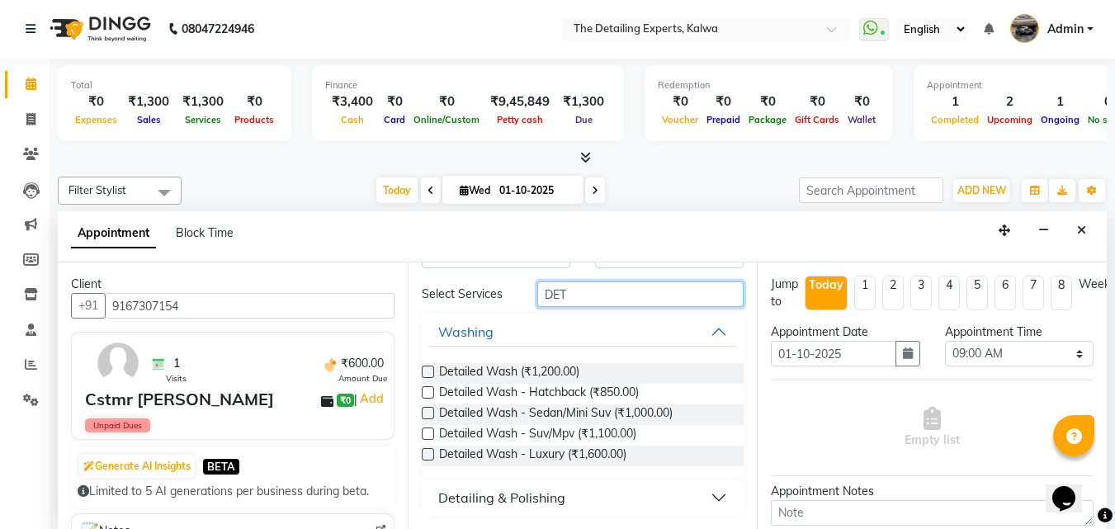
type input "DET"
click at [432, 376] on label at bounding box center [428, 372] width 12 height 12
click at [432, 376] on input "checkbox" at bounding box center [427, 373] width 11 height 11
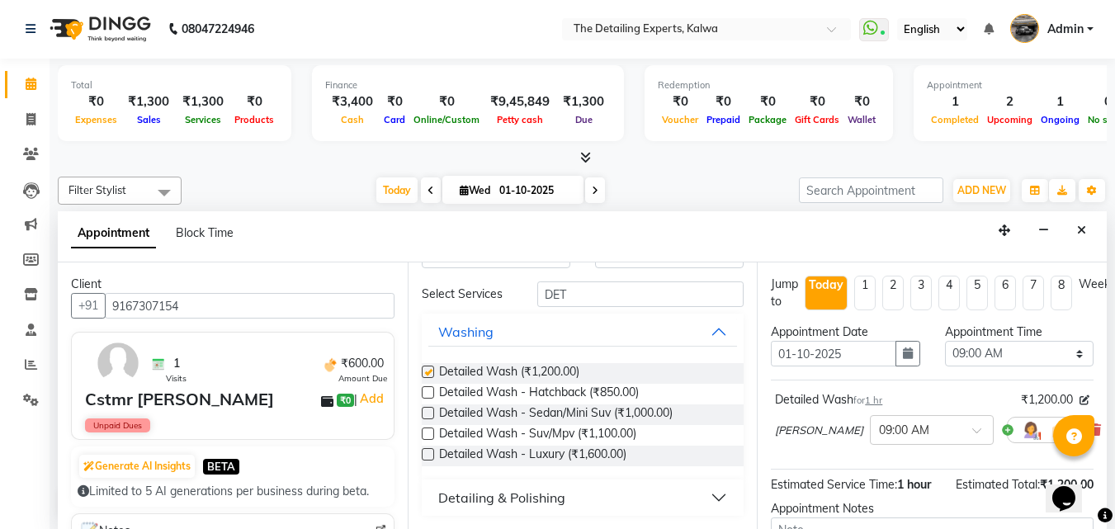
checkbox input "false"
click at [972, 432] on span at bounding box center [982, 435] width 21 height 17
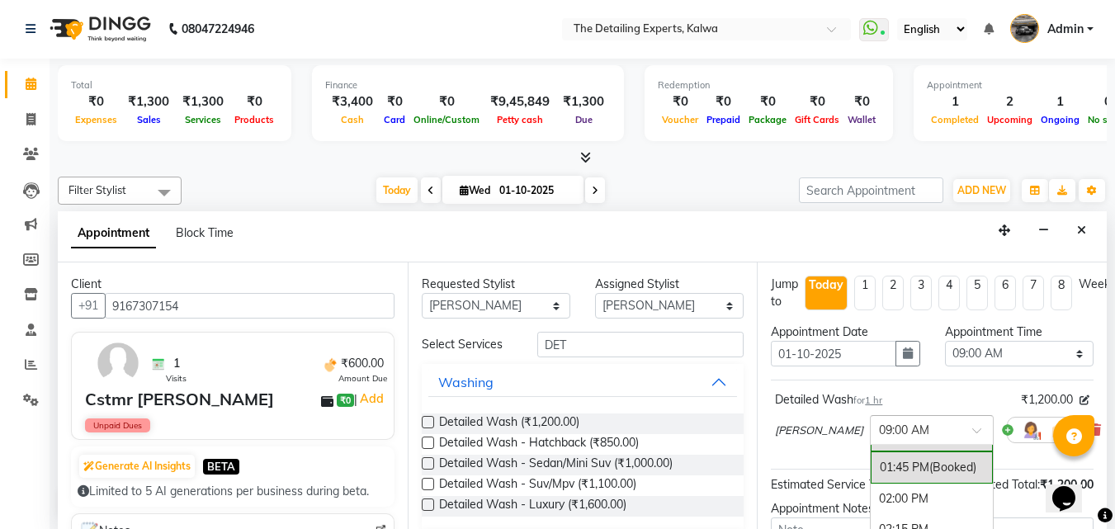
scroll to position [578, 0]
click at [877, 494] on div "02:00 PM" at bounding box center [932, 499] width 122 height 31
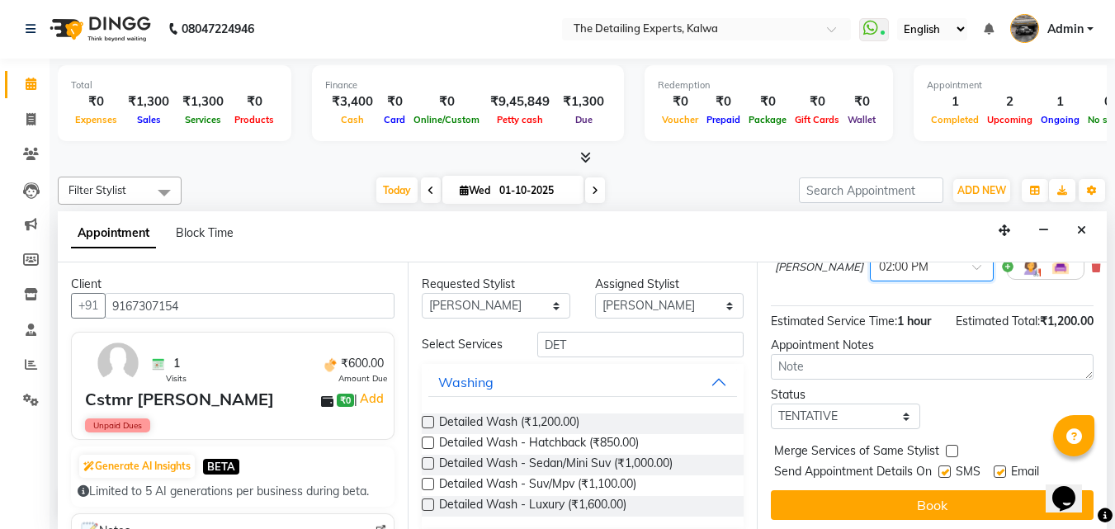
scroll to position [180, 0]
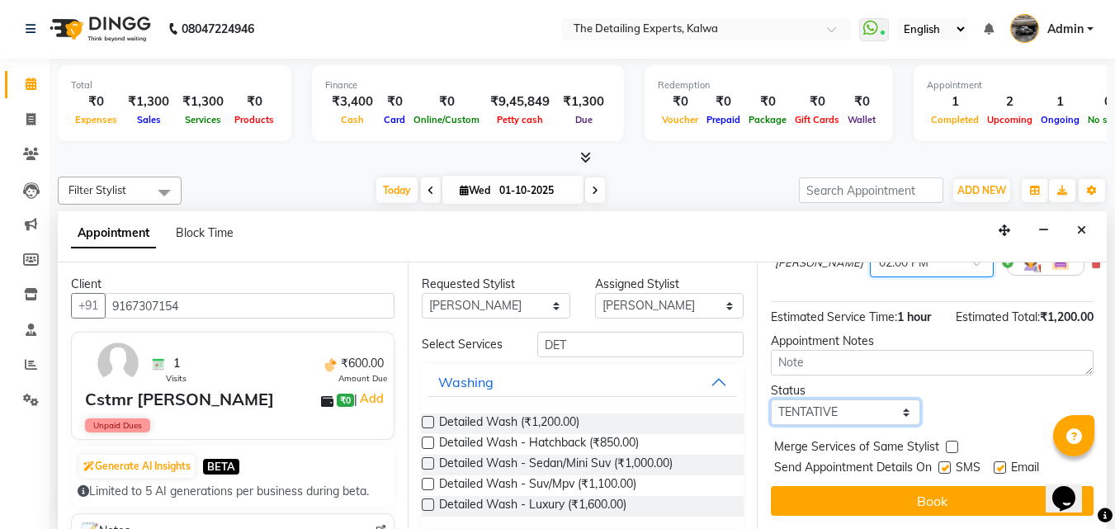
click at [884, 403] on select "Select TENTATIVE CONFIRM CHECK-IN UPCOMING" at bounding box center [845, 412] width 149 height 26
select select "check-in"
click at [771, 399] on select "Select TENTATIVE CONFIRM CHECK-IN UPCOMING" at bounding box center [845, 412] width 149 height 26
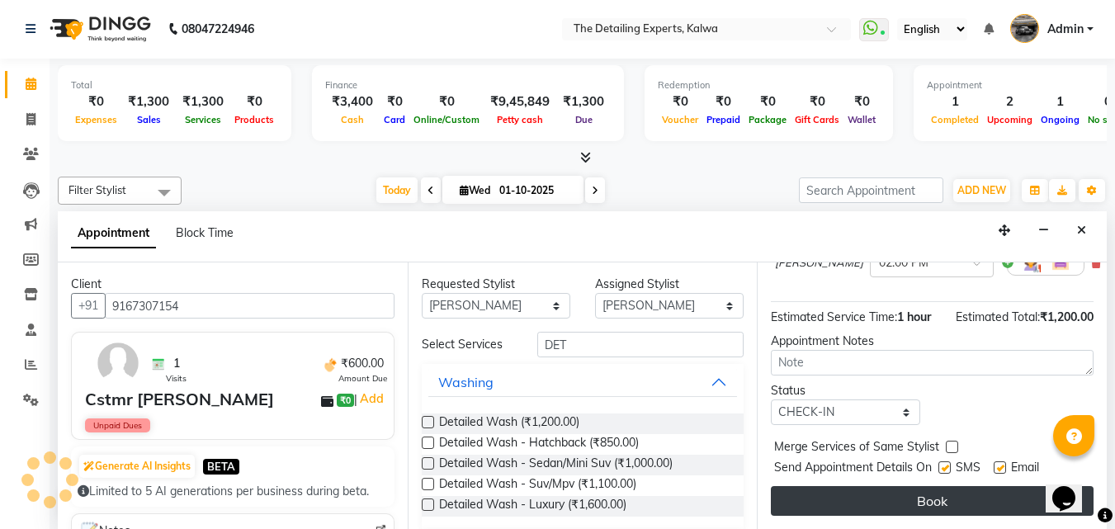
click at [831, 486] on button "Book" at bounding box center [932, 501] width 323 height 30
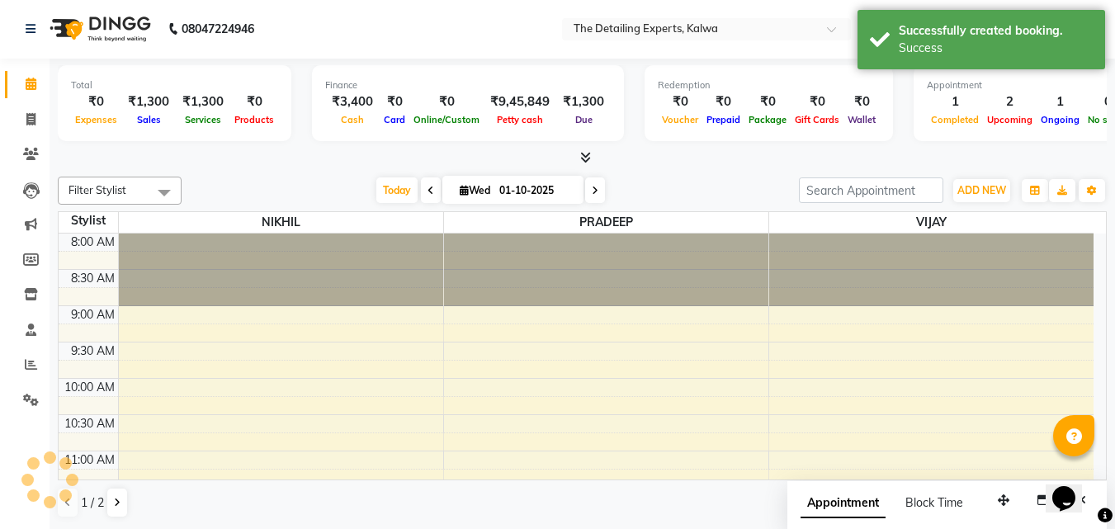
scroll to position [0, 0]
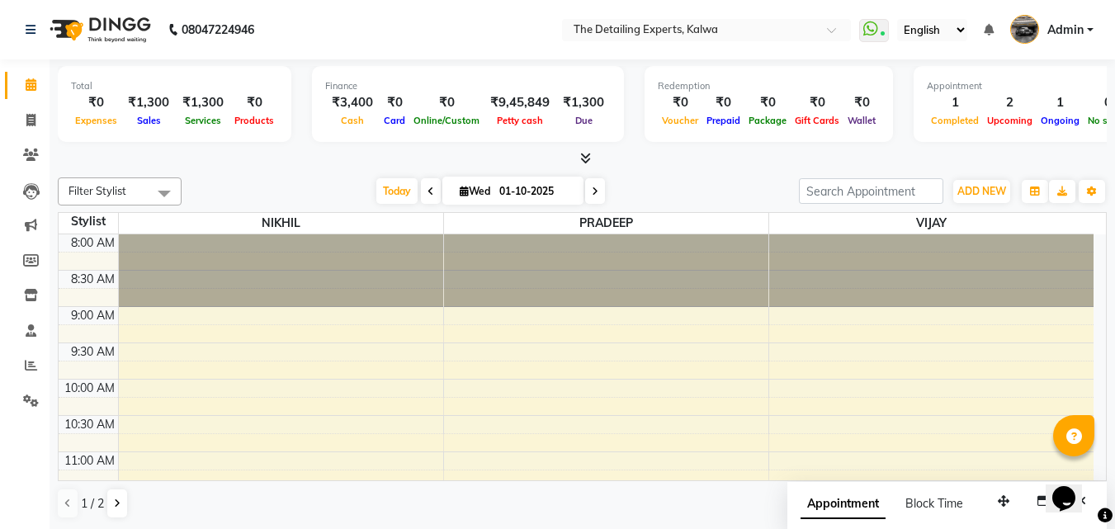
click at [201, 102] on div "₹1,300" at bounding box center [203, 102] width 54 height 19
